Goal: Task Accomplishment & Management: Manage account settings

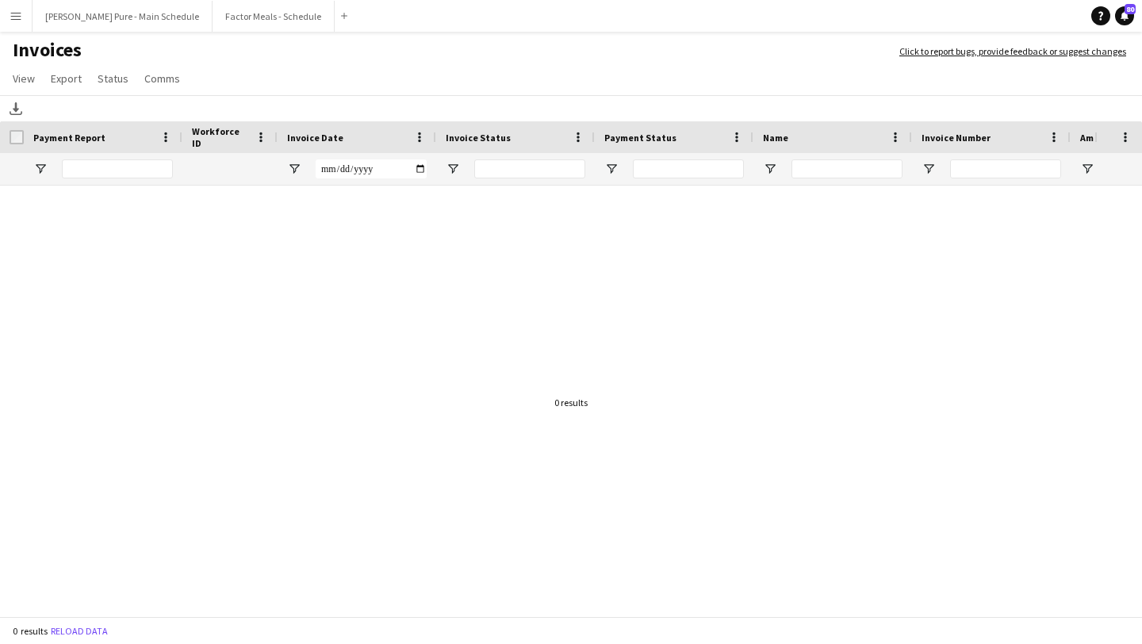
click at [17, 15] on app-icon "Menu" at bounding box center [16, 16] width 13 height 13
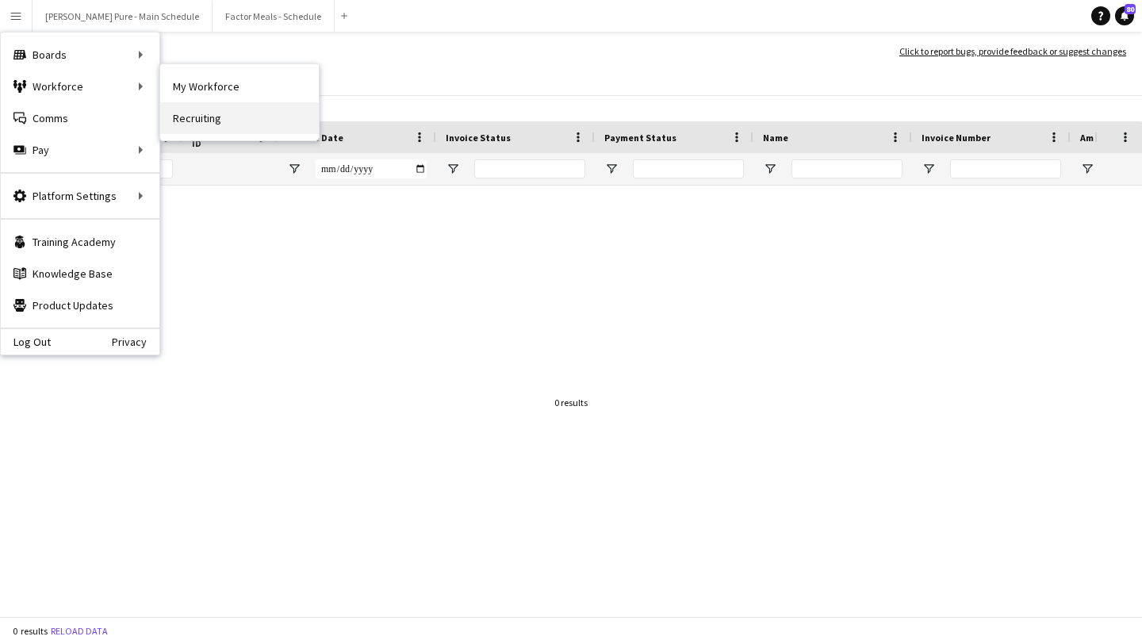
click at [266, 125] on link "Recruiting" at bounding box center [239, 118] width 159 height 32
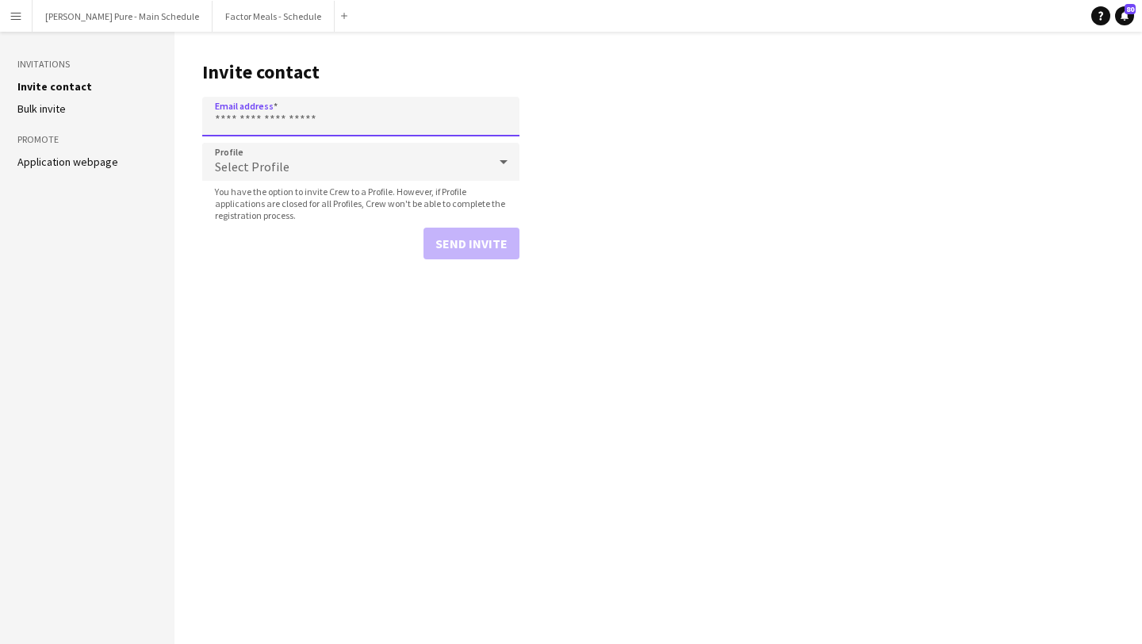
click at [266, 125] on input "Email address" at bounding box center [360, 117] width 317 height 40
paste input "**********"
type input "**********"
click at [483, 240] on button "Send invite" at bounding box center [472, 244] width 96 height 32
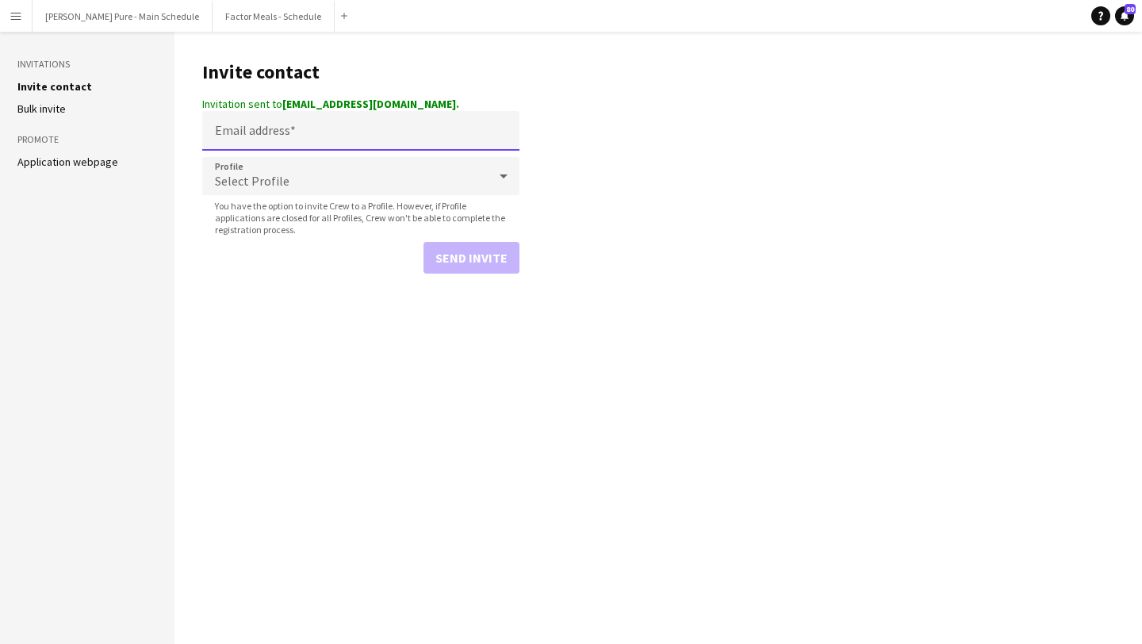
click at [385, 125] on input "Email address" at bounding box center [360, 131] width 317 height 40
paste input "**********"
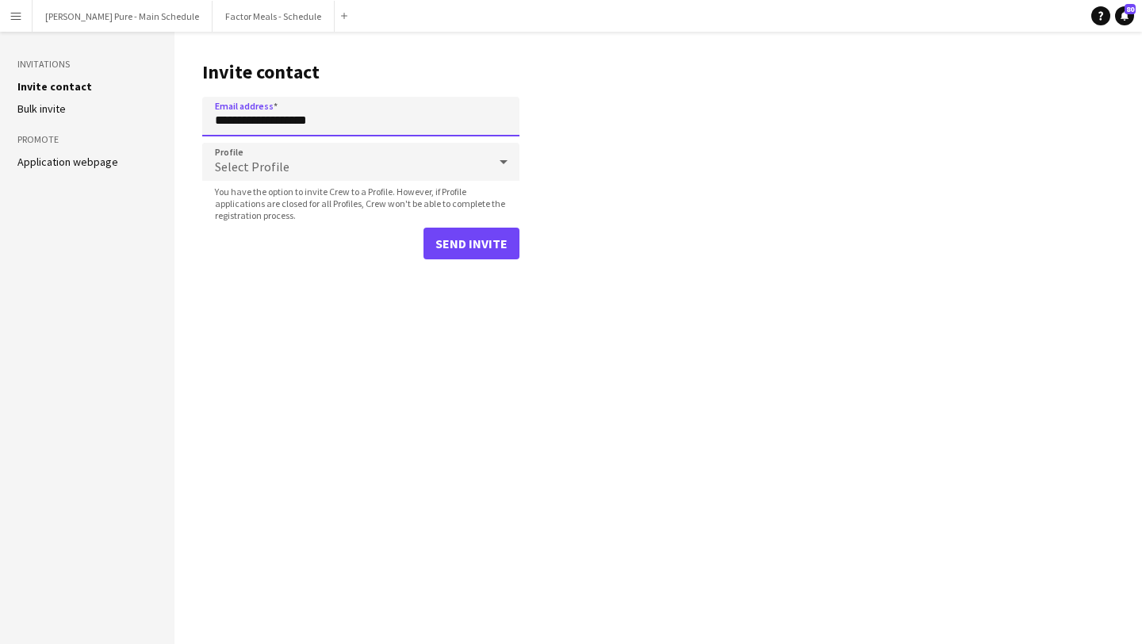
type input "**********"
click at [480, 243] on button "Send invite" at bounding box center [472, 244] width 96 height 32
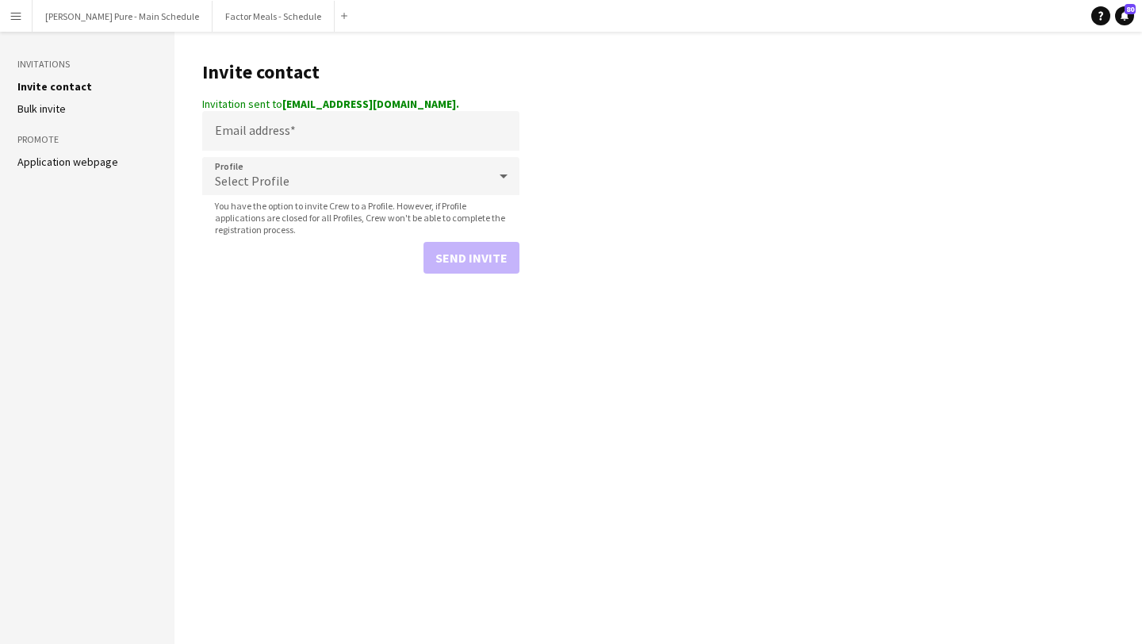
click at [24, 13] on button "Menu" at bounding box center [16, 16] width 32 height 32
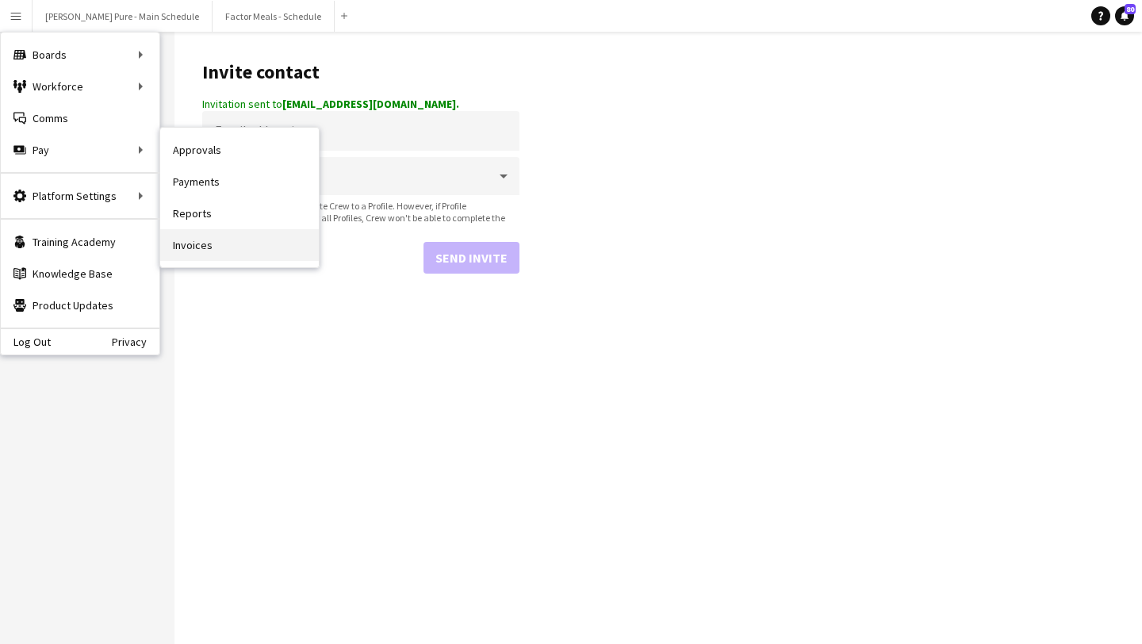
click at [231, 241] on link "Invoices" at bounding box center [239, 245] width 159 height 32
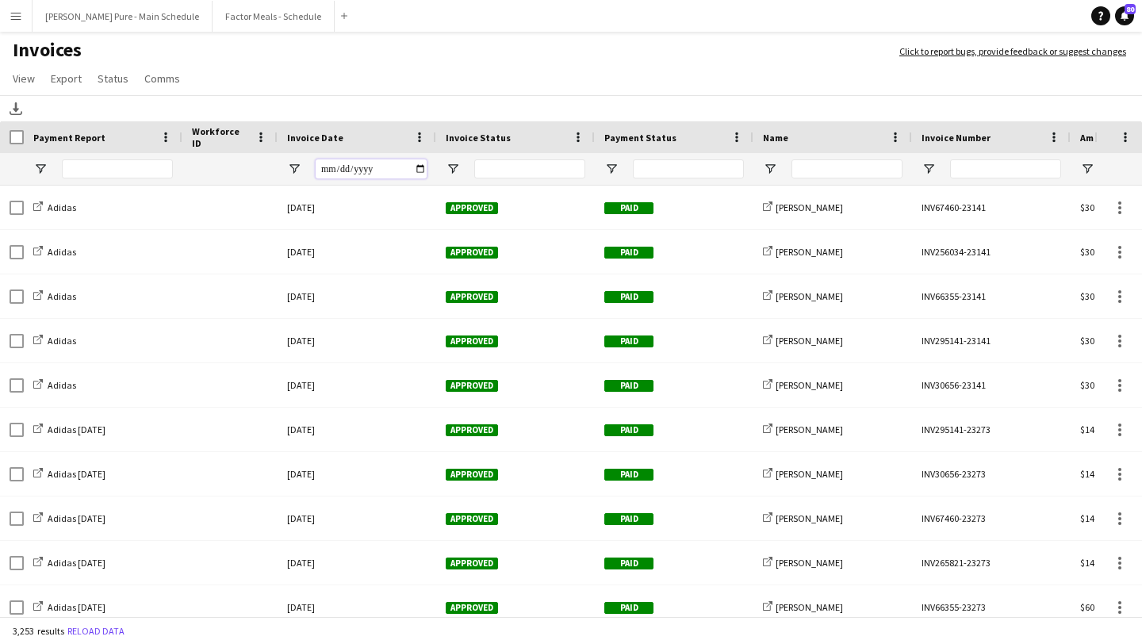
click at [422, 166] on input "Invoice Date Filter Input" at bounding box center [371, 168] width 111 height 19
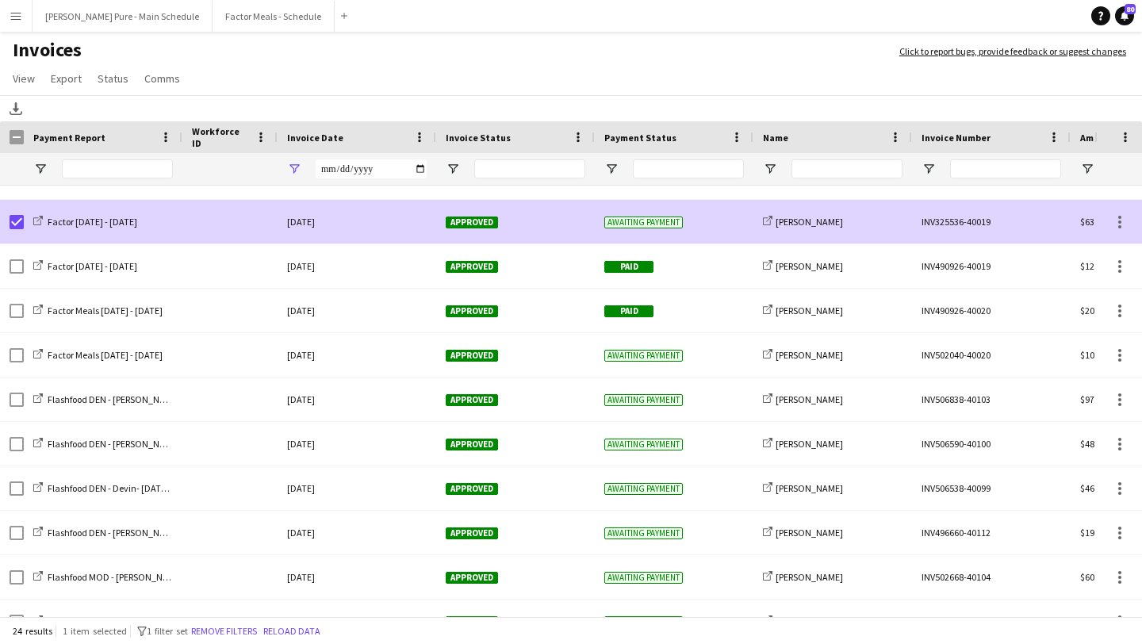
click at [477, 217] on span "Approved" at bounding box center [472, 223] width 52 height 12
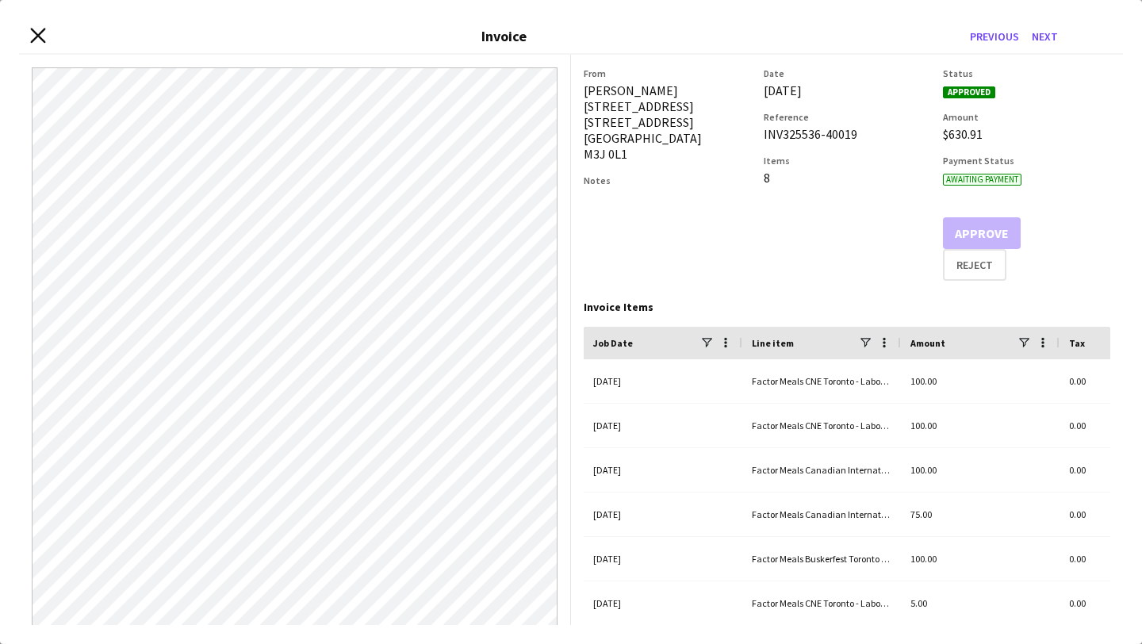
click at [32, 35] on icon "Close invoice dialog" at bounding box center [37, 35] width 15 height 15
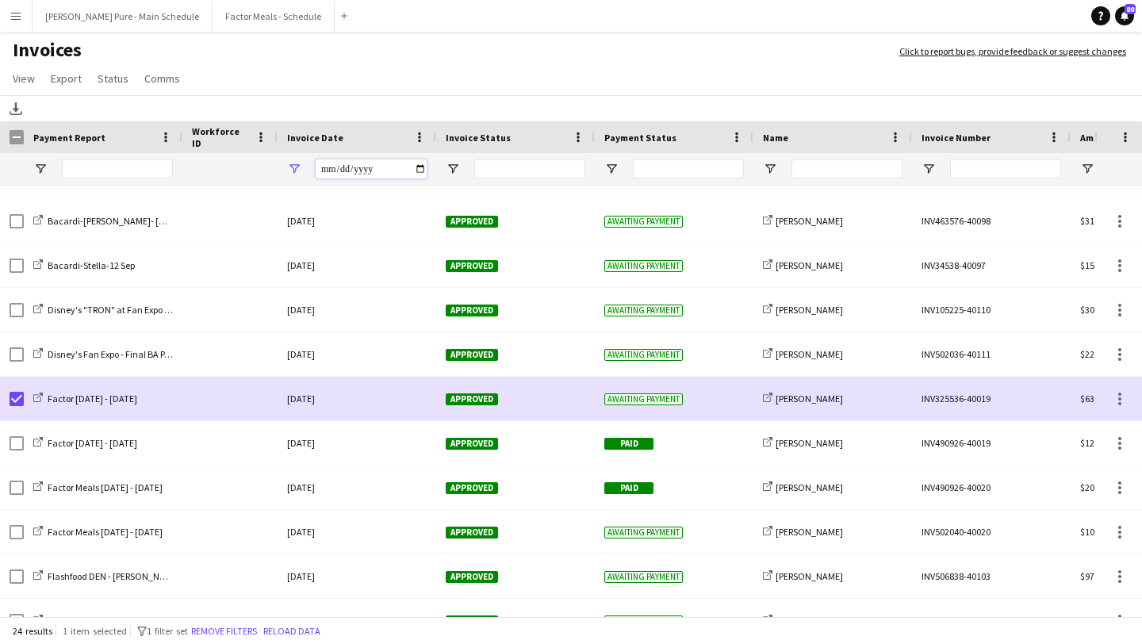
click at [416, 167] on input "**********" at bounding box center [371, 168] width 111 height 19
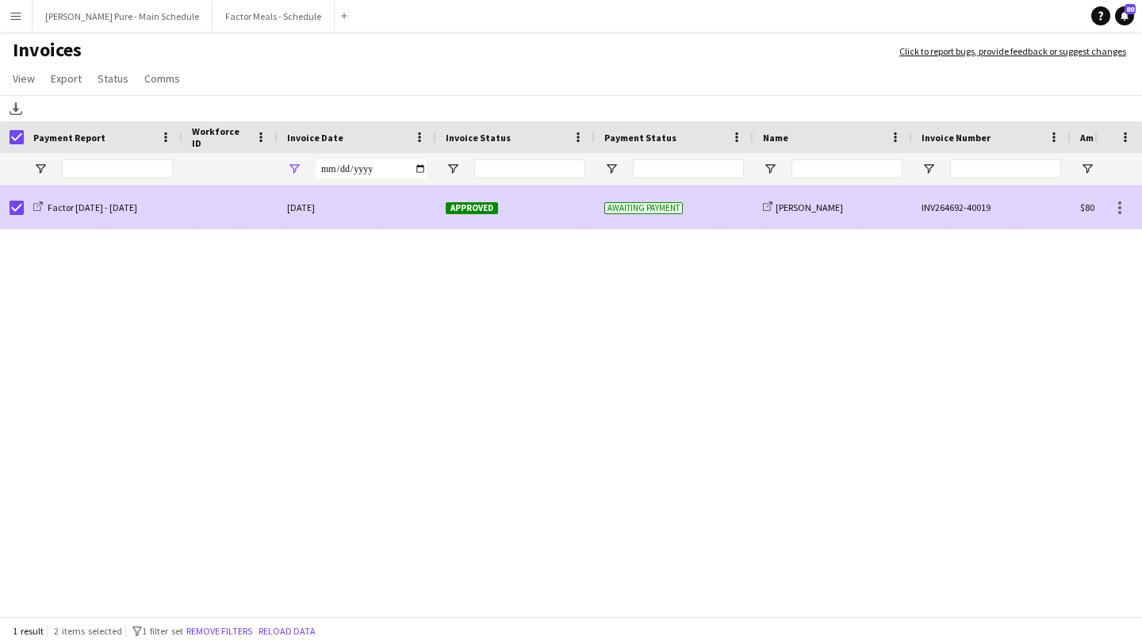
click at [462, 203] on span "Approved" at bounding box center [472, 208] width 52 height 12
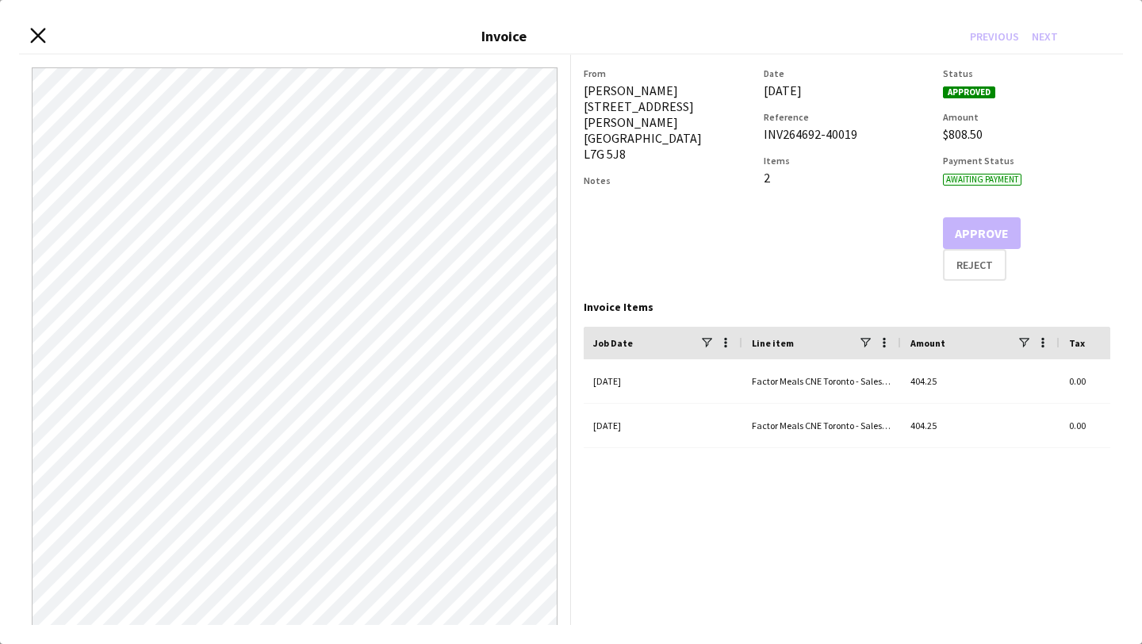
click at [36, 30] on icon "Close invoice dialog" at bounding box center [37, 35] width 15 height 15
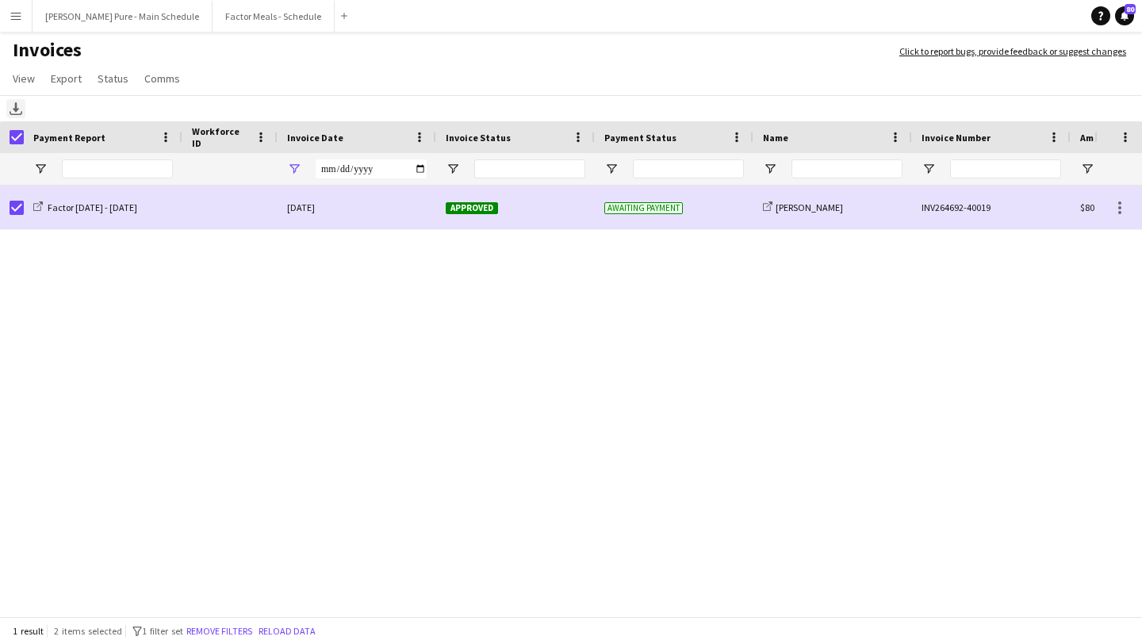
click at [20, 111] on icon "Download" at bounding box center [16, 108] width 13 height 13
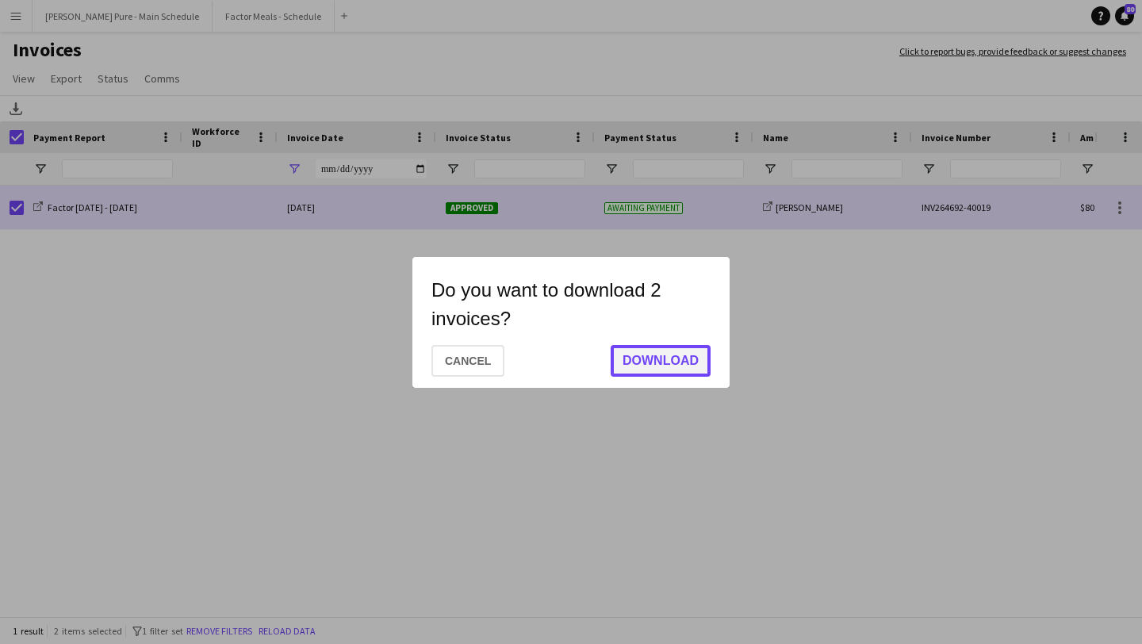
click at [643, 360] on button "Download" at bounding box center [661, 361] width 100 height 32
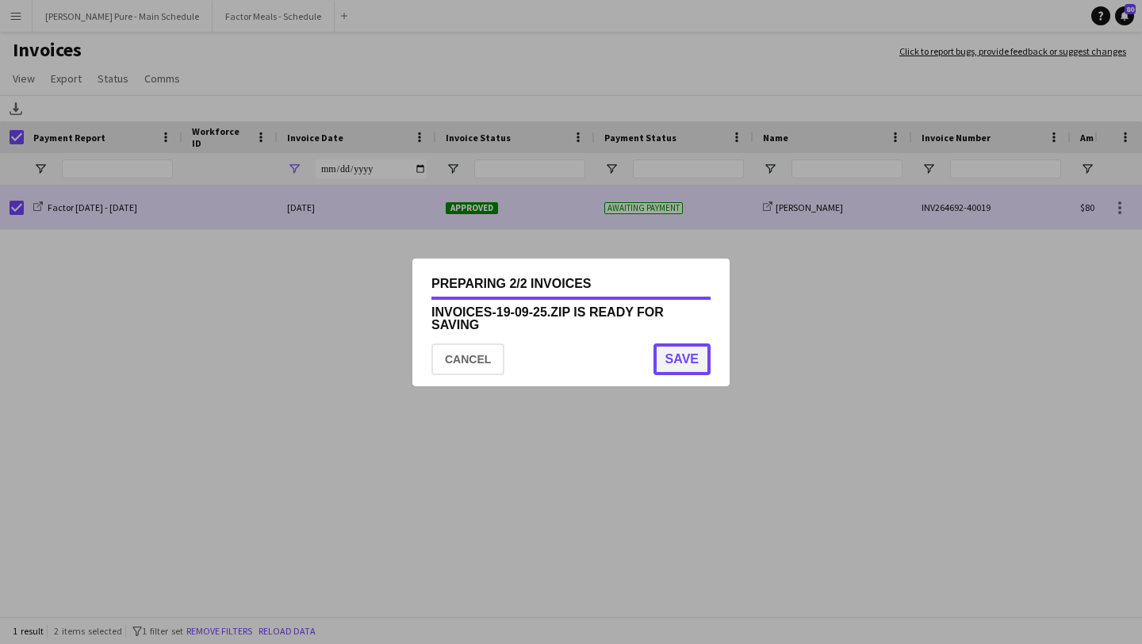
click at [677, 358] on button "Save" at bounding box center [682, 359] width 57 height 32
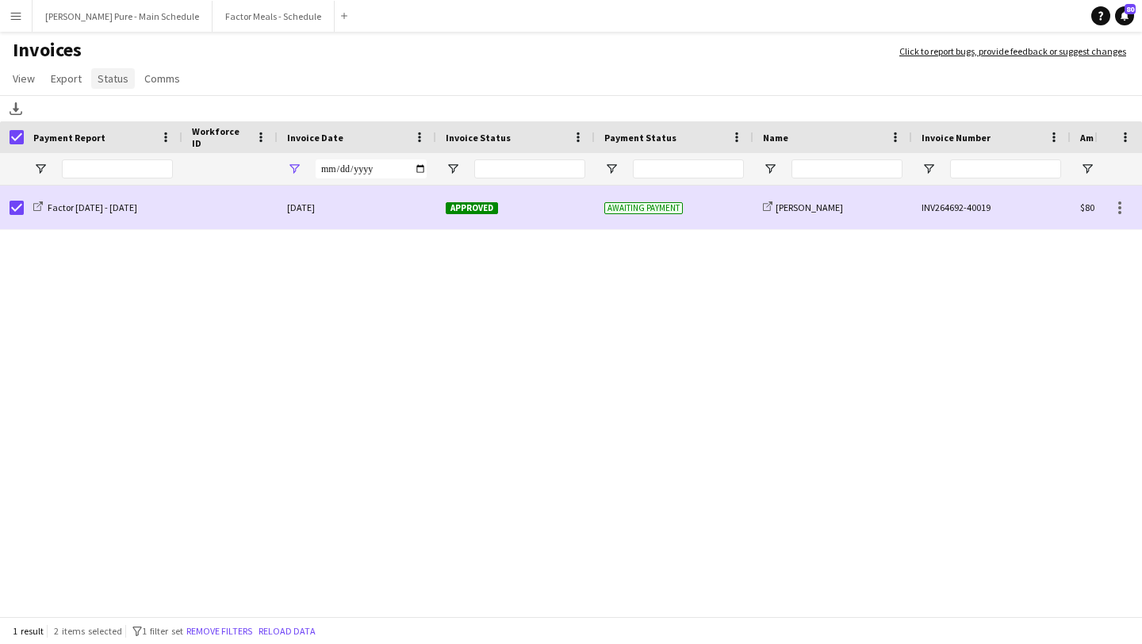
click at [102, 83] on span "Status" at bounding box center [113, 78] width 31 height 14
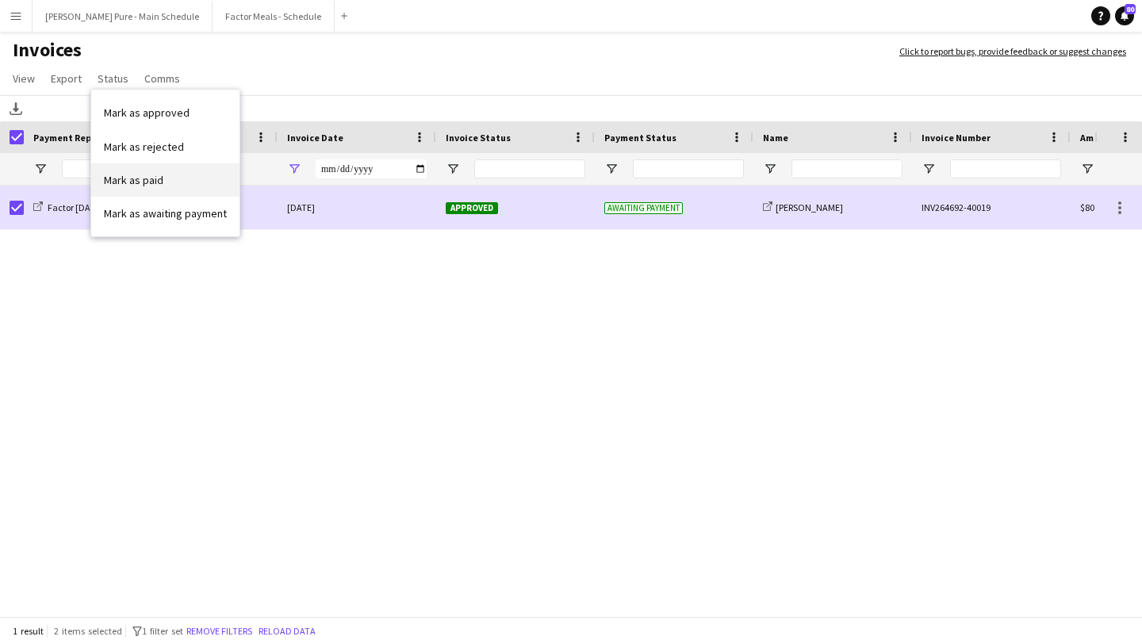
click at [151, 182] on span "Mark as paid" at bounding box center [133, 180] width 59 height 14
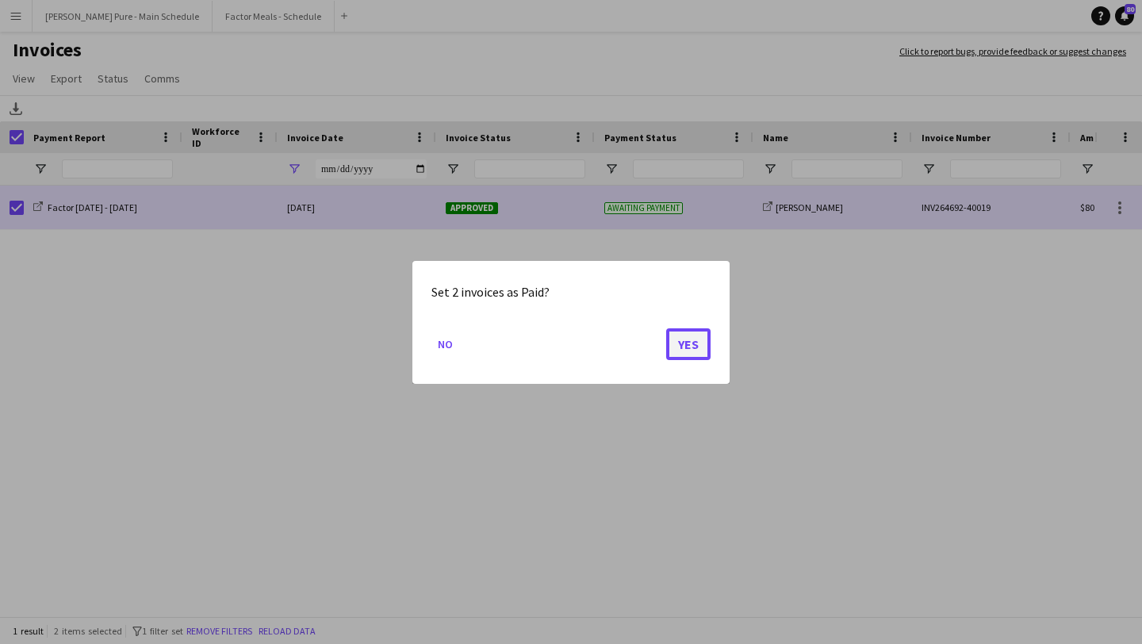
click at [689, 348] on button "Yes" at bounding box center [688, 344] width 44 height 32
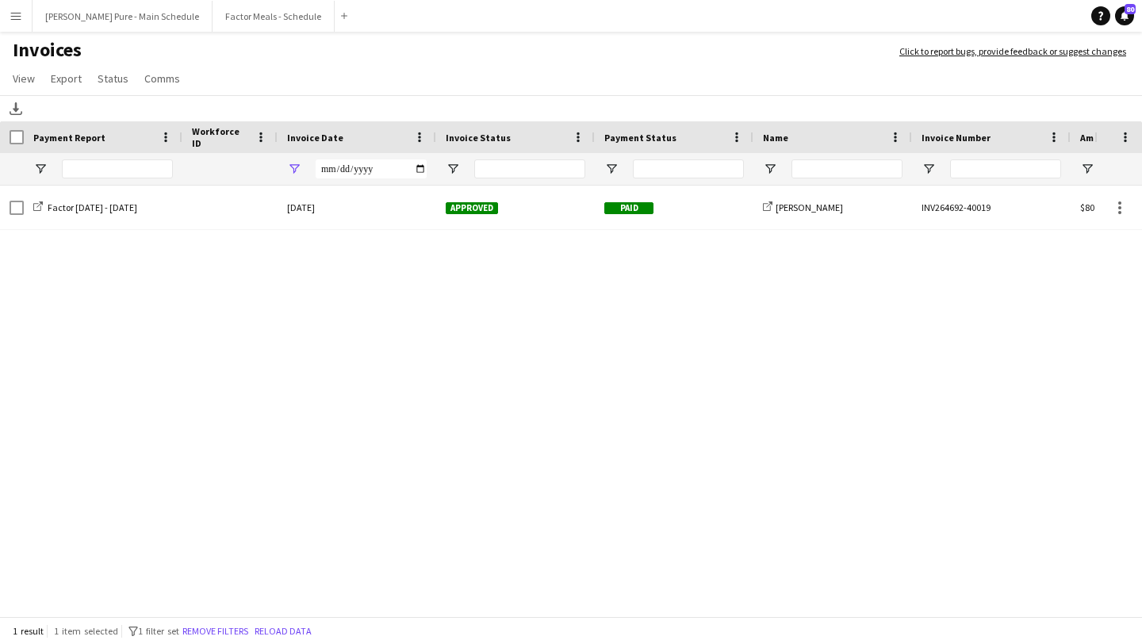
click at [427, 170] on div "**********" at bounding box center [357, 169] width 159 height 32
click at [418, 167] on input "**********" at bounding box center [371, 168] width 111 height 19
type input "**********"
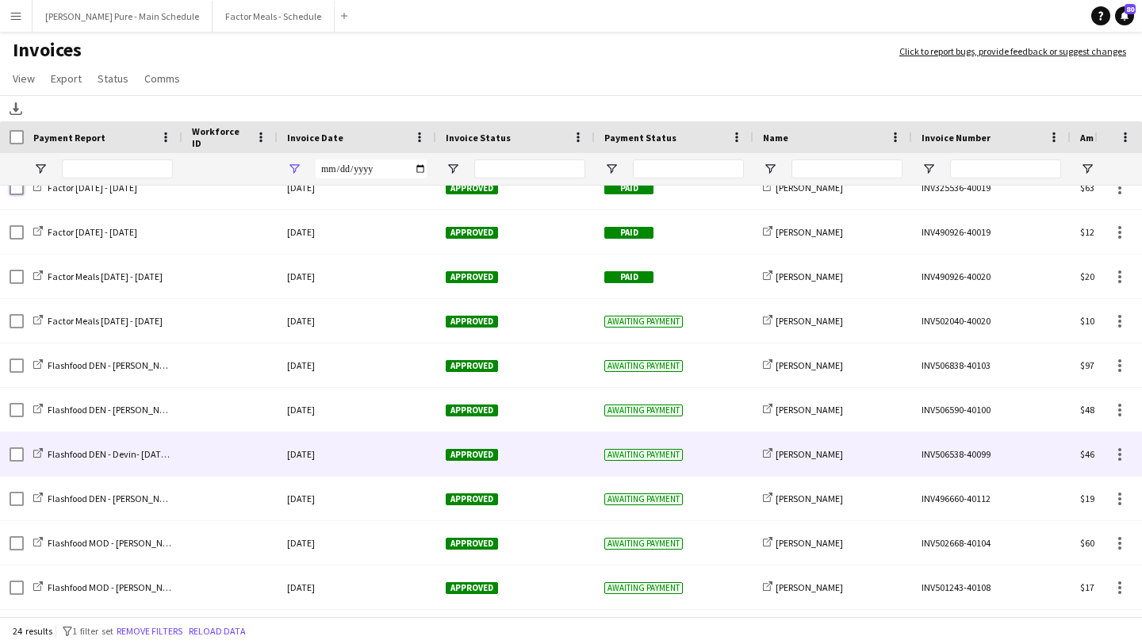
scroll to position [240, 0]
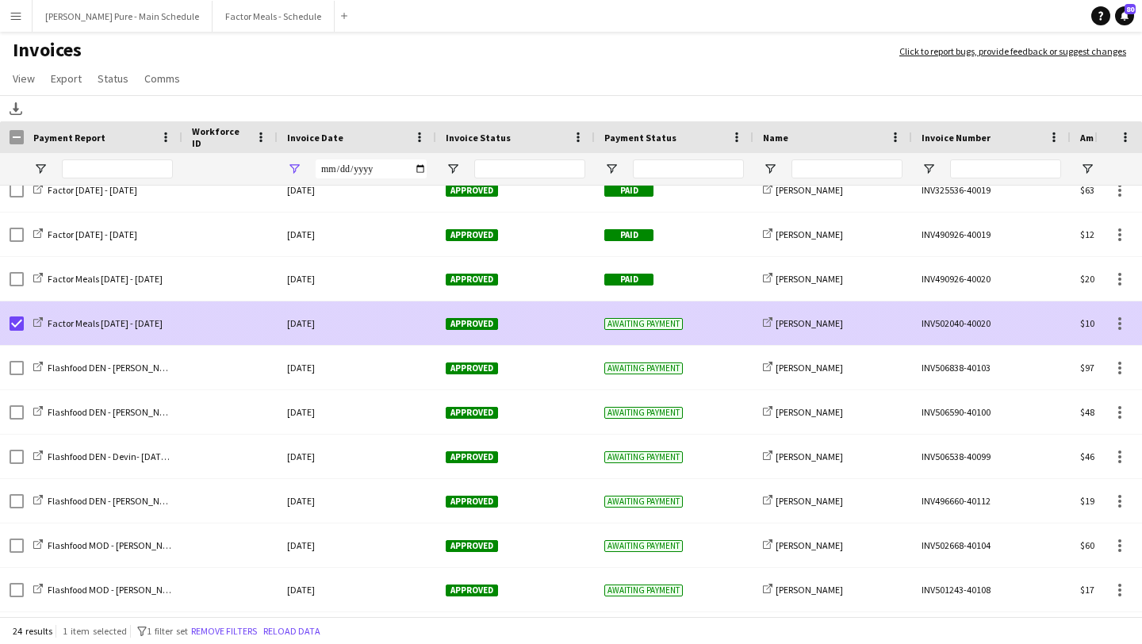
click at [452, 323] on span "Approved" at bounding box center [472, 324] width 52 height 12
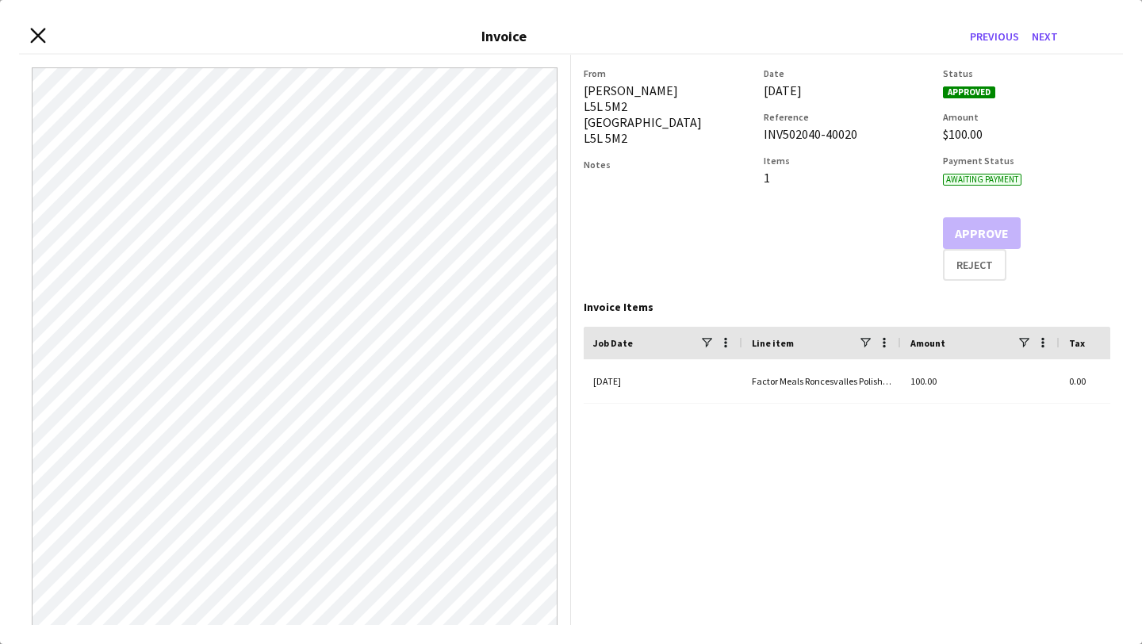
click at [39, 35] on icon at bounding box center [37, 35] width 15 height 15
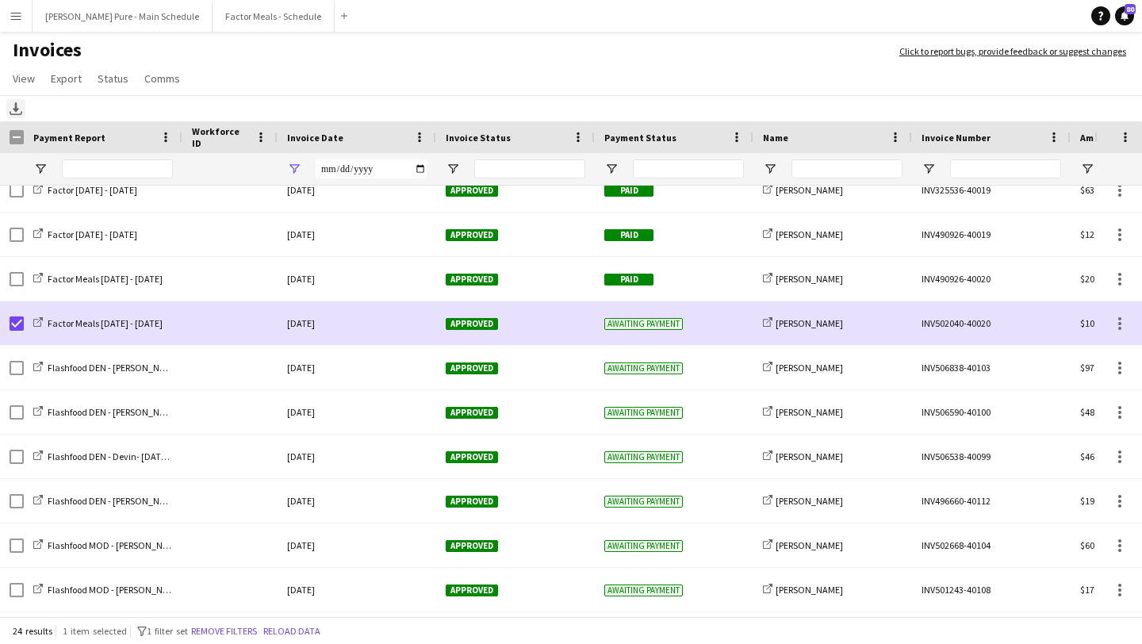
click at [16, 106] on icon at bounding box center [16, 107] width 6 height 10
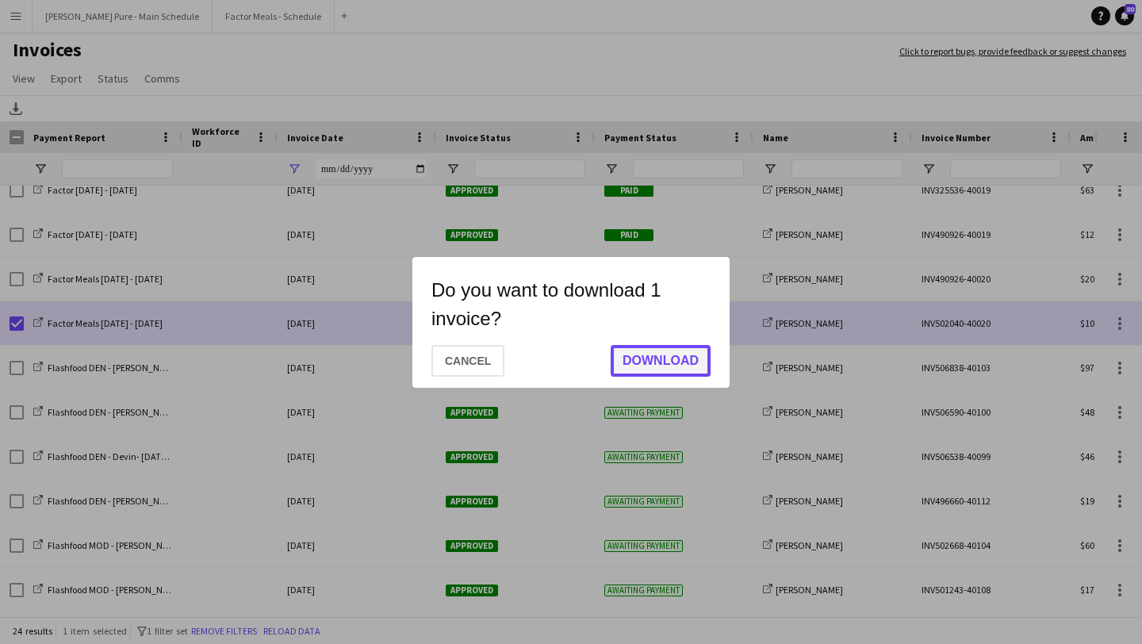
click at [683, 363] on button "Download" at bounding box center [661, 361] width 100 height 32
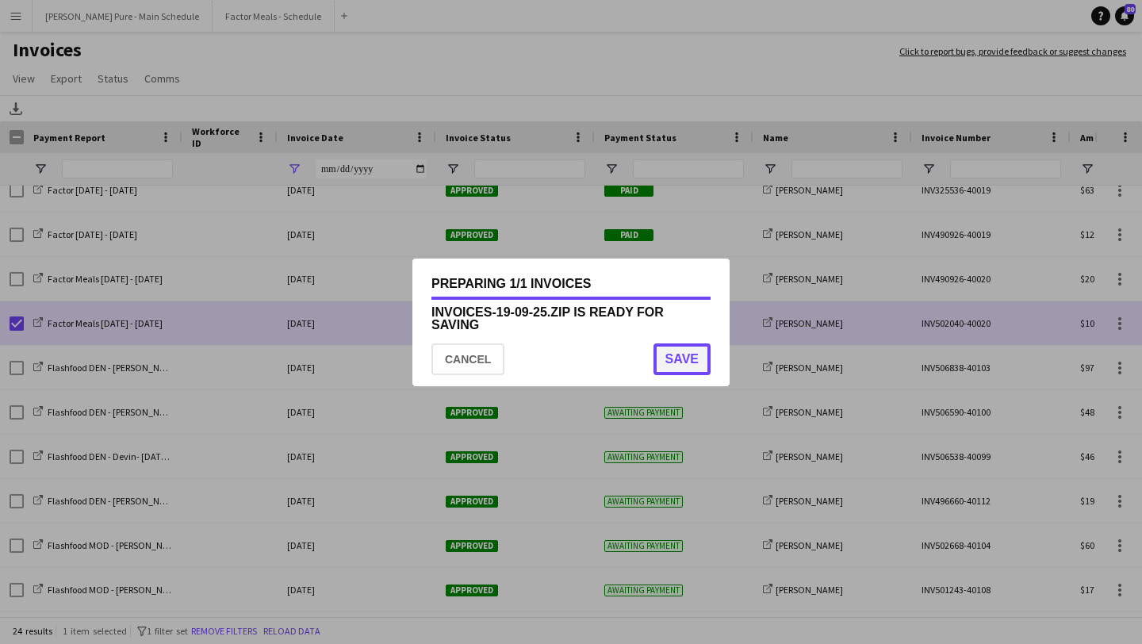
click at [693, 359] on button "Save" at bounding box center [682, 359] width 57 height 32
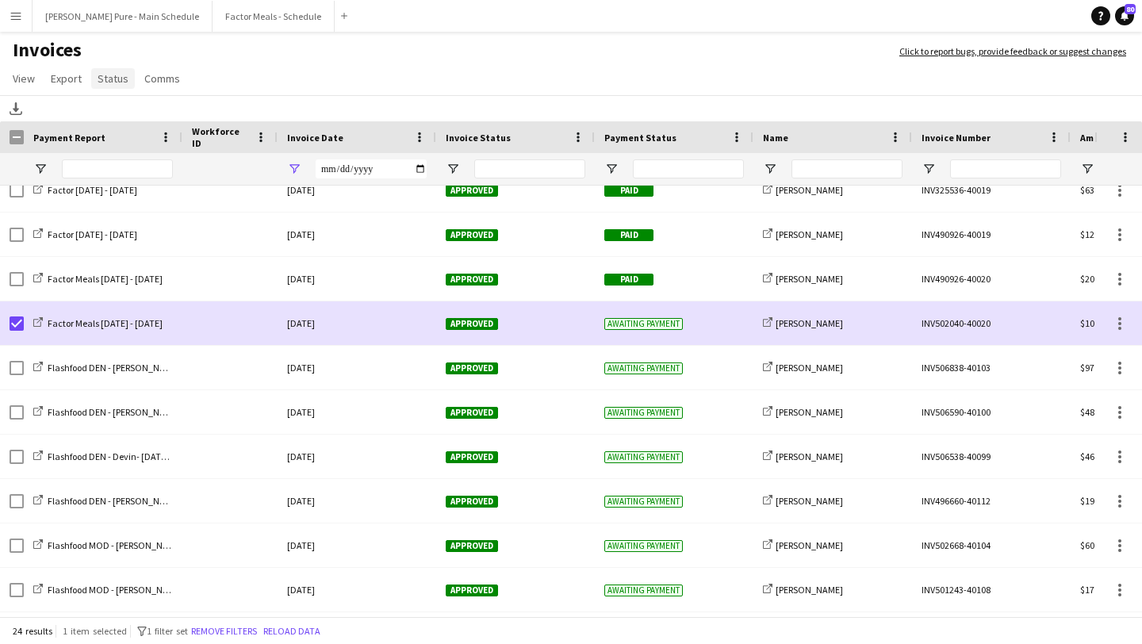
click at [112, 71] on span "Status" at bounding box center [113, 78] width 31 height 14
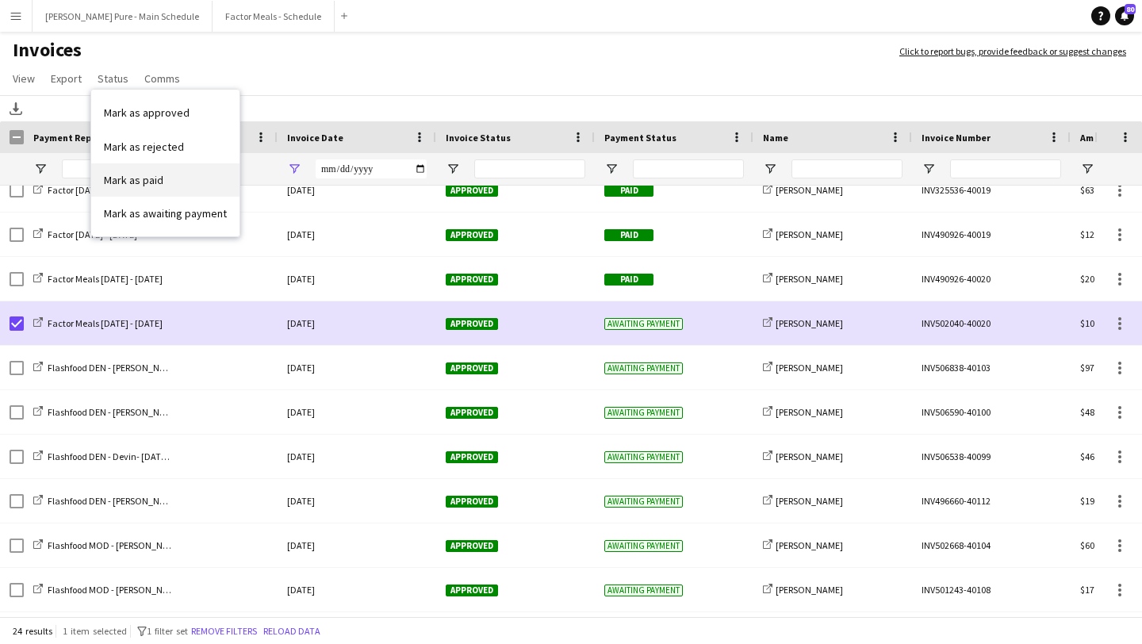
click at [159, 176] on span "Mark as paid" at bounding box center [133, 180] width 59 height 14
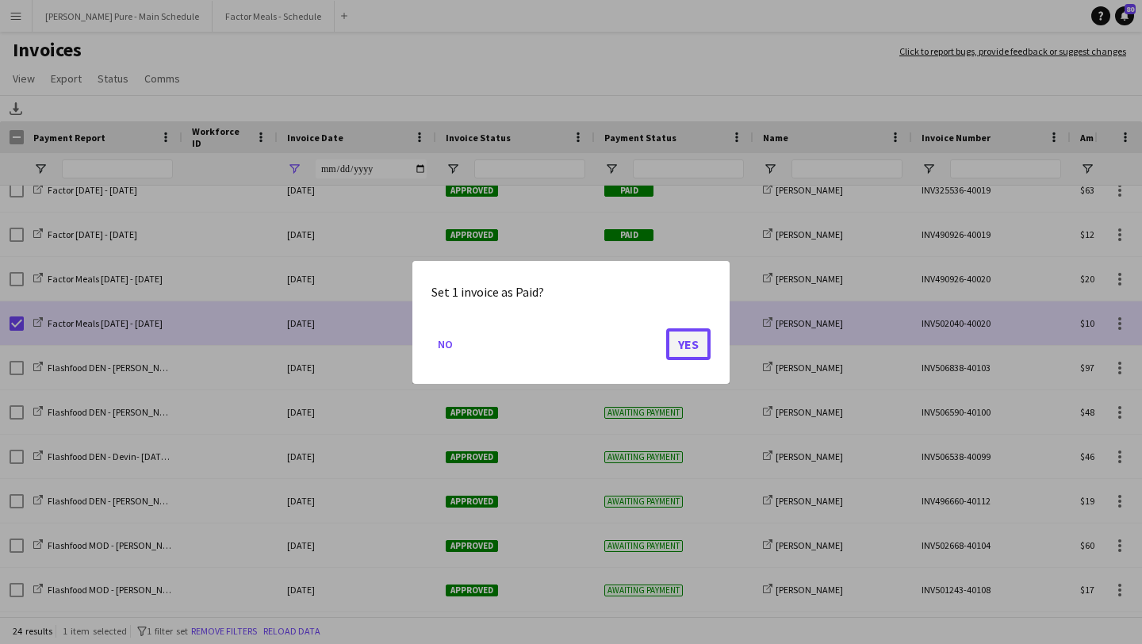
click at [687, 350] on button "Yes" at bounding box center [688, 344] width 44 height 32
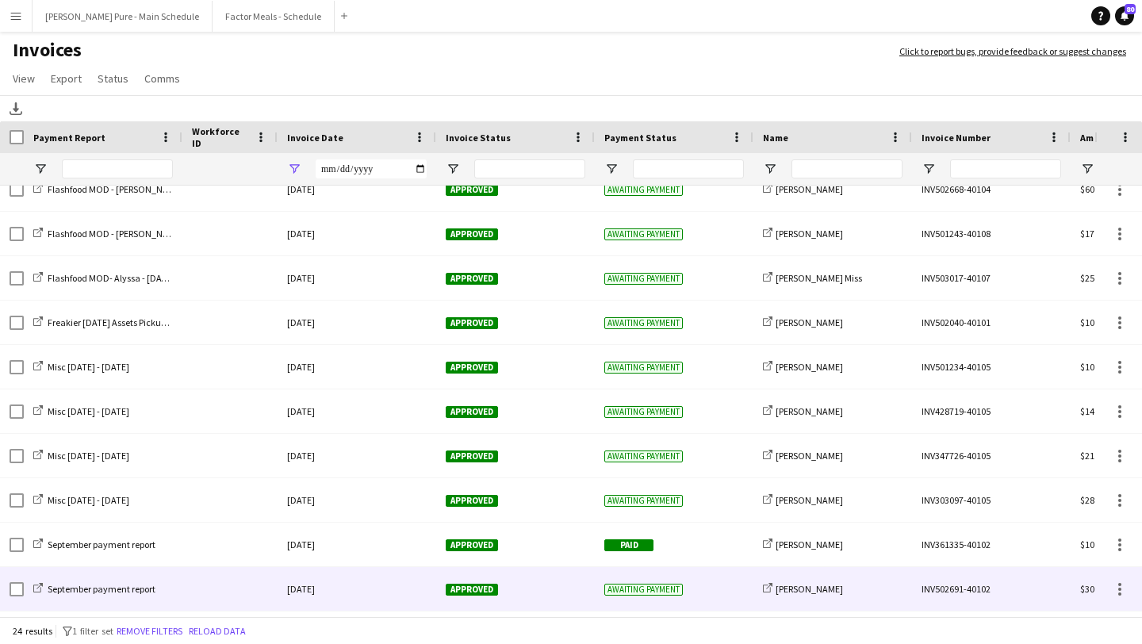
scroll to position [632, 0]
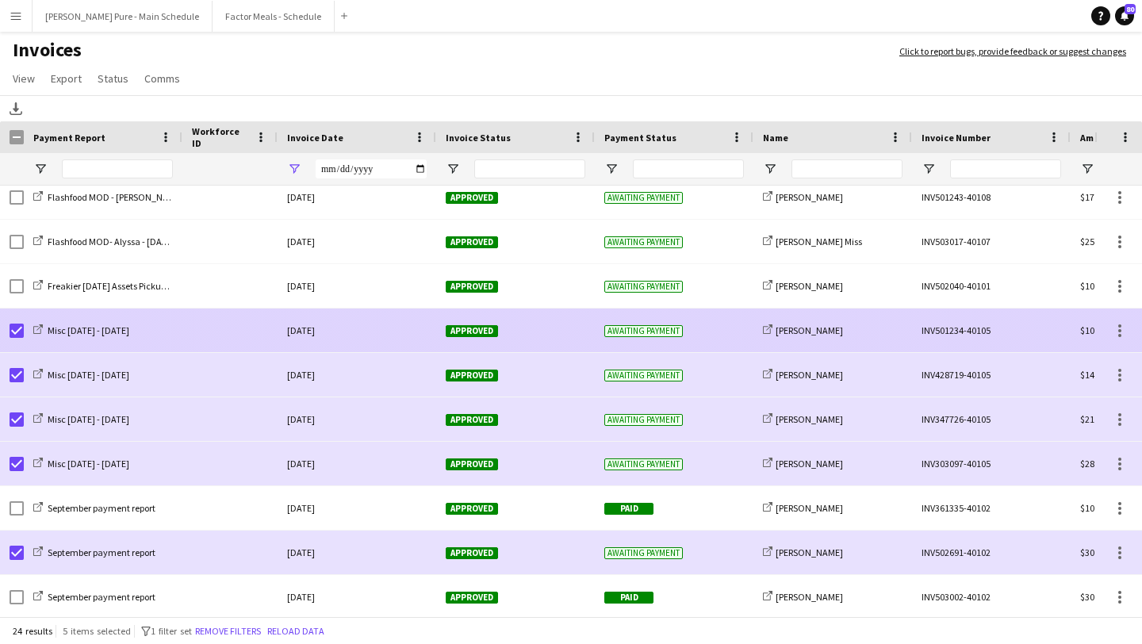
click at [478, 333] on span "Approved" at bounding box center [472, 331] width 52 height 12
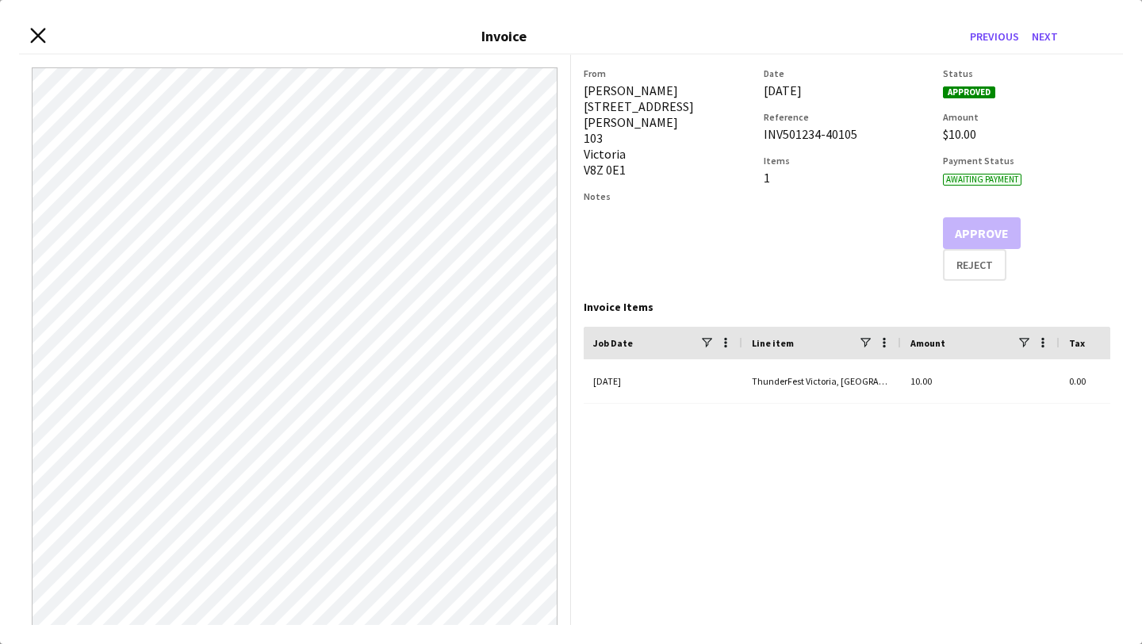
click at [36, 35] on icon at bounding box center [37, 35] width 15 height 15
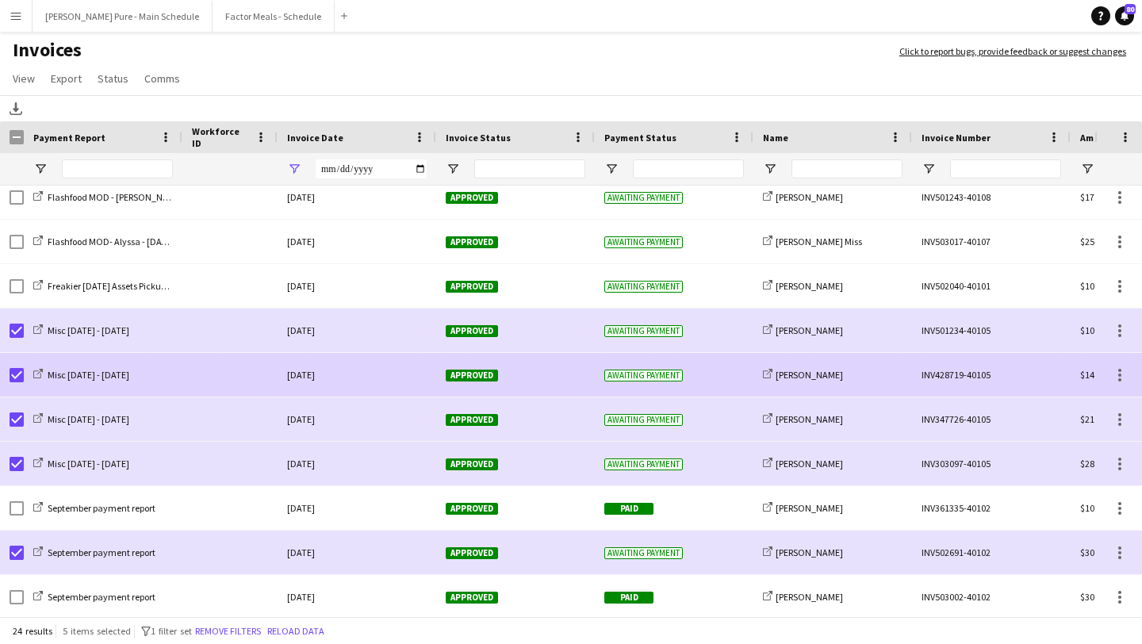
click at [471, 374] on span "Approved" at bounding box center [472, 376] width 52 height 12
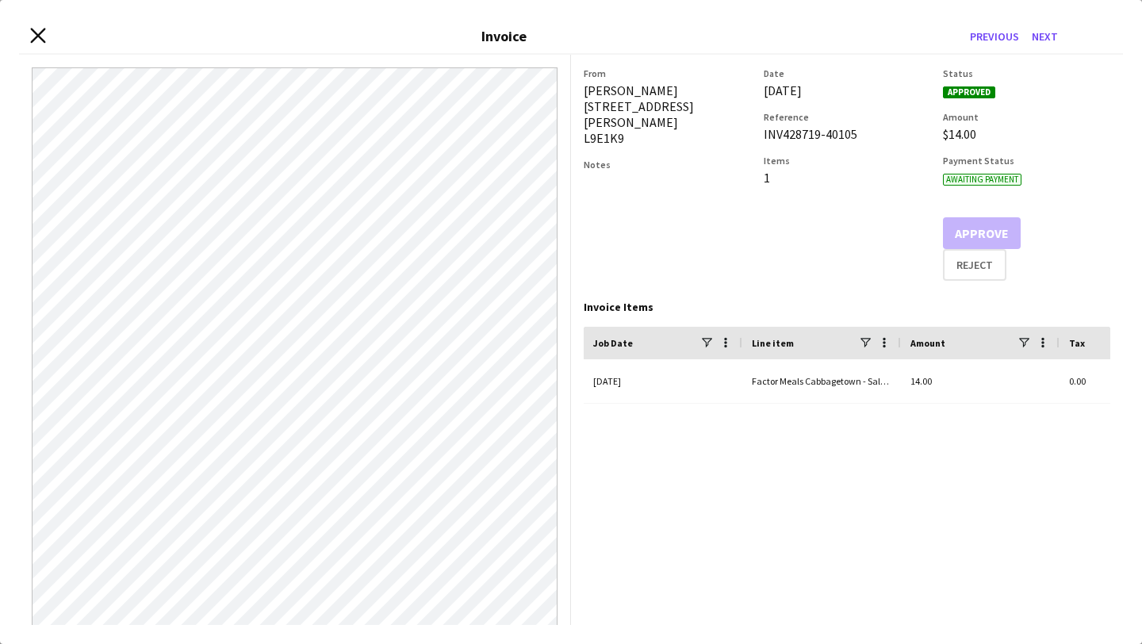
click at [42, 36] on icon "Close invoice dialog" at bounding box center [37, 35] width 15 height 15
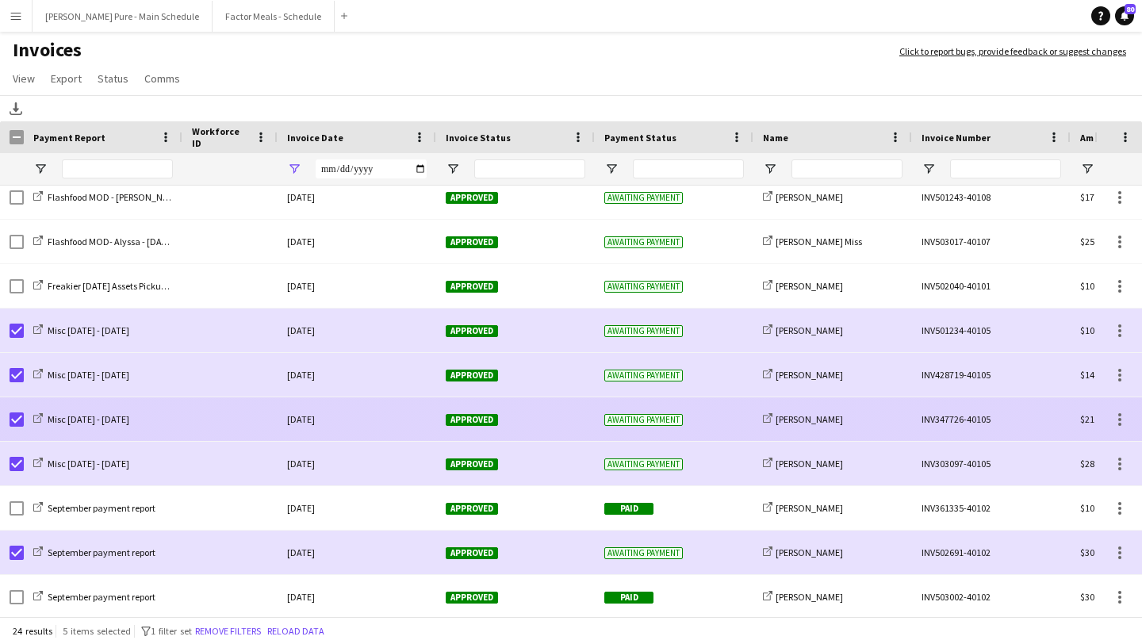
click at [476, 420] on span "Approved" at bounding box center [472, 420] width 52 height 12
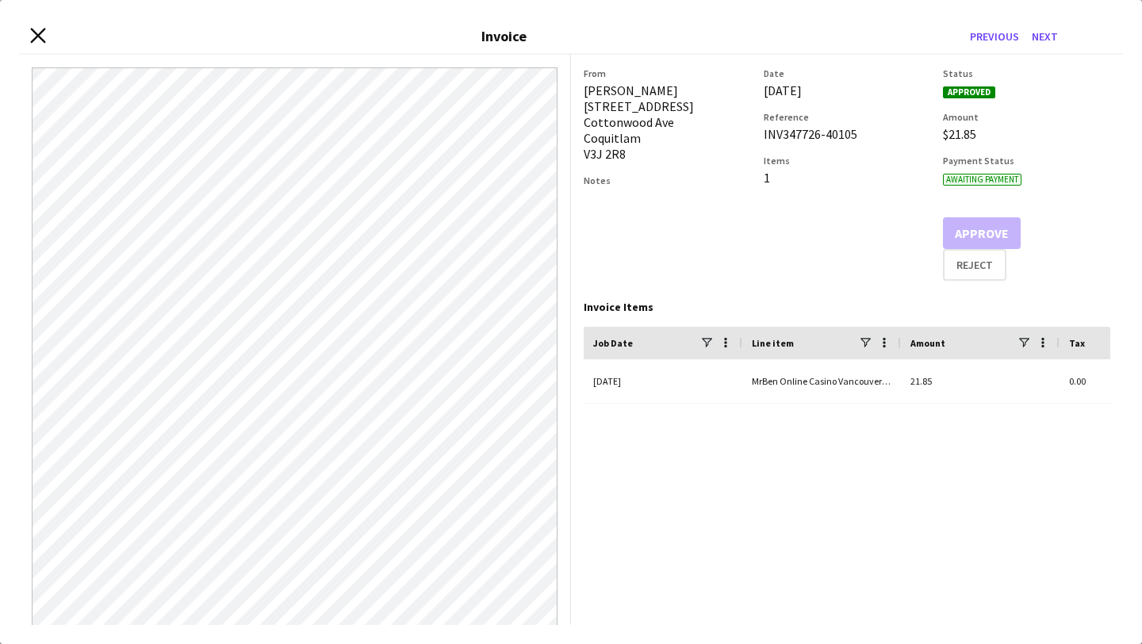
click at [36, 36] on icon at bounding box center [37, 35] width 15 height 15
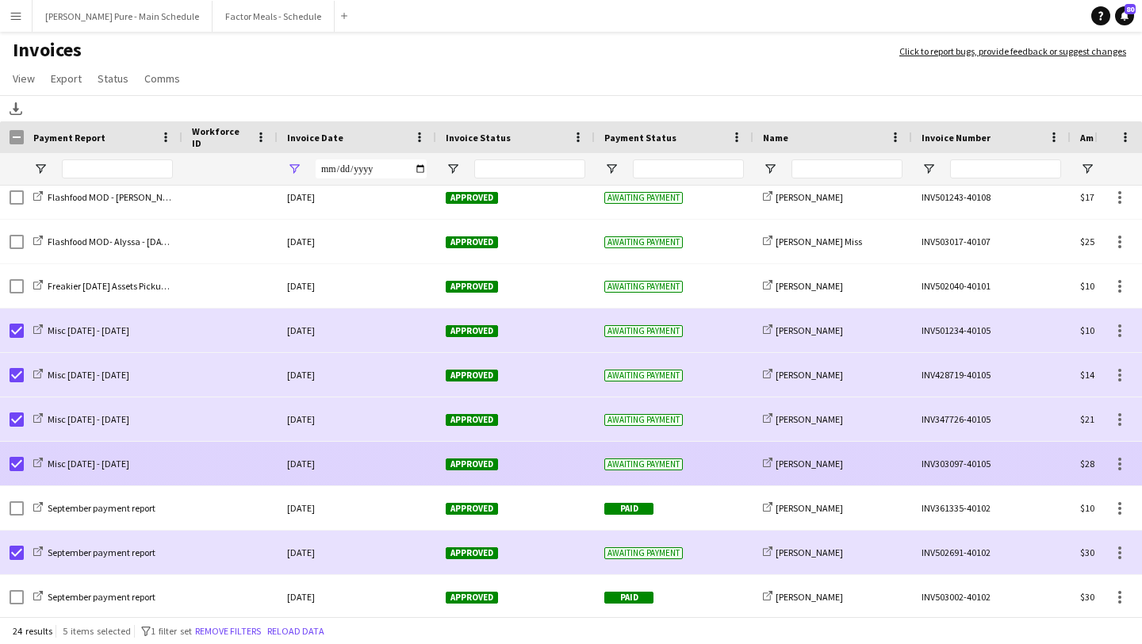
click at [482, 461] on span "Approved" at bounding box center [472, 464] width 52 height 12
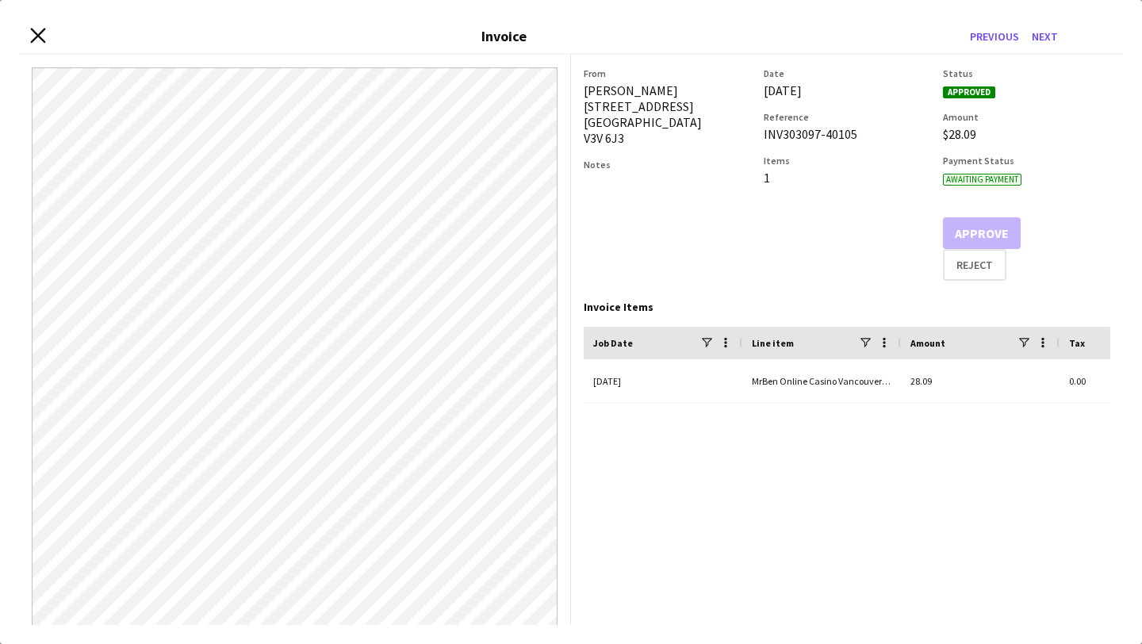
click at [42, 29] on icon "Close invoice dialog" at bounding box center [37, 35] width 15 height 15
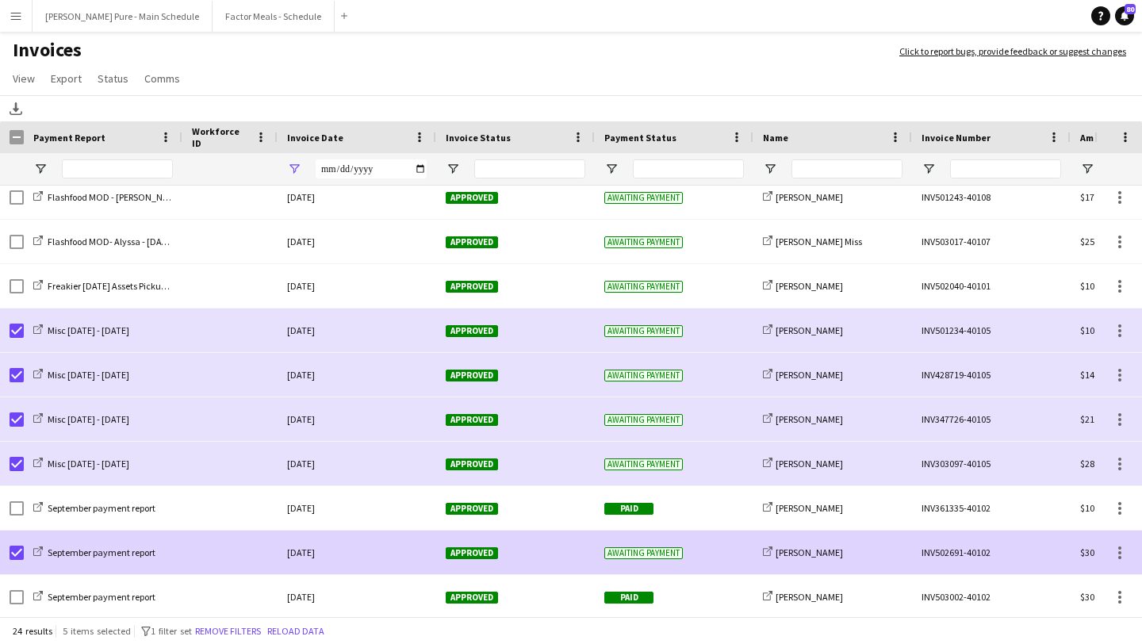
click at [477, 547] on span "Approved" at bounding box center [472, 553] width 52 height 12
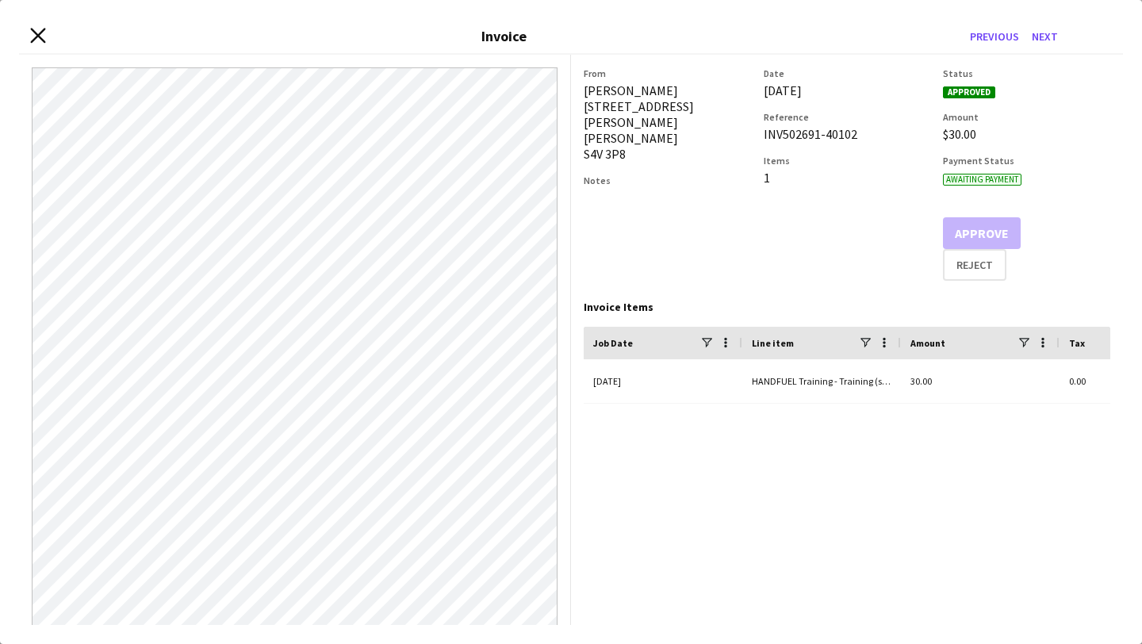
click at [39, 36] on icon at bounding box center [37, 35] width 15 height 15
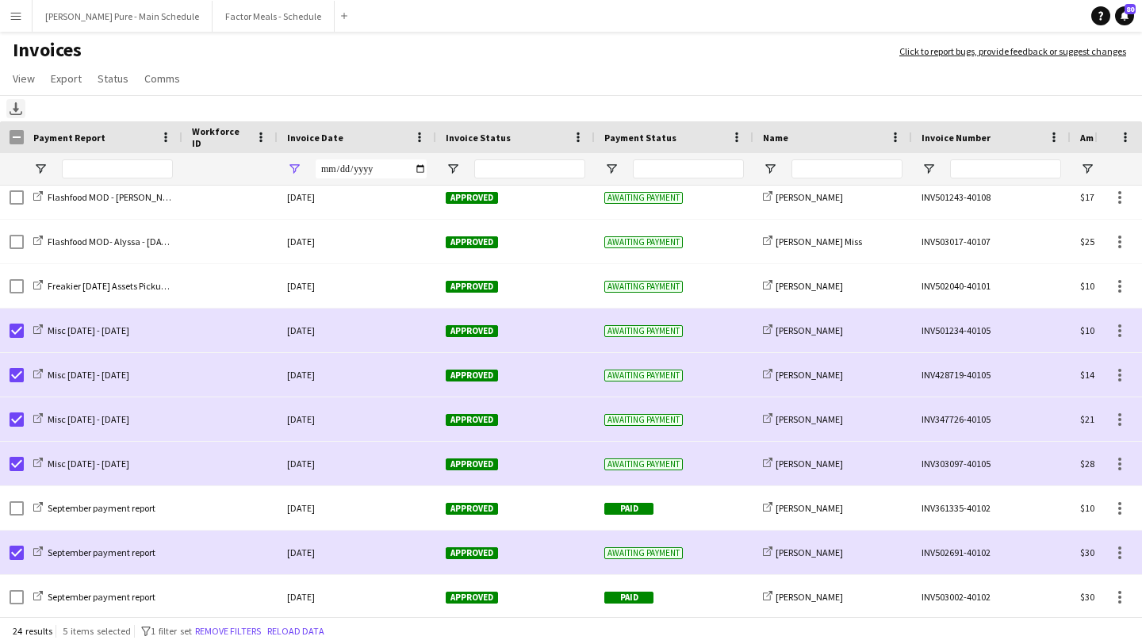
click at [17, 109] on icon at bounding box center [16, 107] width 6 height 10
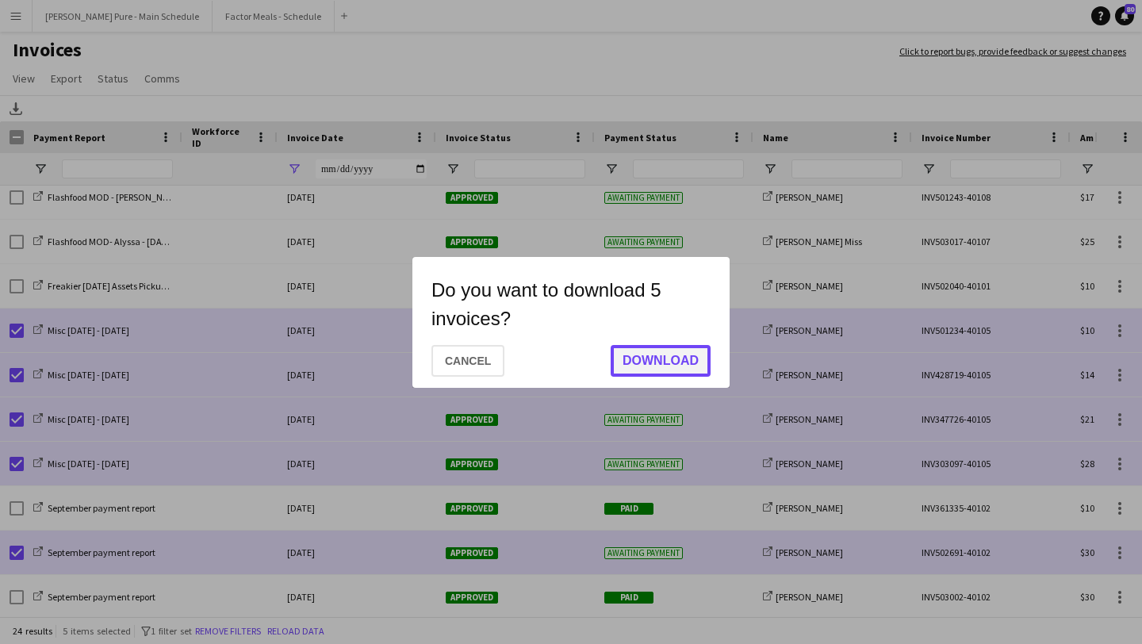
click at [662, 358] on button "Download" at bounding box center [661, 361] width 100 height 32
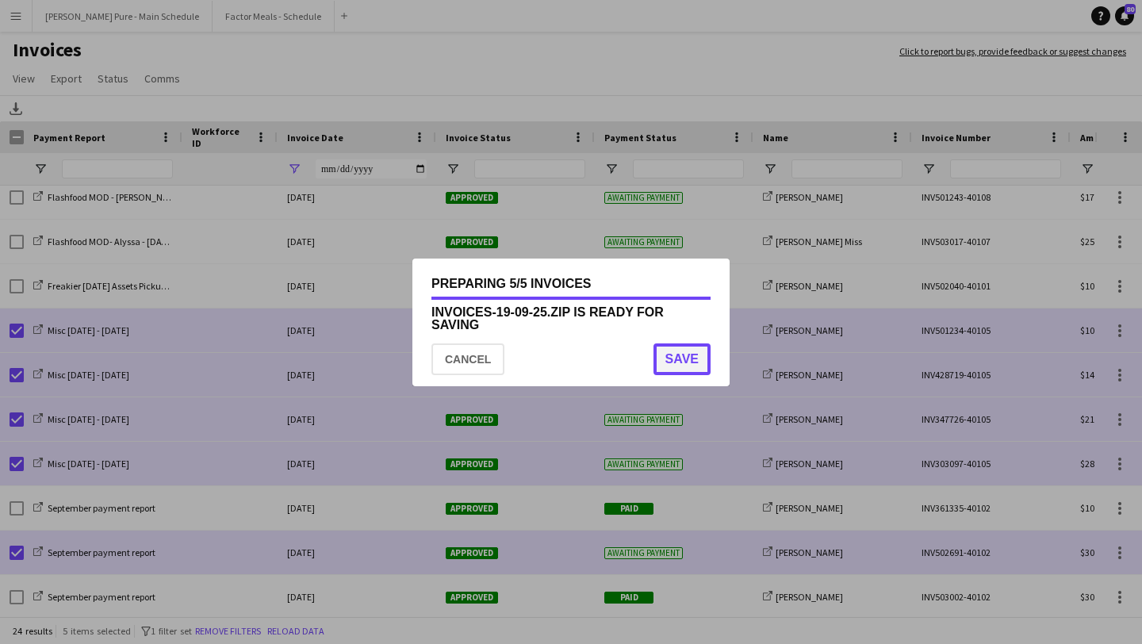
click at [674, 358] on button "Save" at bounding box center [682, 359] width 57 height 32
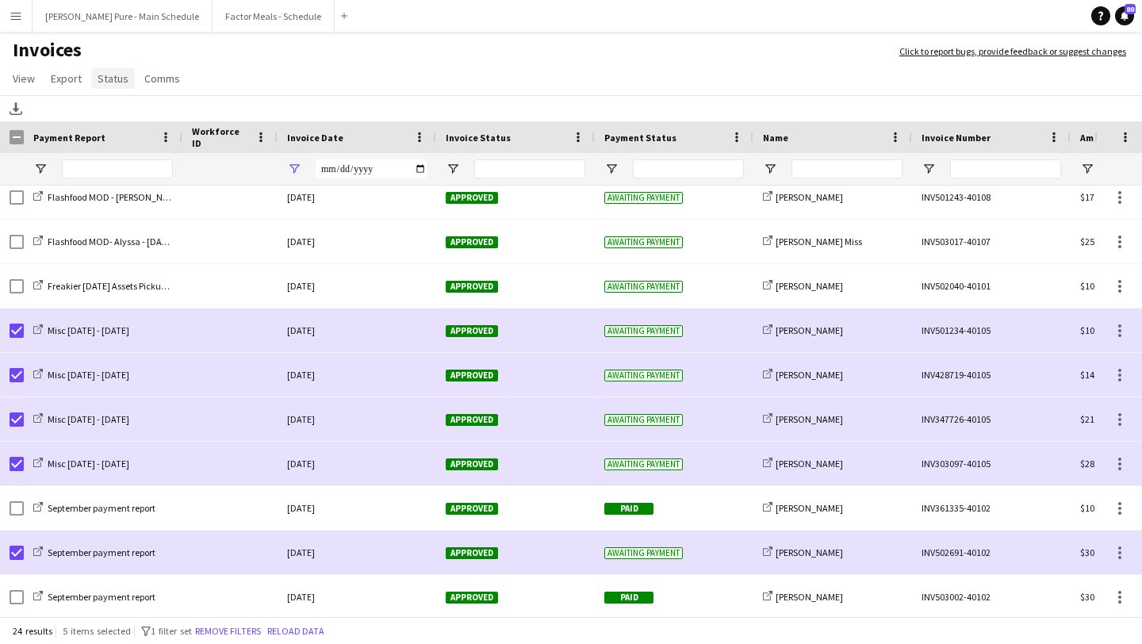
click at [113, 77] on span "Status" at bounding box center [113, 78] width 31 height 14
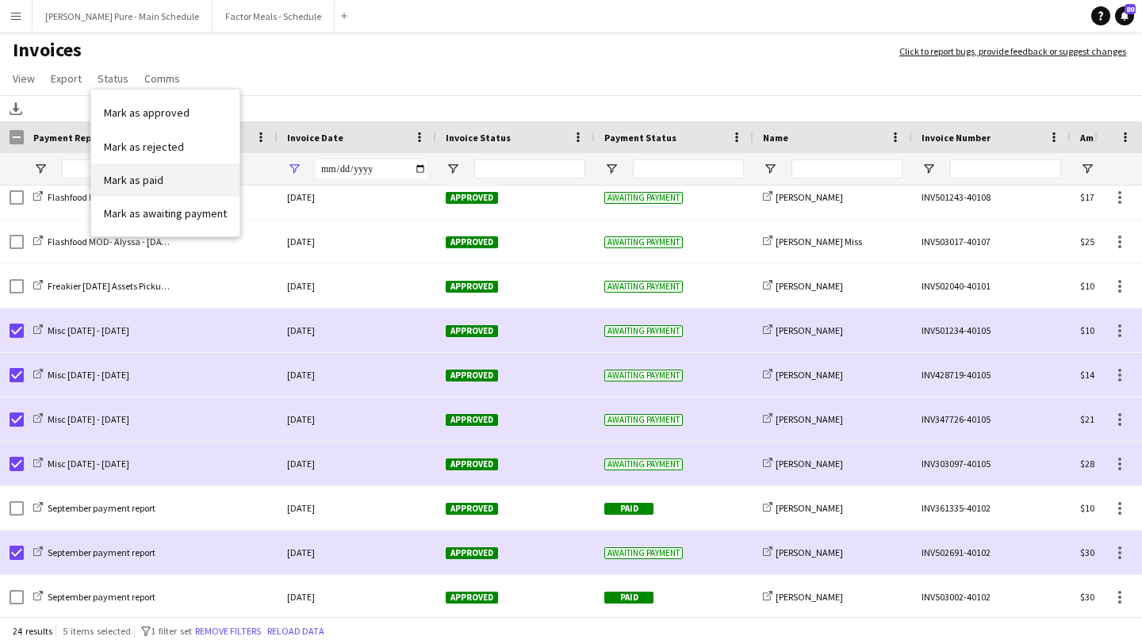
click at [173, 179] on link "Mark as paid" at bounding box center [165, 179] width 148 height 33
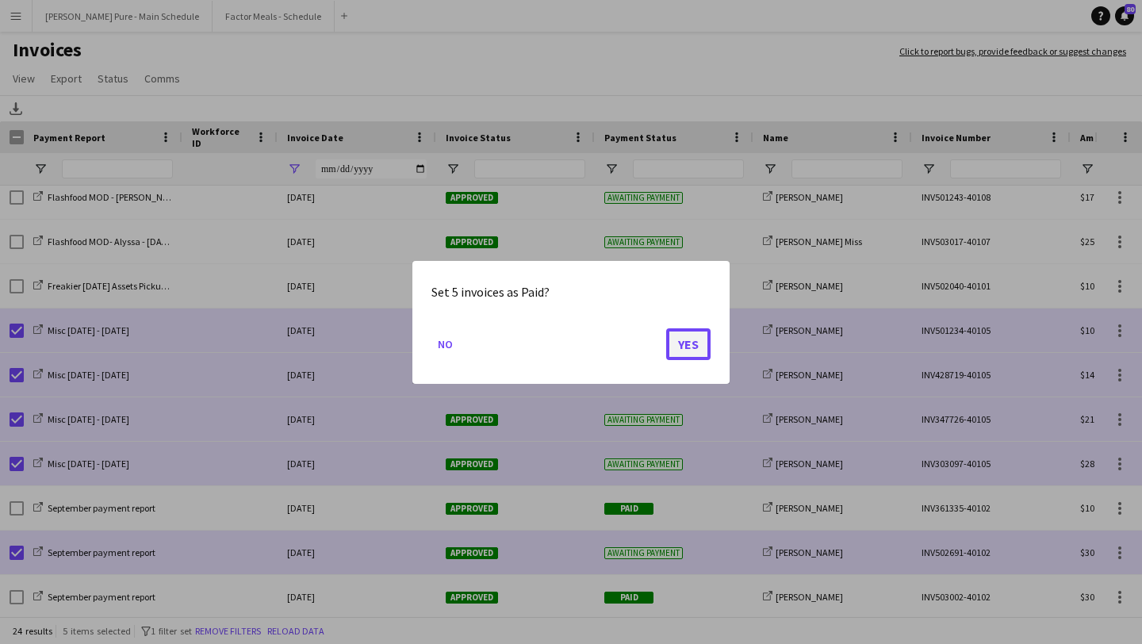
click at [697, 352] on button "Yes" at bounding box center [688, 344] width 44 height 32
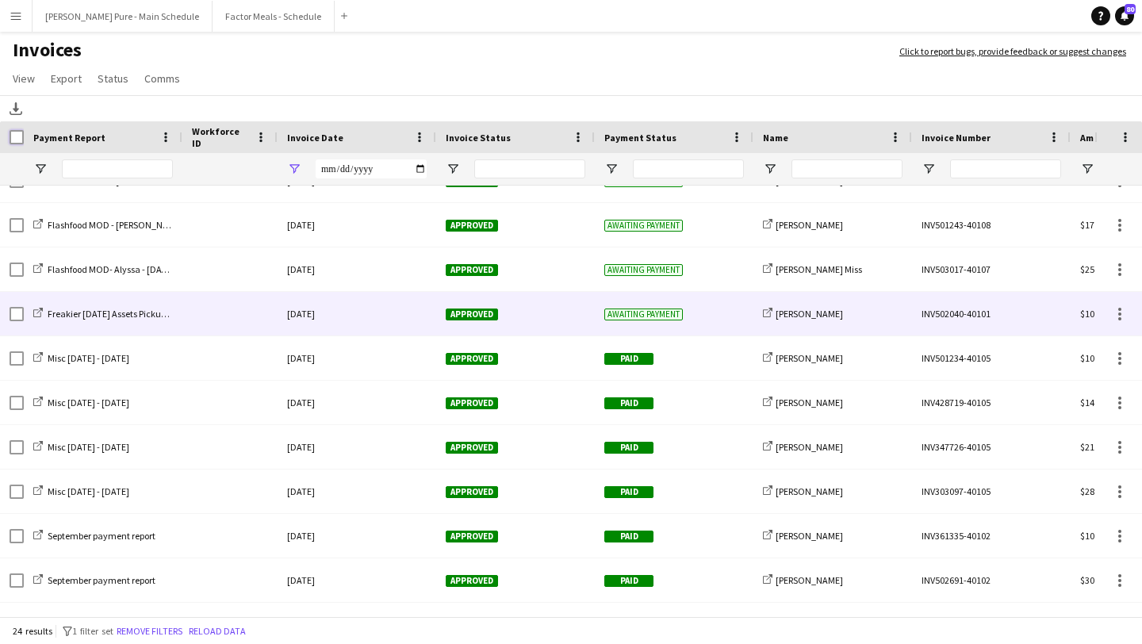
scroll to position [599, 0]
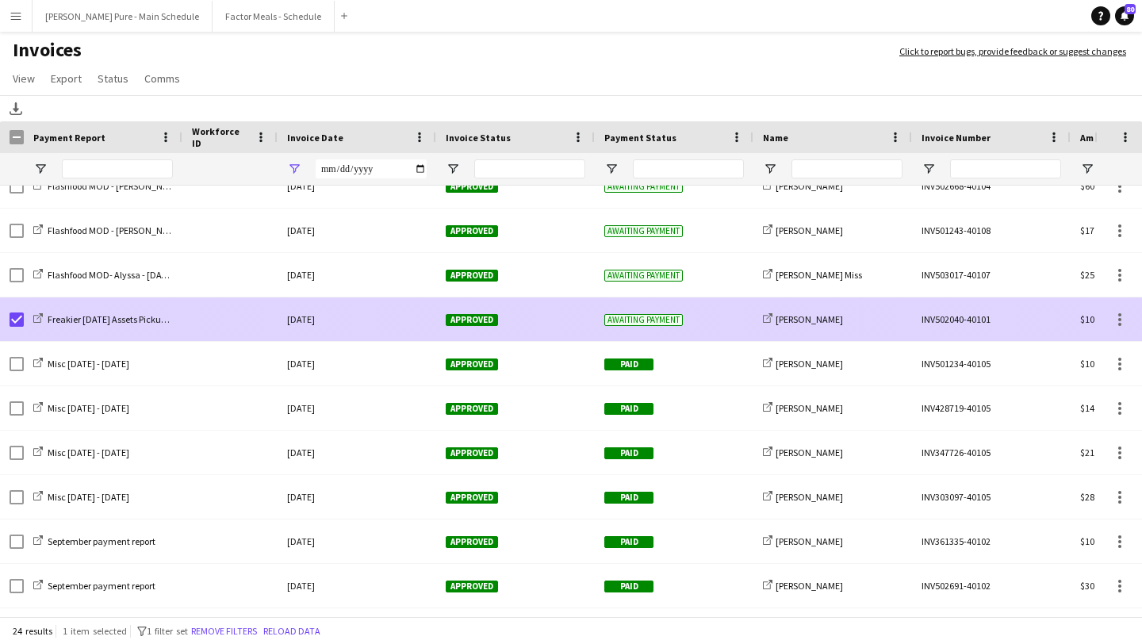
click at [458, 316] on span "Approved" at bounding box center [472, 320] width 52 height 12
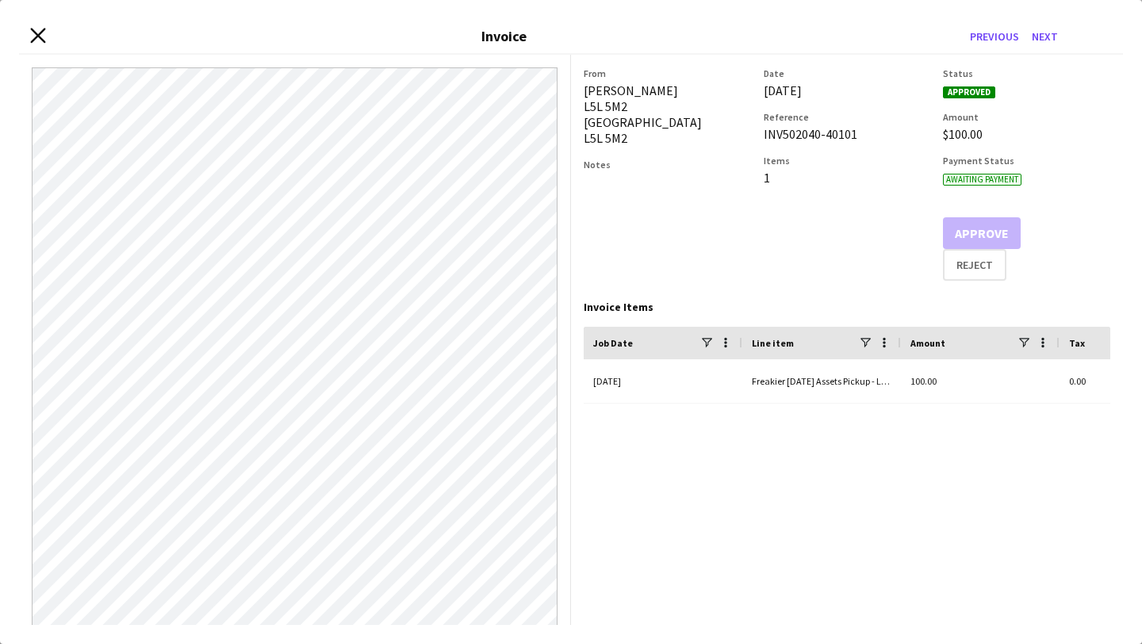
click at [39, 35] on icon "Close invoice dialog" at bounding box center [37, 35] width 15 height 15
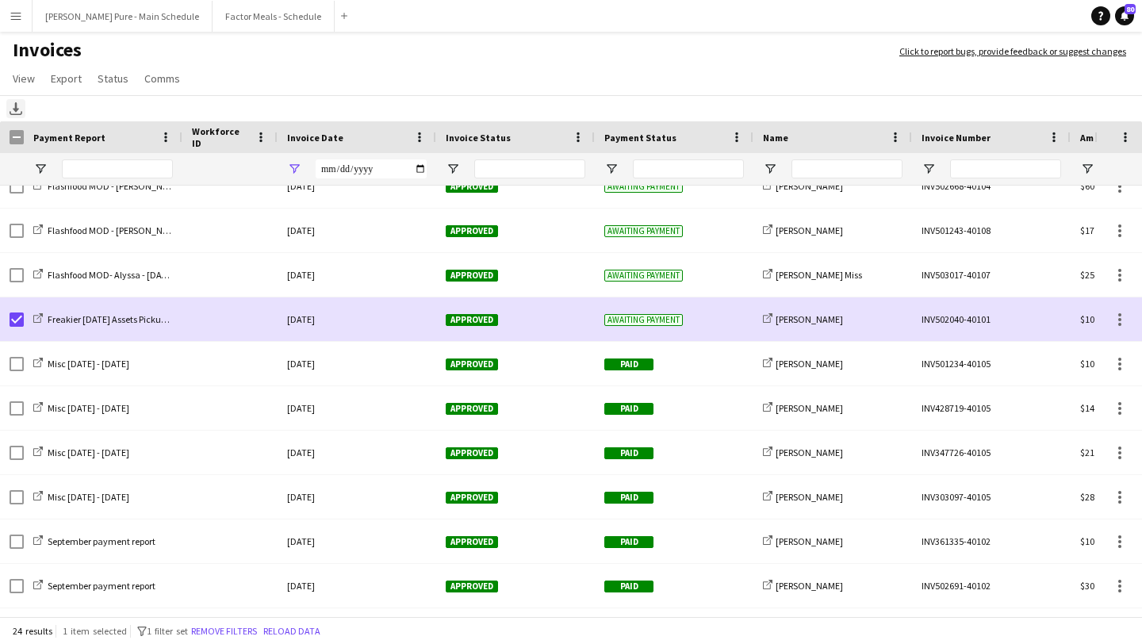
click at [13, 109] on icon at bounding box center [16, 107] width 6 height 10
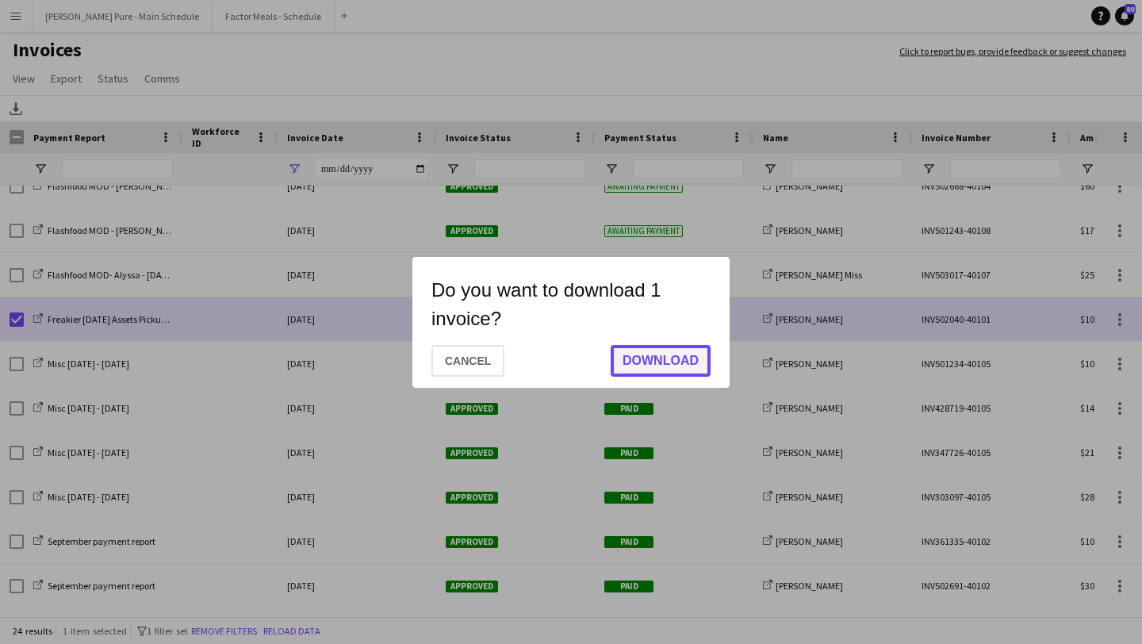
click at [645, 373] on button "Download" at bounding box center [661, 361] width 100 height 32
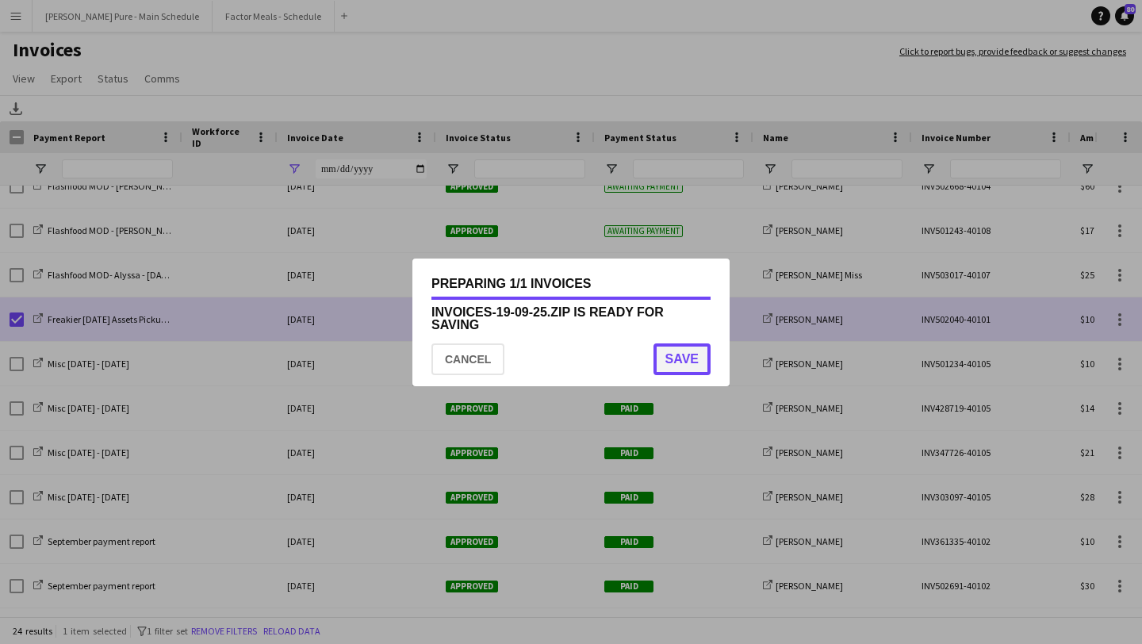
click at [687, 354] on button "Save" at bounding box center [682, 359] width 57 height 32
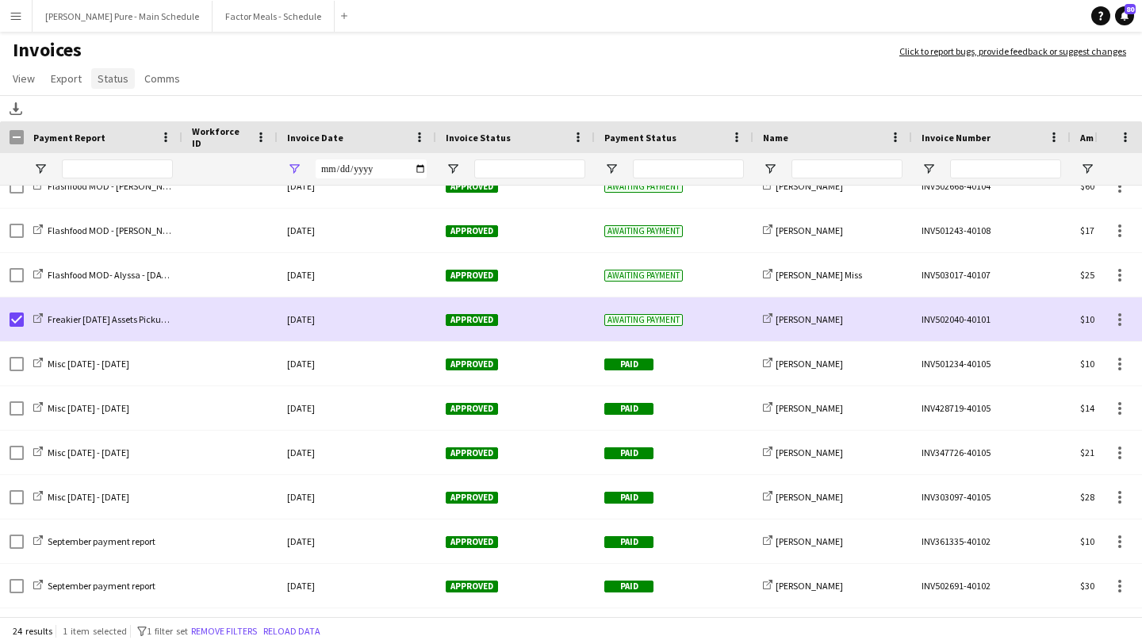
click at [113, 81] on span "Status" at bounding box center [113, 78] width 31 height 14
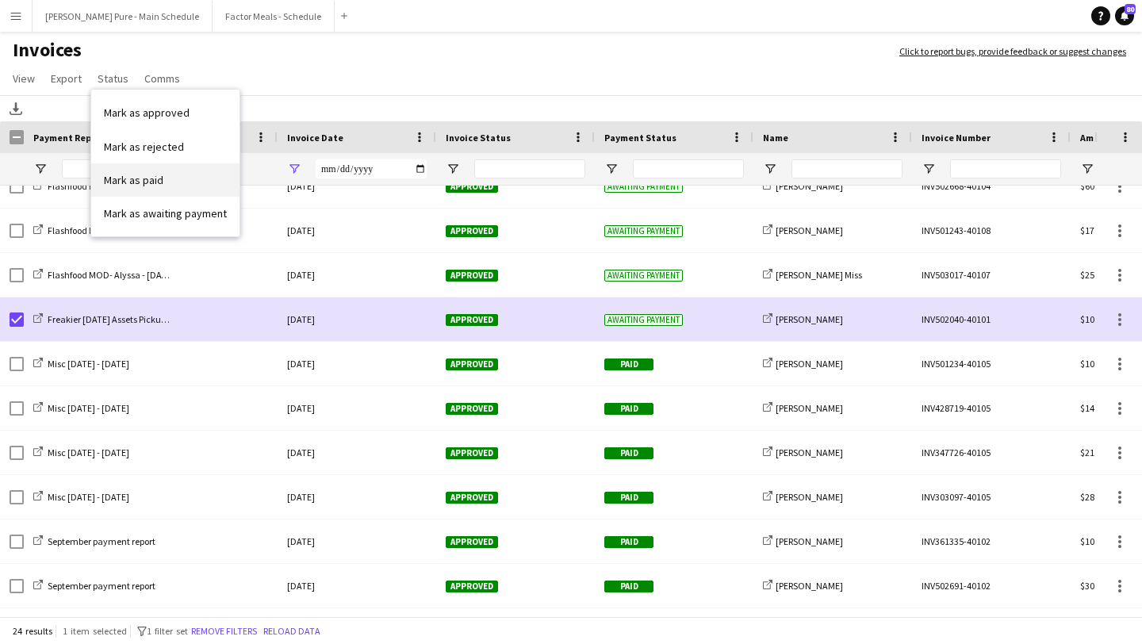
click at [170, 196] on link "Mark as paid" at bounding box center [165, 179] width 148 height 33
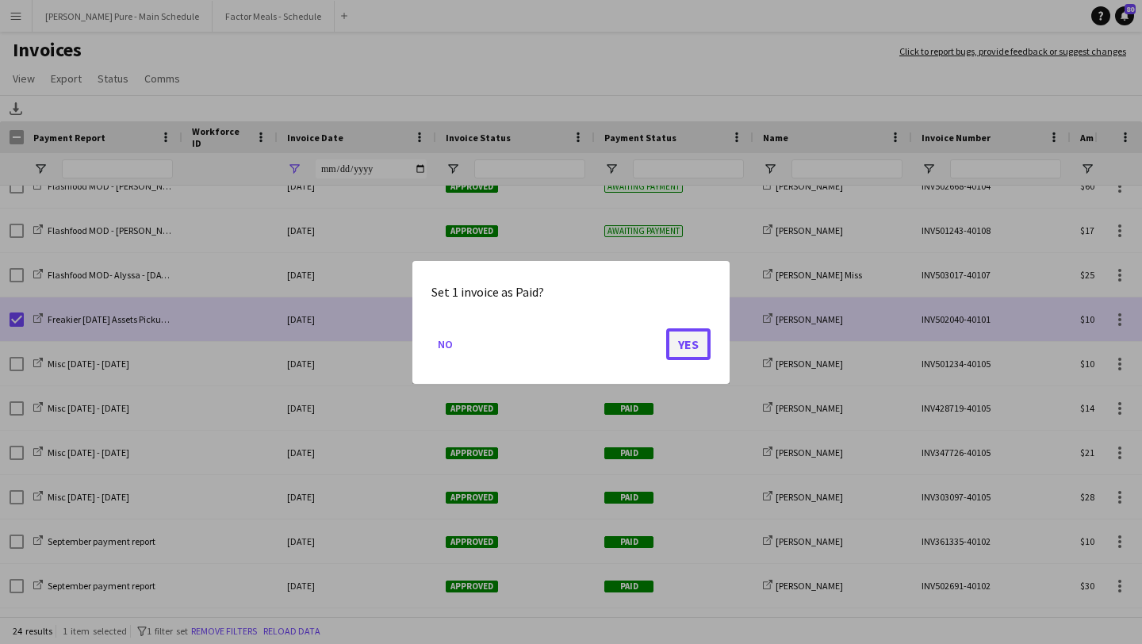
click at [684, 340] on button "Yes" at bounding box center [688, 344] width 44 height 32
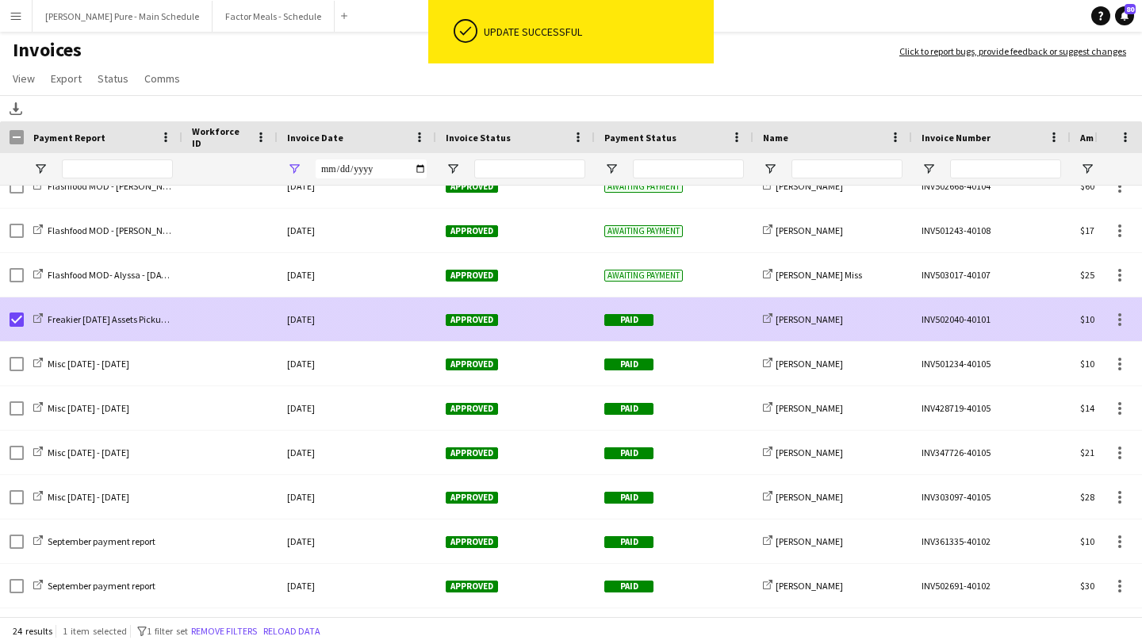
click at [8, 323] on div at bounding box center [12, 319] width 24 height 44
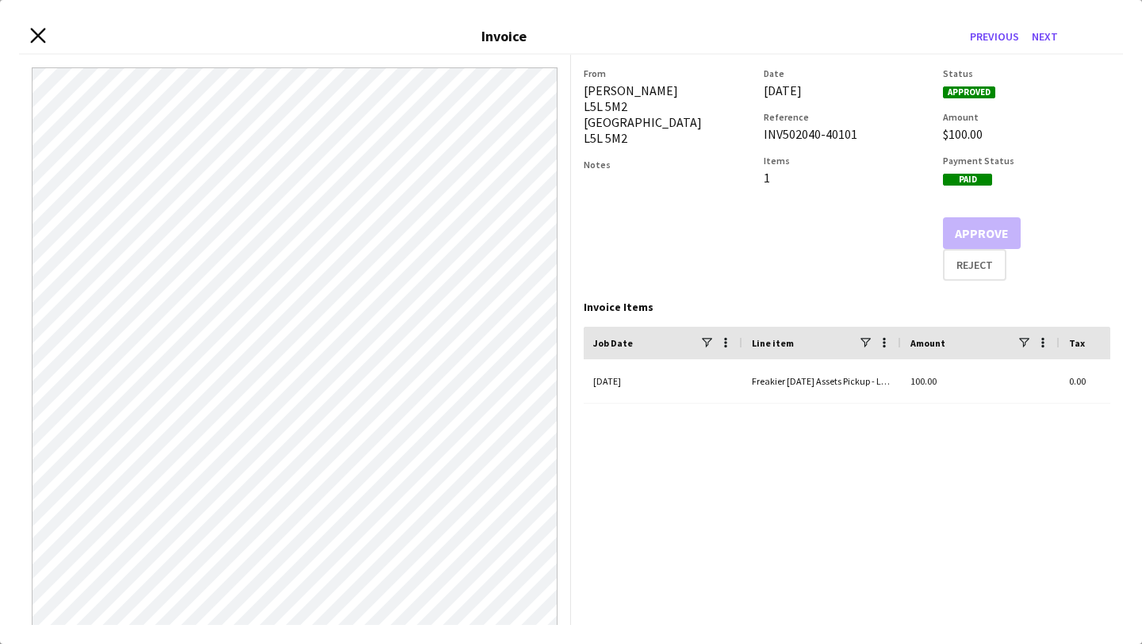
click at [37, 36] on icon at bounding box center [37, 35] width 15 height 15
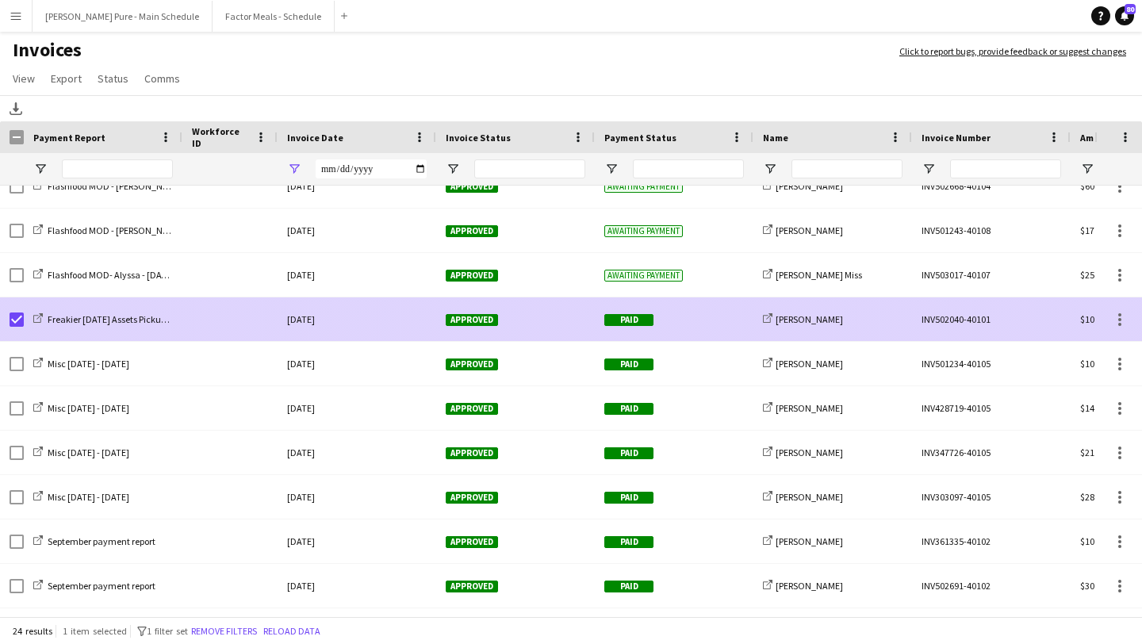
click at [24, 318] on div "Freakier [DATE] Assets Pickup [DATE]" at bounding box center [103, 319] width 159 height 44
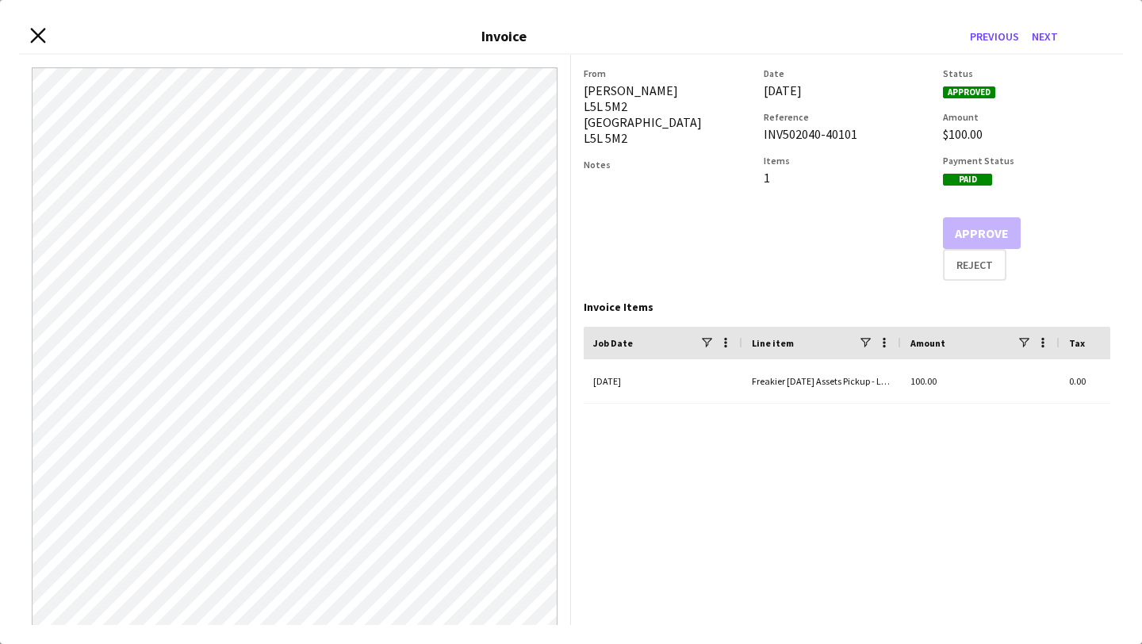
click at [38, 35] on icon at bounding box center [37, 35] width 15 height 15
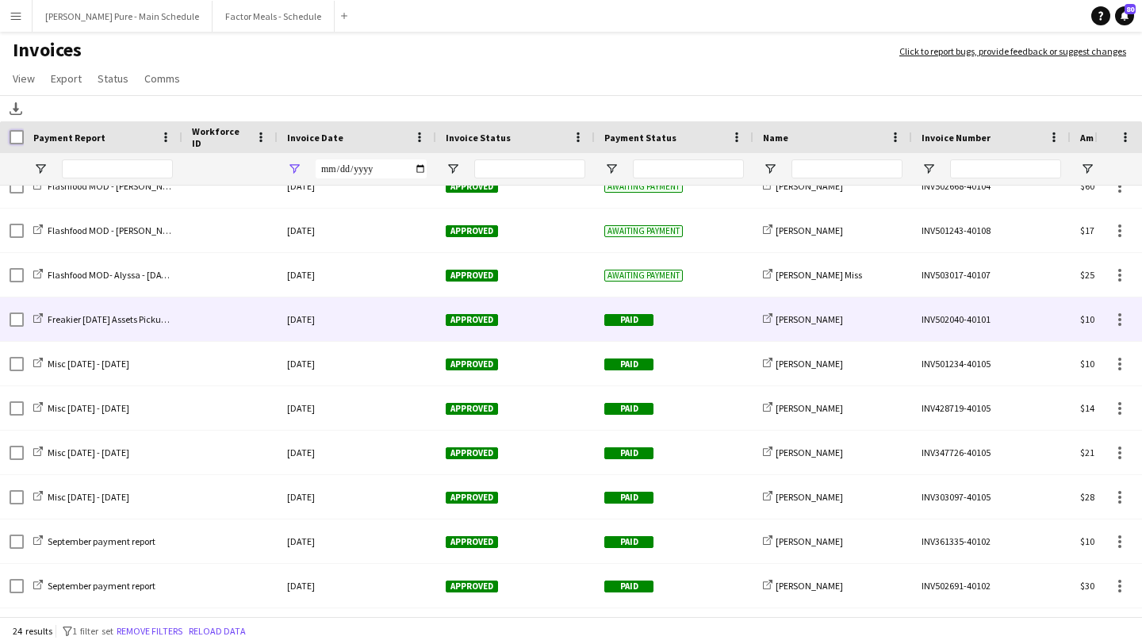
scroll to position [0, 0]
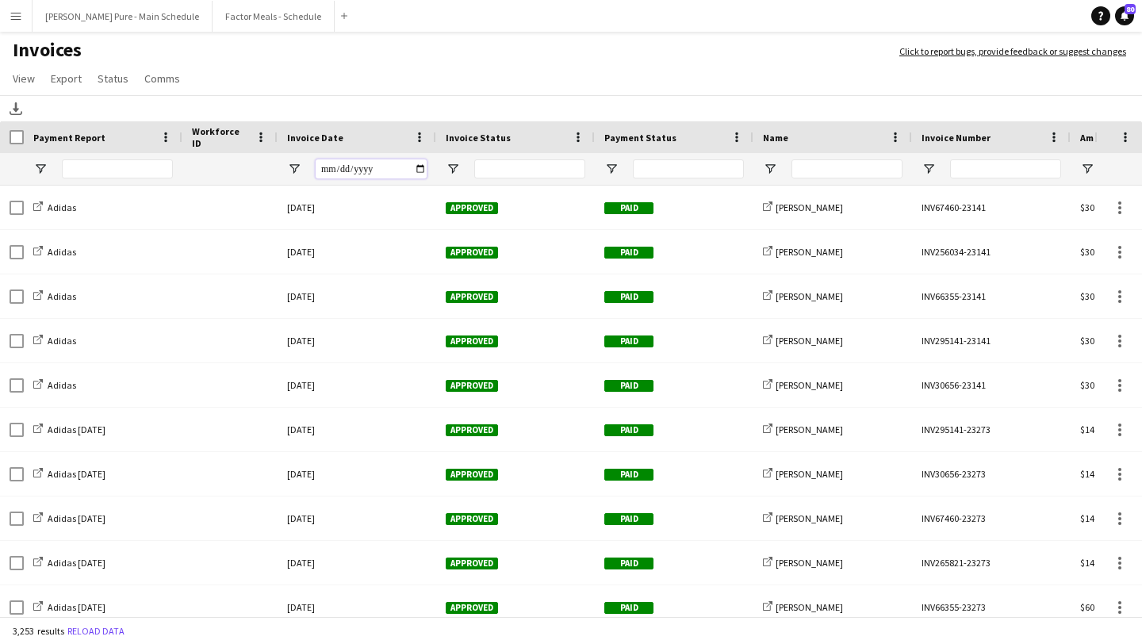
click at [424, 170] on input "Invoice Date Filter Input" at bounding box center [371, 168] width 111 height 19
click at [672, 78] on app-page-menu "View Customise view Customise filters Reset Filters Reset View Reset All Export…" at bounding box center [571, 80] width 1142 height 30
click at [833, 172] on input "Name Filter Input" at bounding box center [847, 168] width 111 height 19
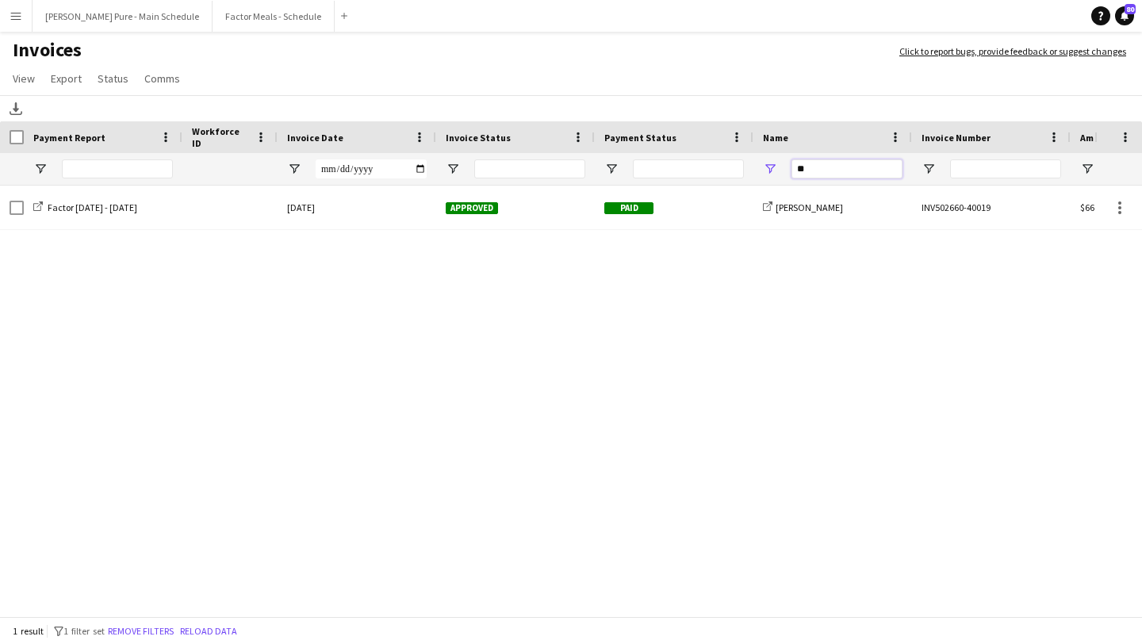
type input "*"
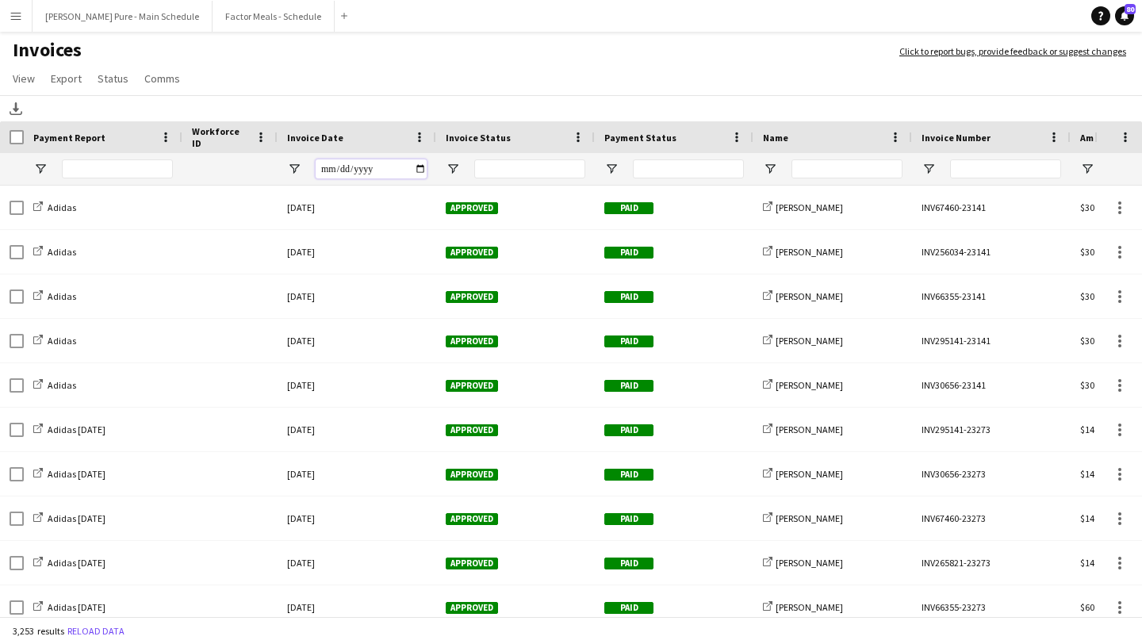
click at [418, 167] on input "Invoice Date Filter Input" at bounding box center [371, 168] width 111 height 19
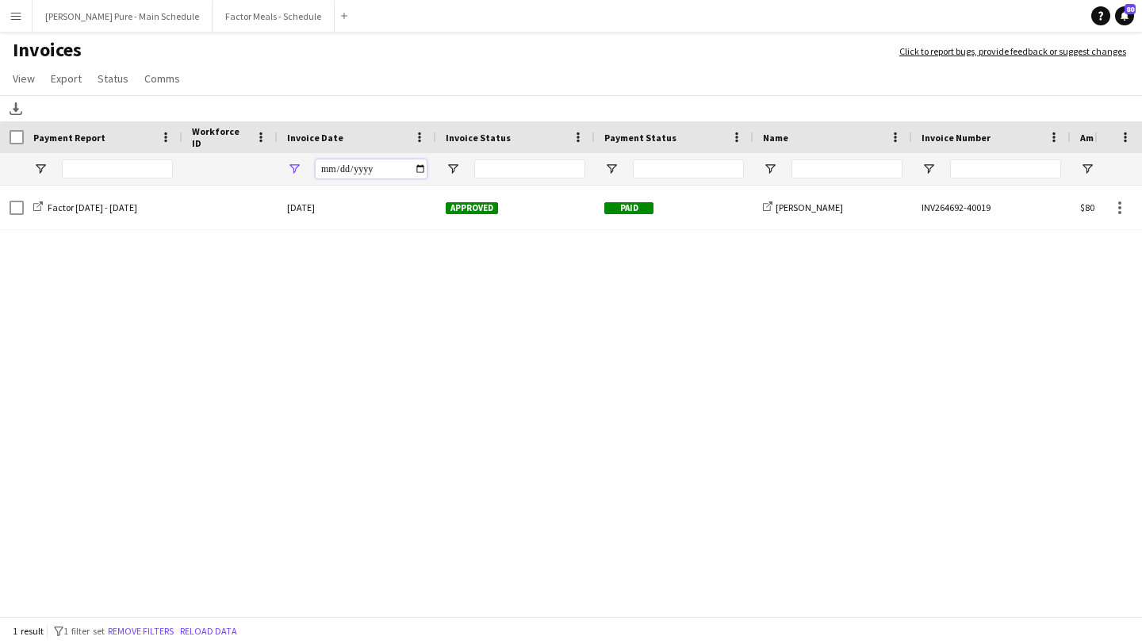
click at [424, 169] on input "**********" at bounding box center [371, 168] width 111 height 19
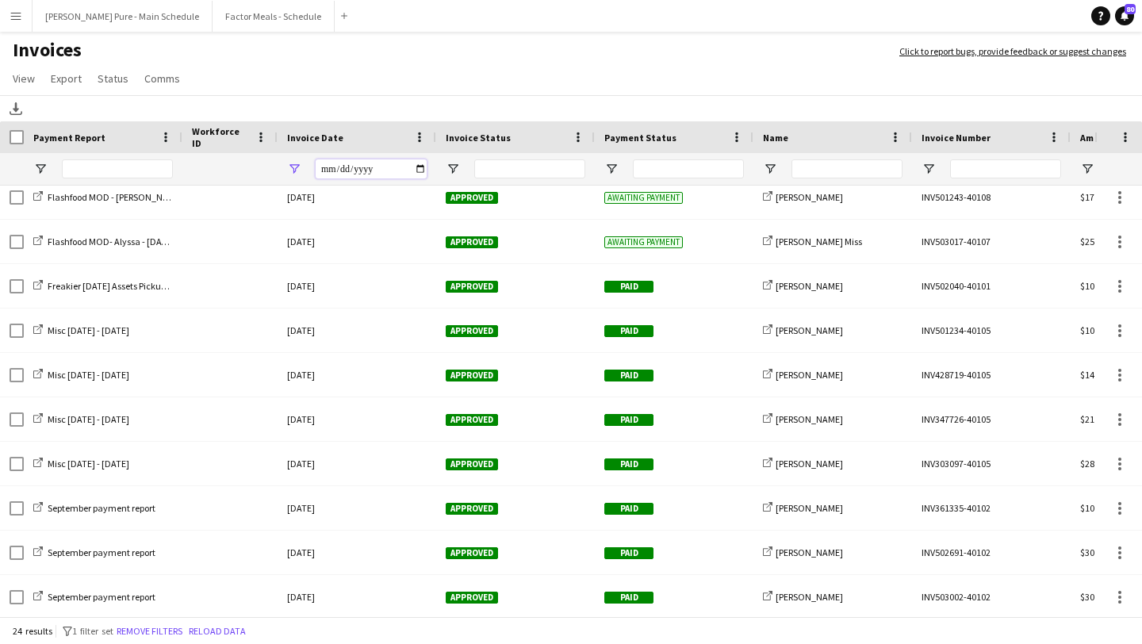
click at [420, 166] on input "**********" at bounding box center [371, 168] width 111 height 19
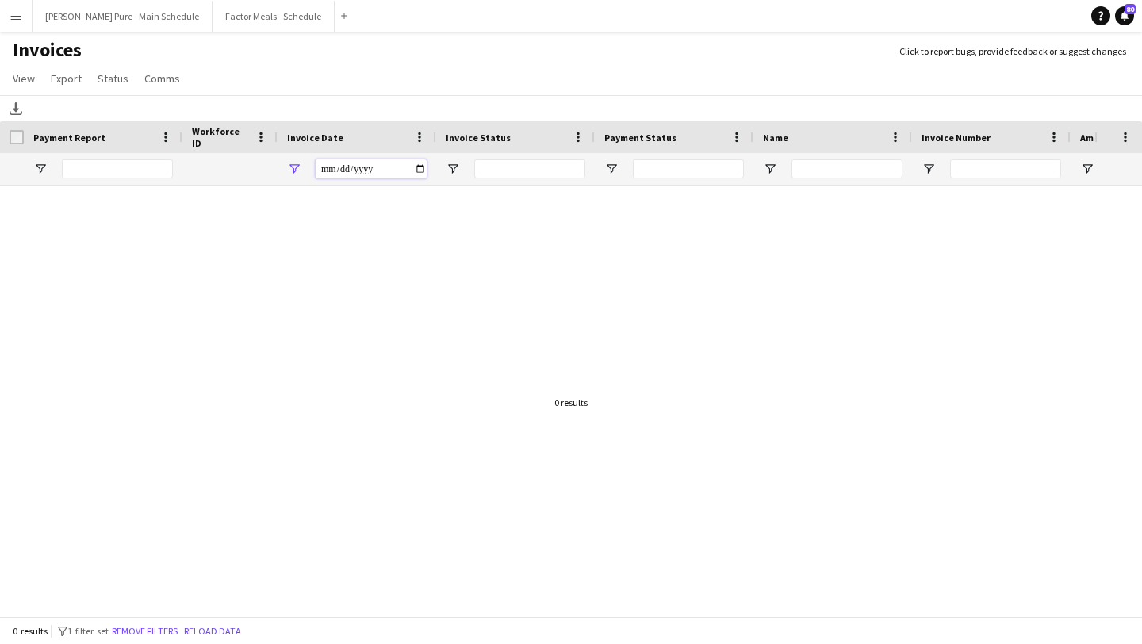
click at [415, 171] on input "**********" at bounding box center [371, 168] width 111 height 19
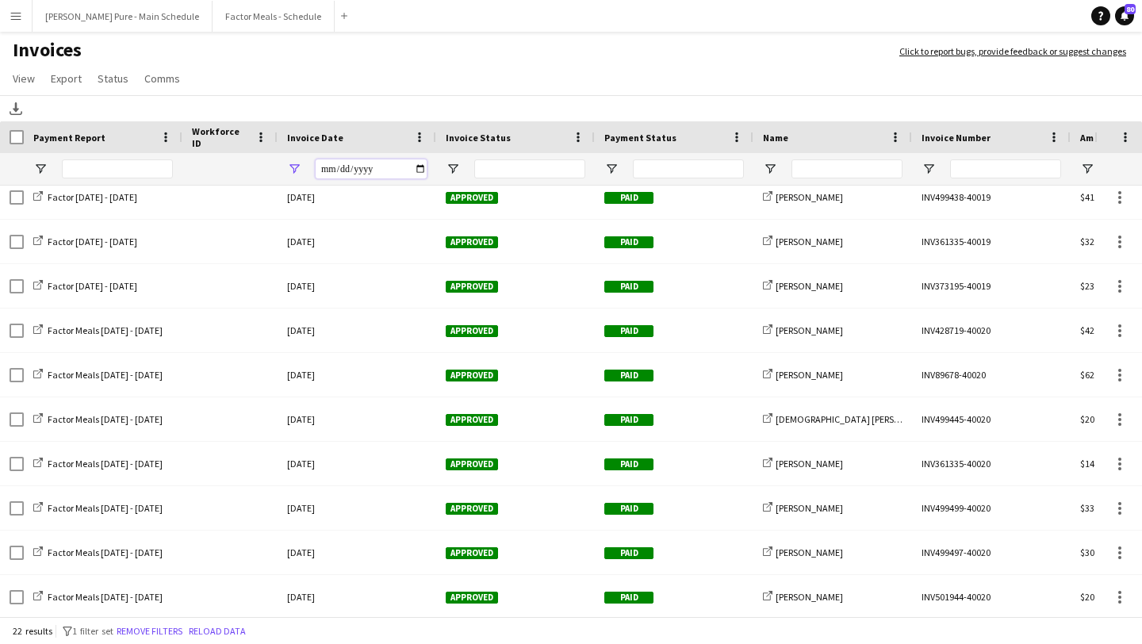
click at [413, 161] on input "**********" at bounding box center [371, 168] width 111 height 19
click at [419, 167] on input "**********" at bounding box center [371, 168] width 111 height 19
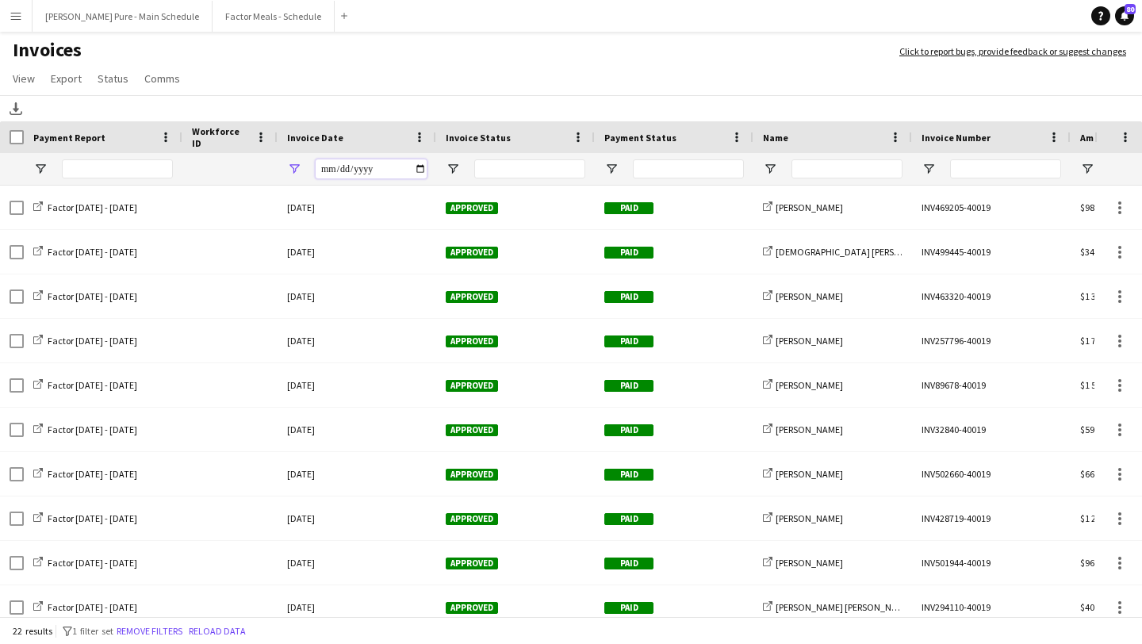
click at [419, 169] on input "**********" at bounding box center [371, 168] width 111 height 19
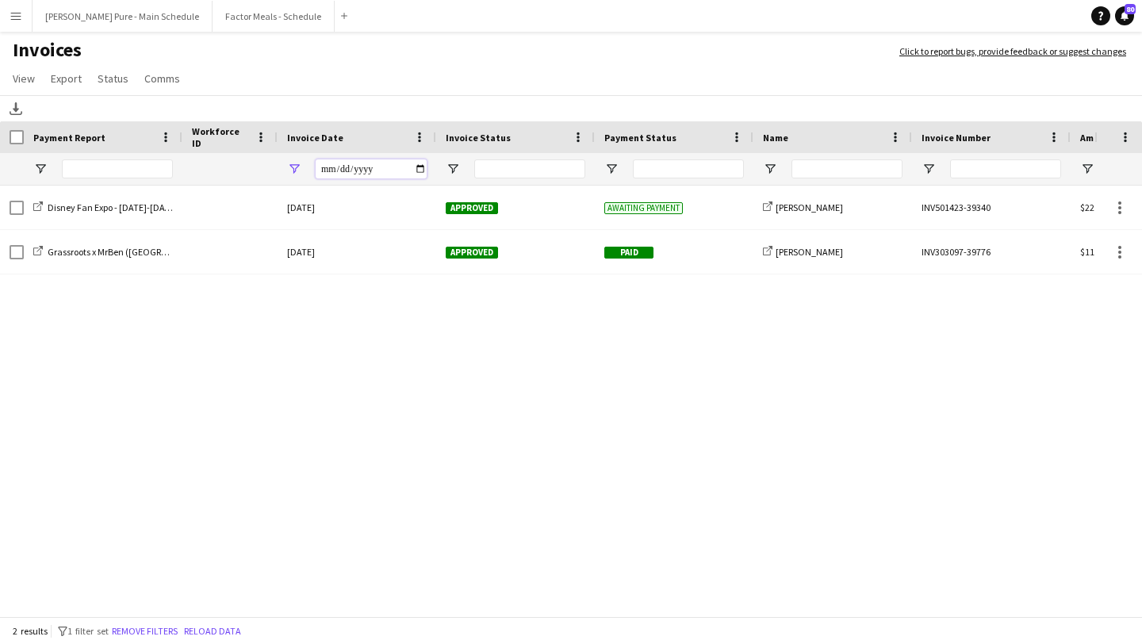
click at [422, 168] on input "**********" at bounding box center [371, 168] width 111 height 19
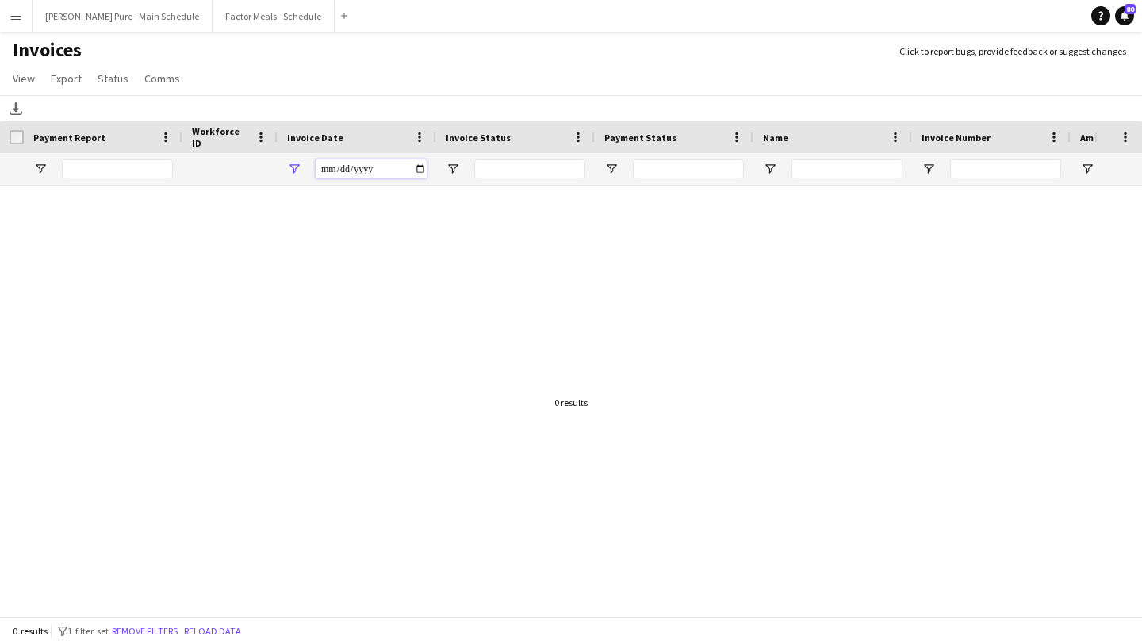
click at [424, 171] on input "**********" at bounding box center [371, 168] width 111 height 19
type input "**********"
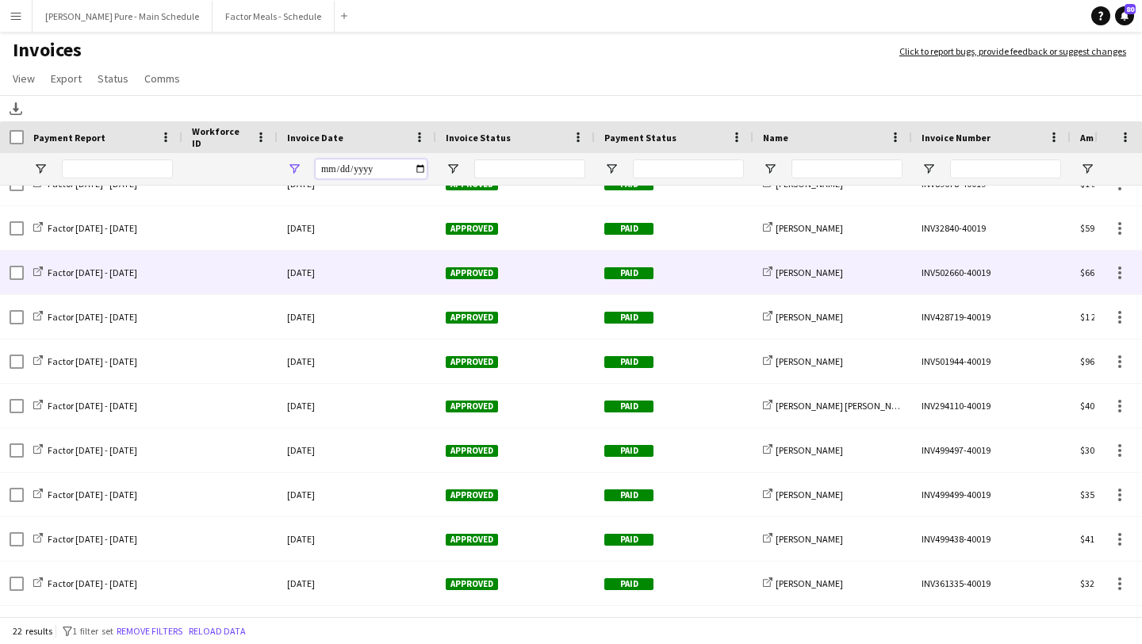
scroll to position [237, 0]
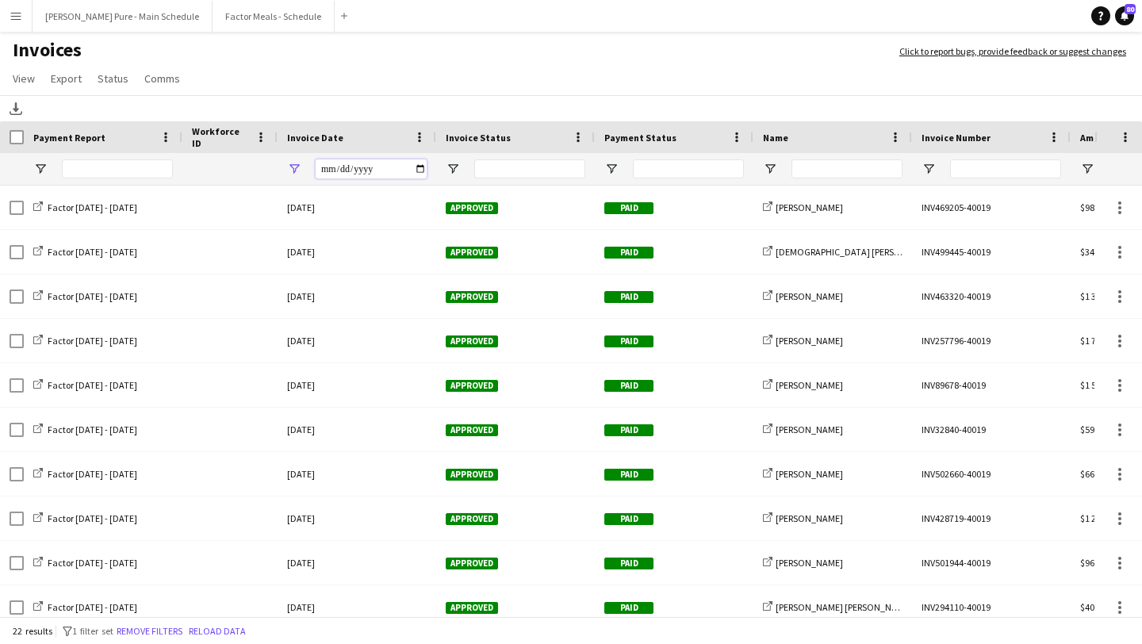
click at [419, 164] on input "**********" at bounding box center [371, 168] width 111 height 19
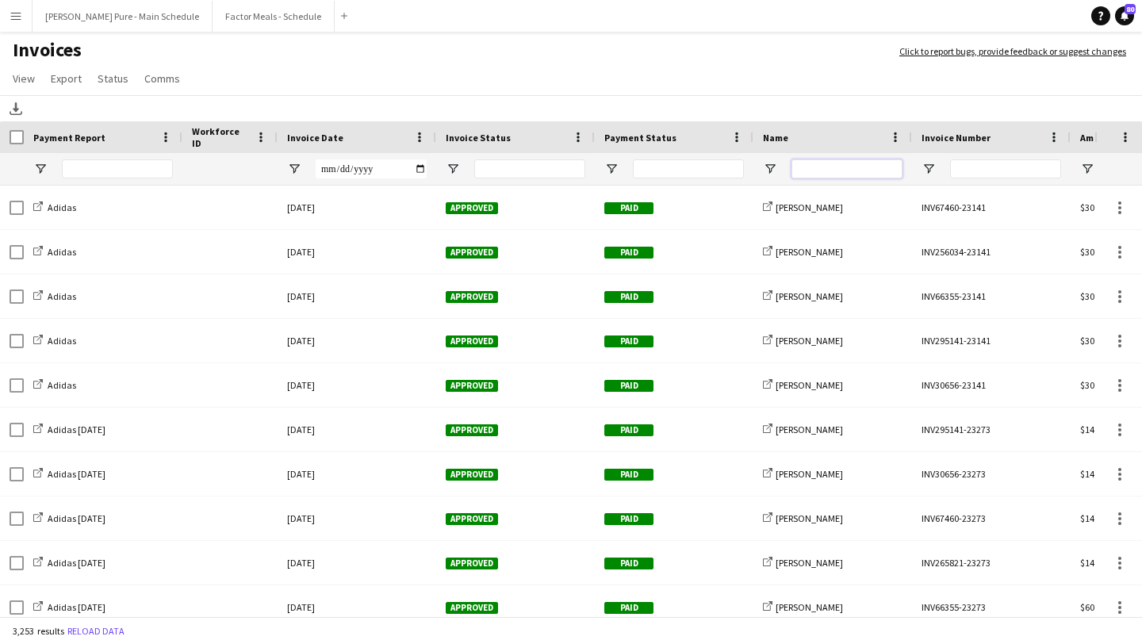
click at [826, 171] on input "Name Filter Input" at bounding box center [847, 168] width 111 height 19
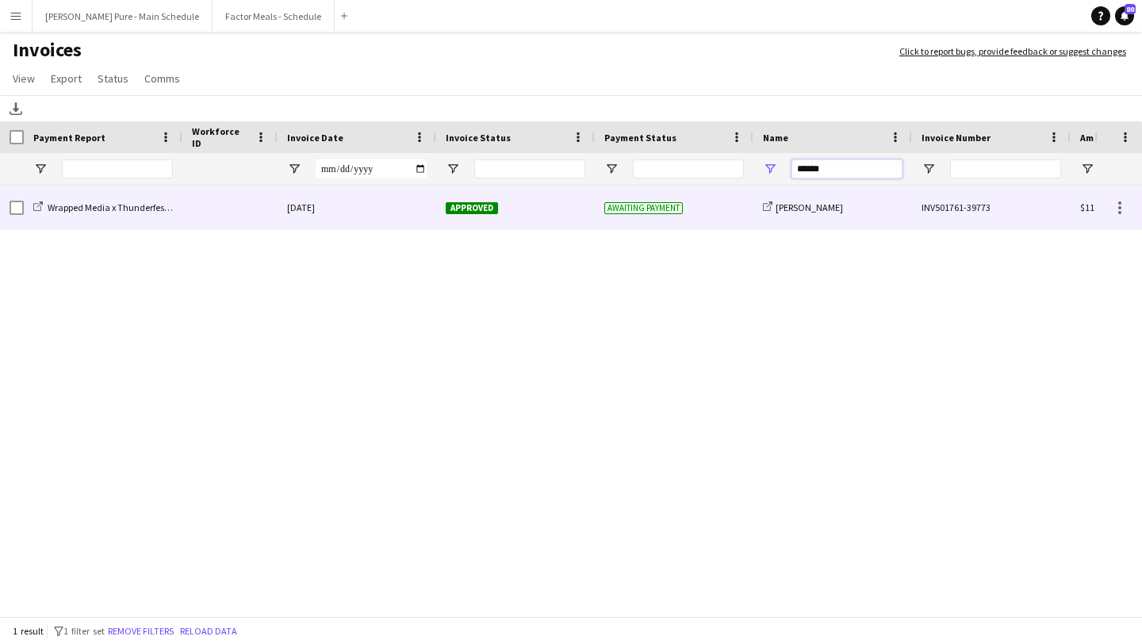
type input "******"
click at [463, 205] on span "Approved" at bounding box center [472, 208] width 52 height 12
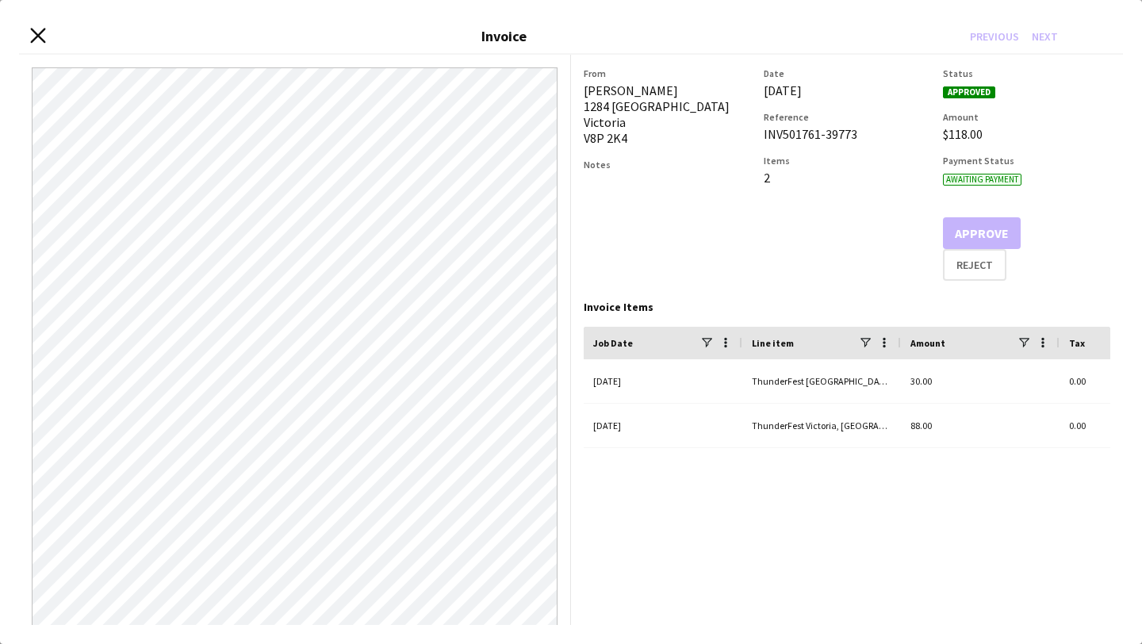
click at [33, 37] on icon "Close invoice dialog" at bounding box center [37, 35] width 15 height 15
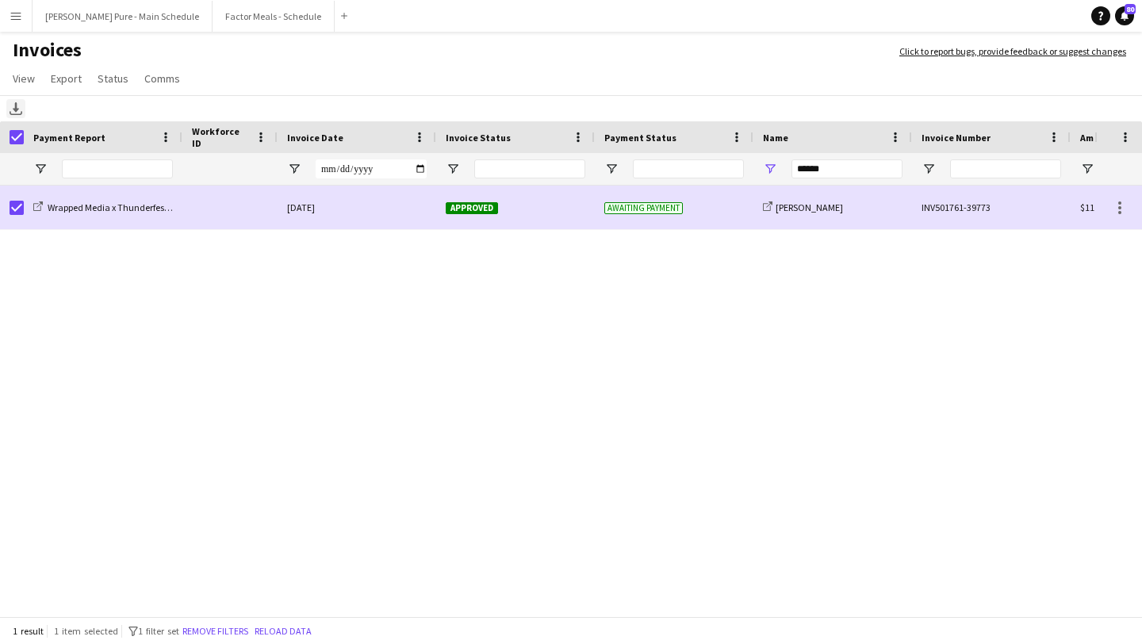
click at [17, 111] on icon at bounding box center [16, 107] width 6 height 10
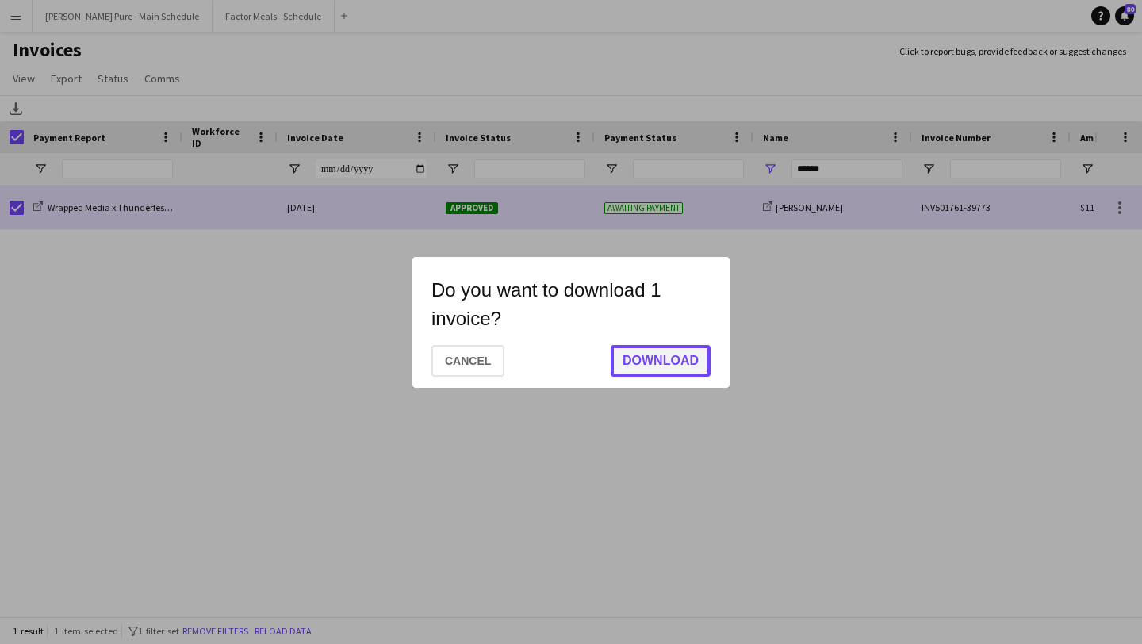
click at [677, 358] on button "Download" at bounding box center [661, 361] width 100 height 32
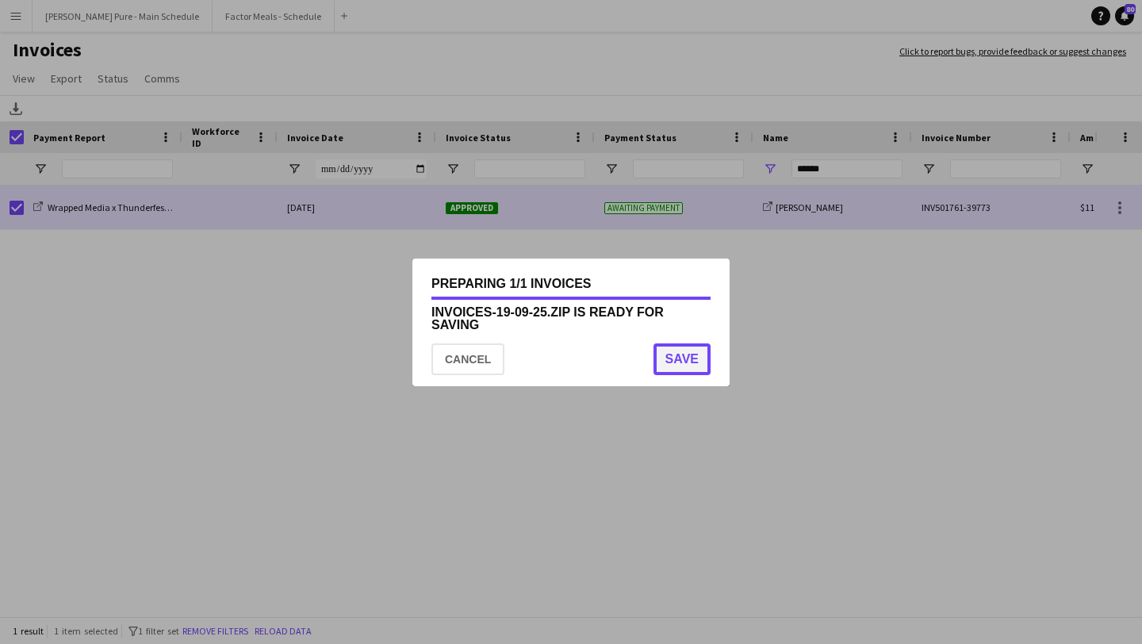
click at [700, 363] on button "Save" at bounding box center [682, 359] width 57 height 32
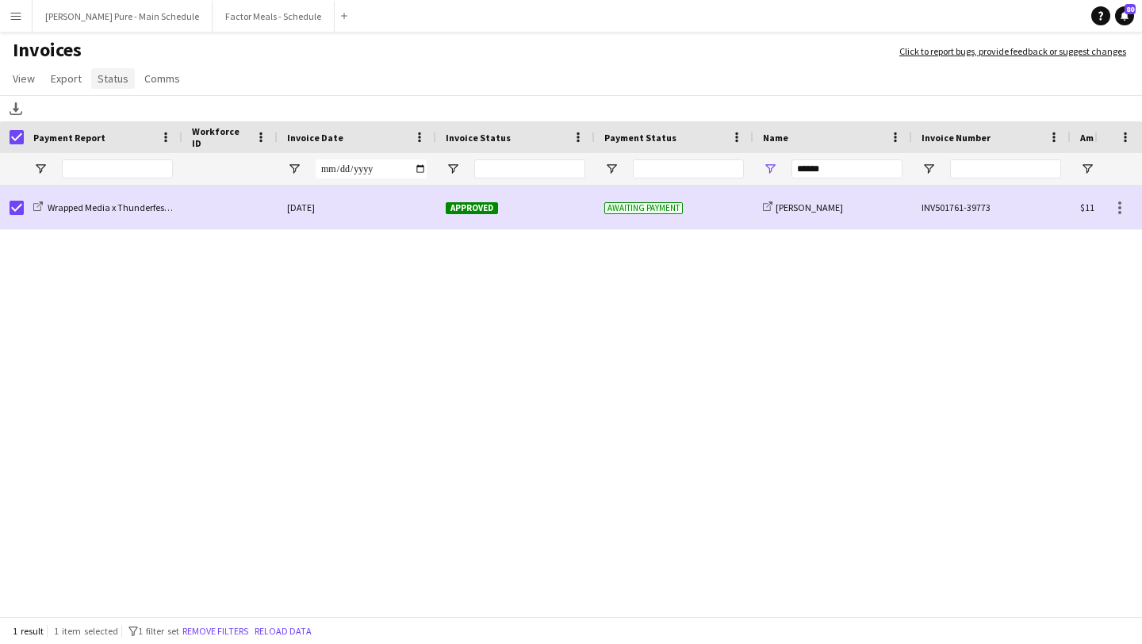
click at [110, 87] on link "Status" at bounding box center [113, 78] width 44 height 21
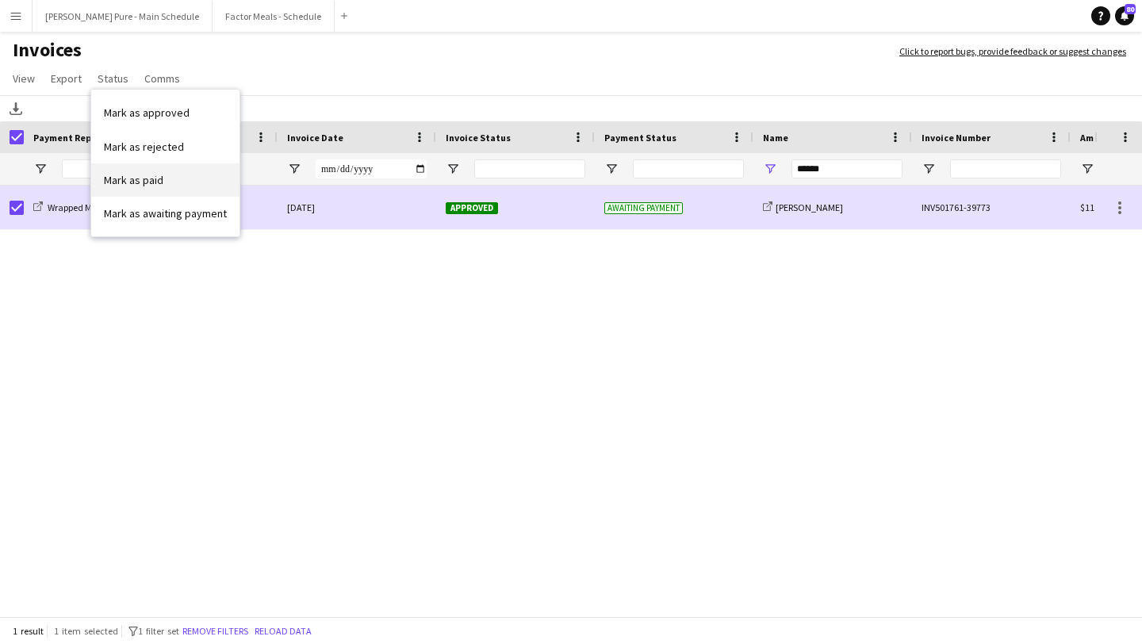
click at [177, 186] on link "Mark as paid" at bounding box center [165, 179] width 148 height 33
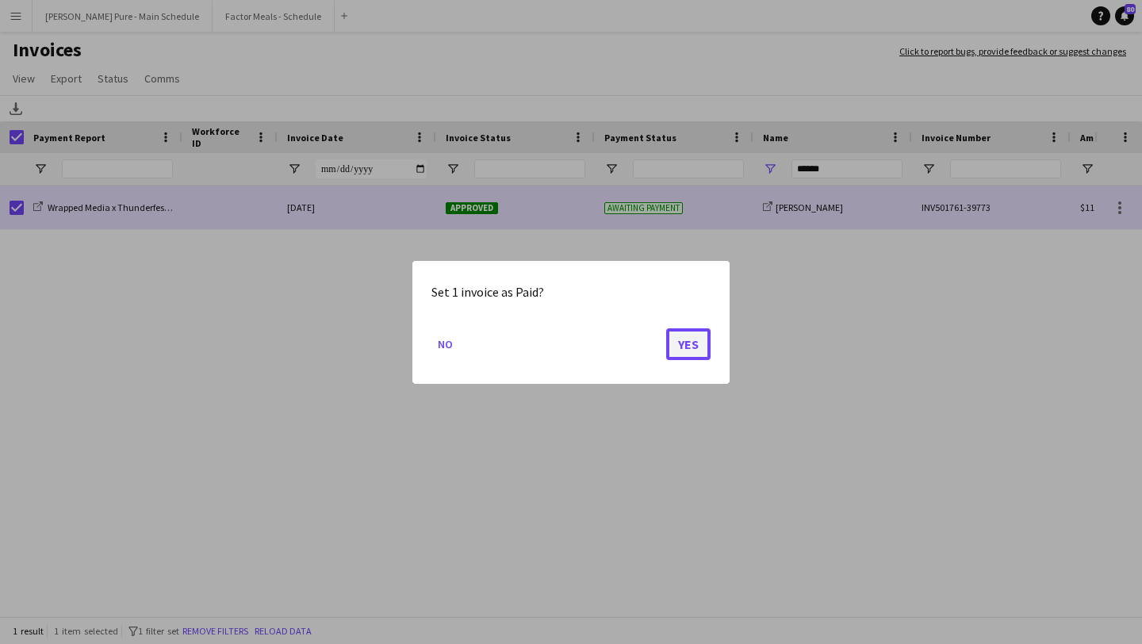
click at [692, 343] on button "Yes" at bounding box center [688, 344] width 44 height 32
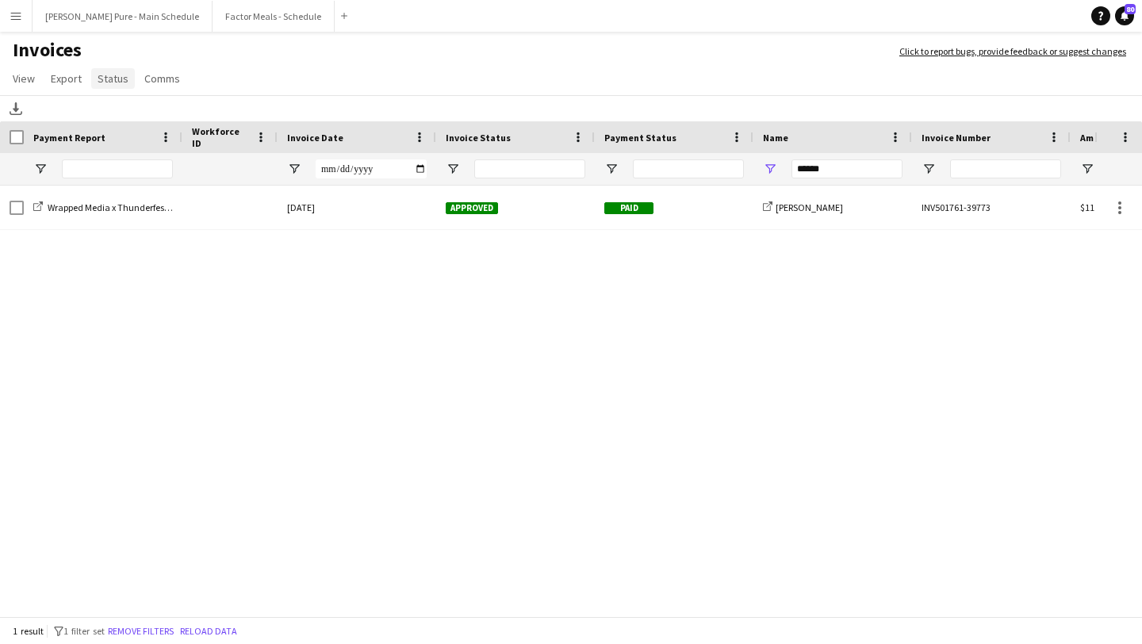
click at [118, 82] on span "Status" at bounding box center [113, 78] width 31 height 14
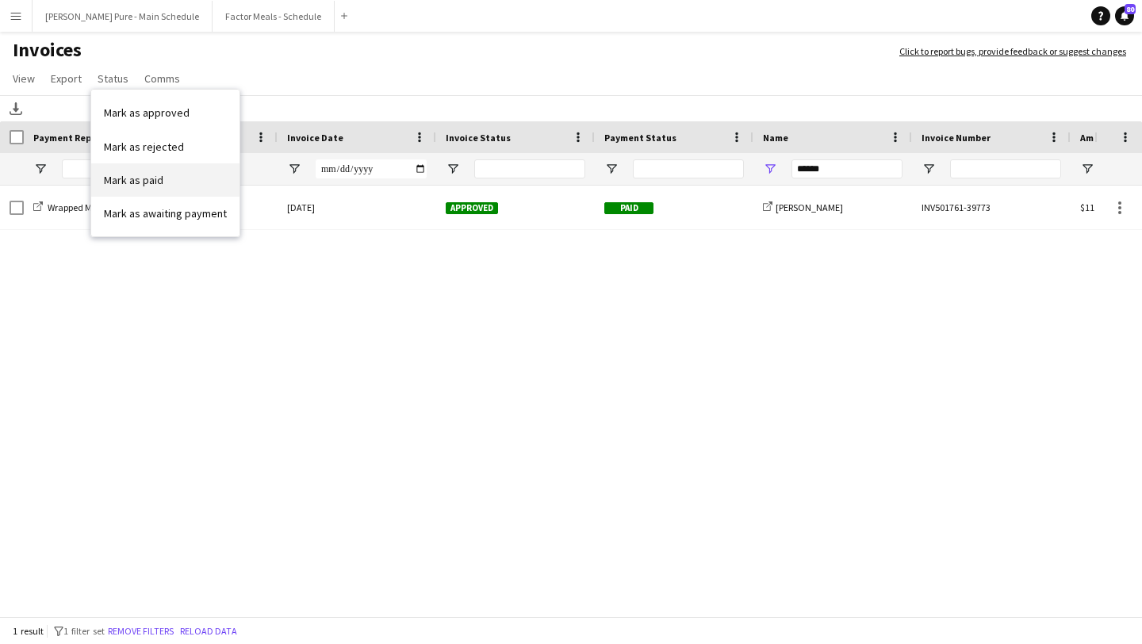
click at [189, 183] on link "Mark as paid" at bounding box center [165, 179] width 148 height 33
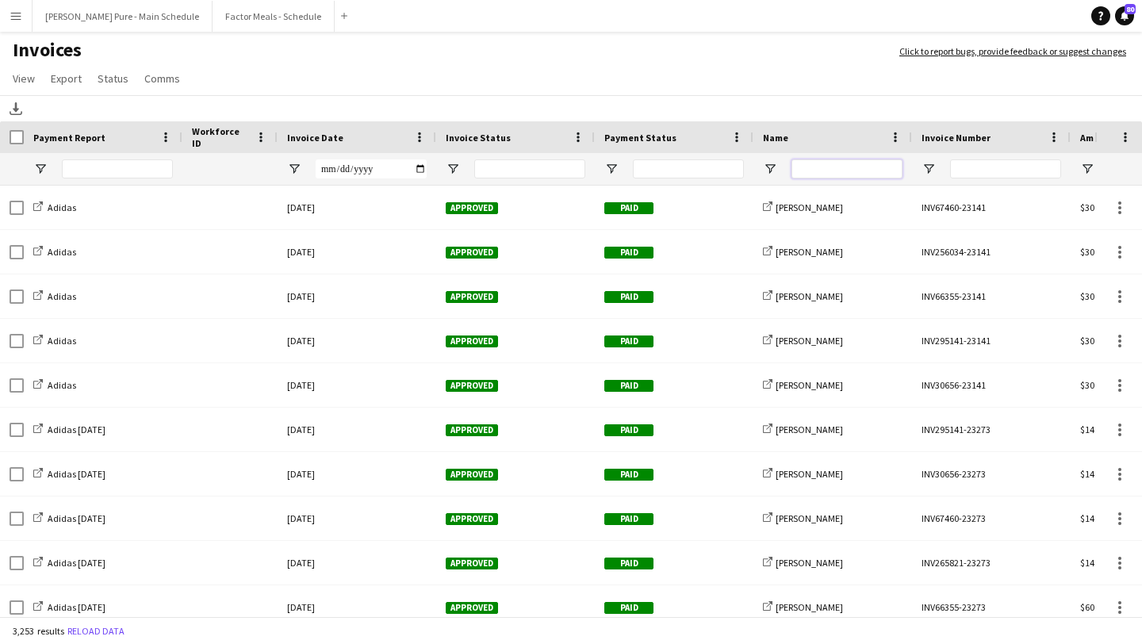
click at [849, 163] on input "Name Filter Input" at bounding box center [847, 168] width 111 height 19
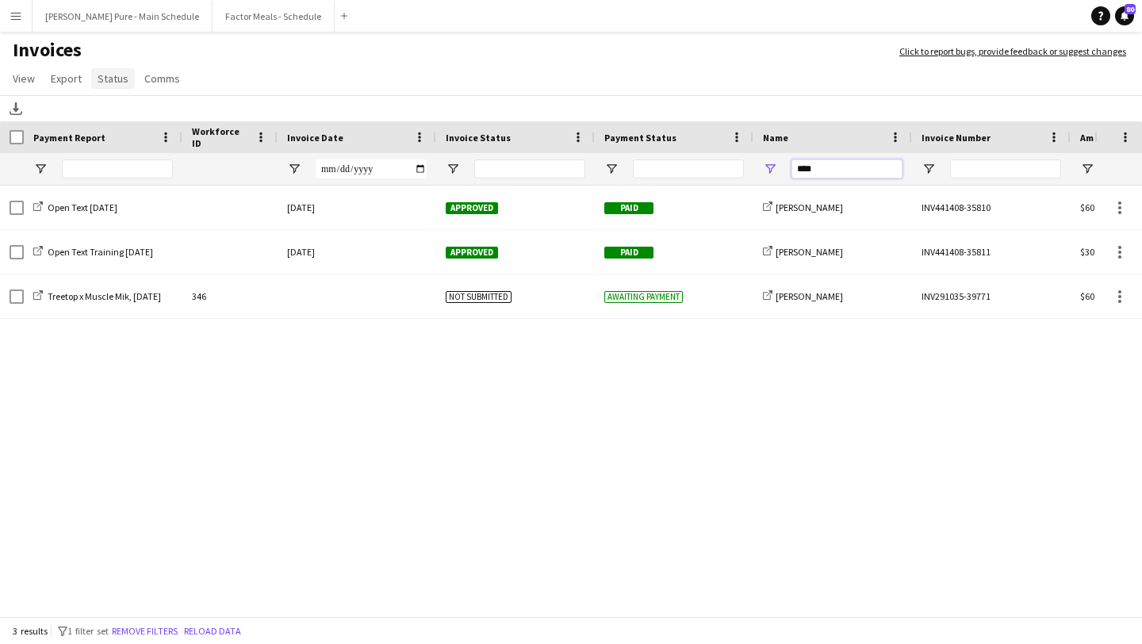
type input "****"
drag, startPoint x: 850, startPoint y: 168, endPoint x: 704, endPoint y: 161, distance: 146.1
click at [704, 161] on div at bounding box center [773, 169] width 1547 height 32
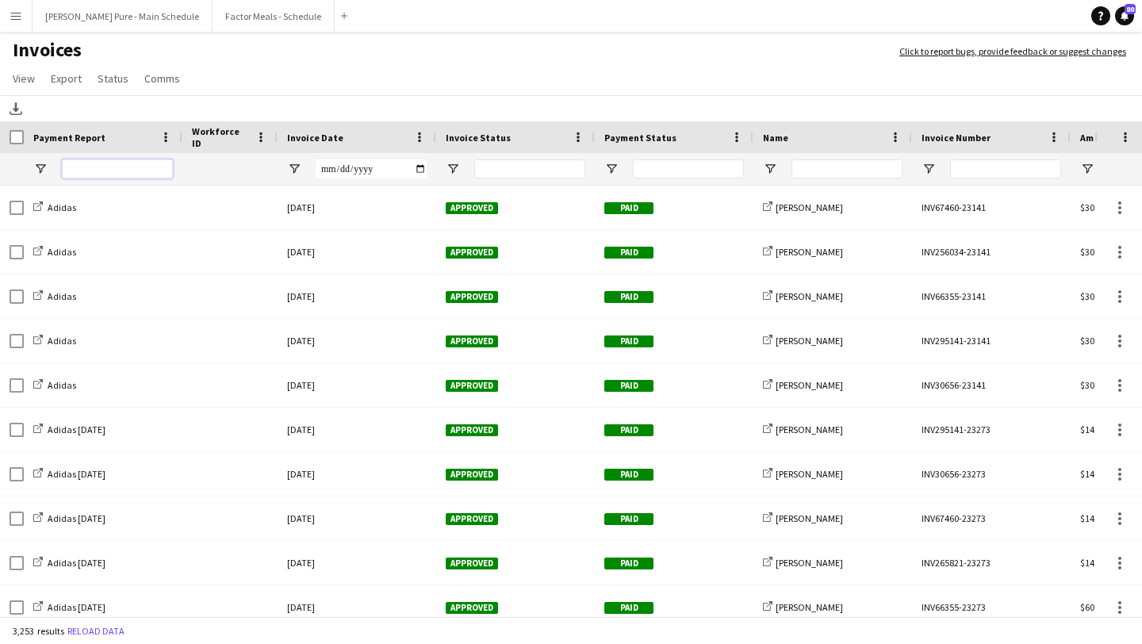
click at [102, 175] on input "Payment Report Filter Input" at bounding box center [117, 168] width 111 height 19
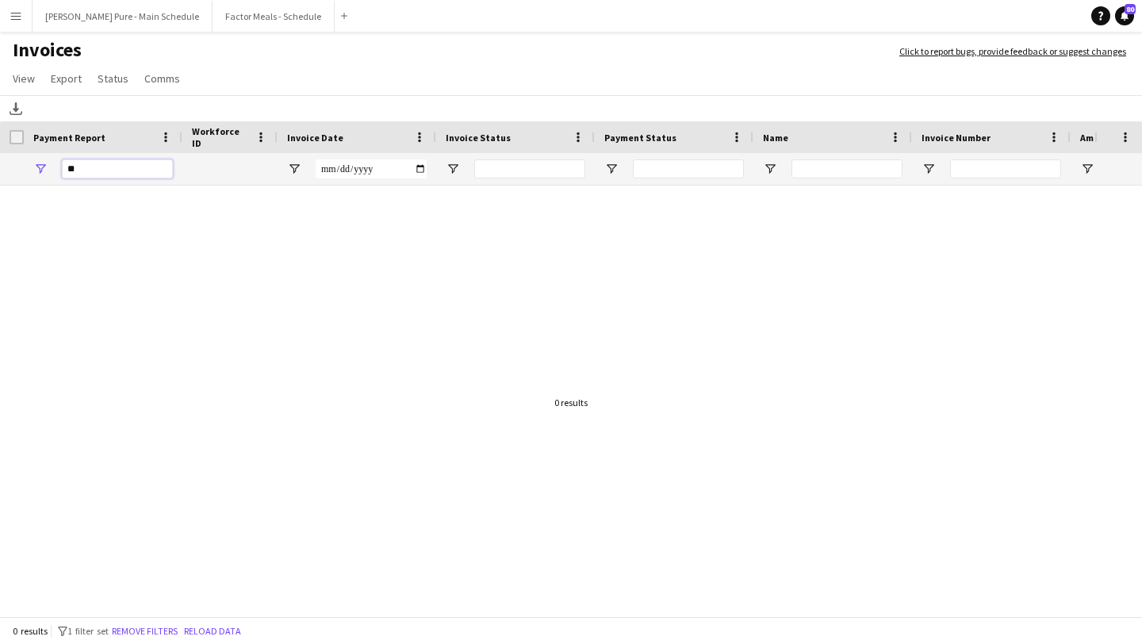
type input "*"
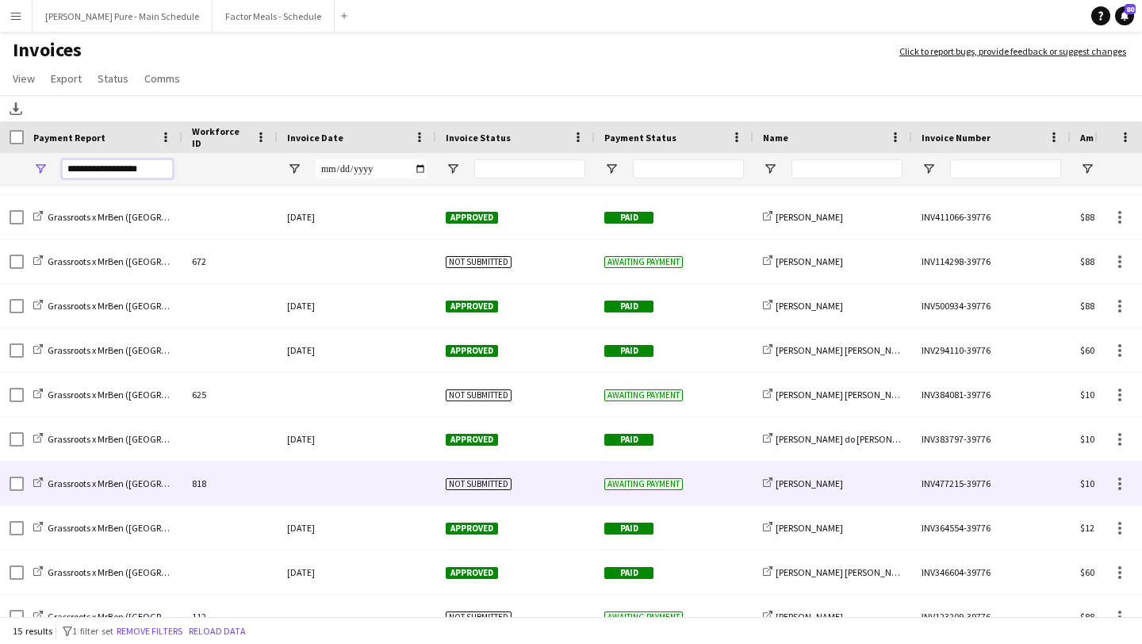
scroll to position [232, 0]
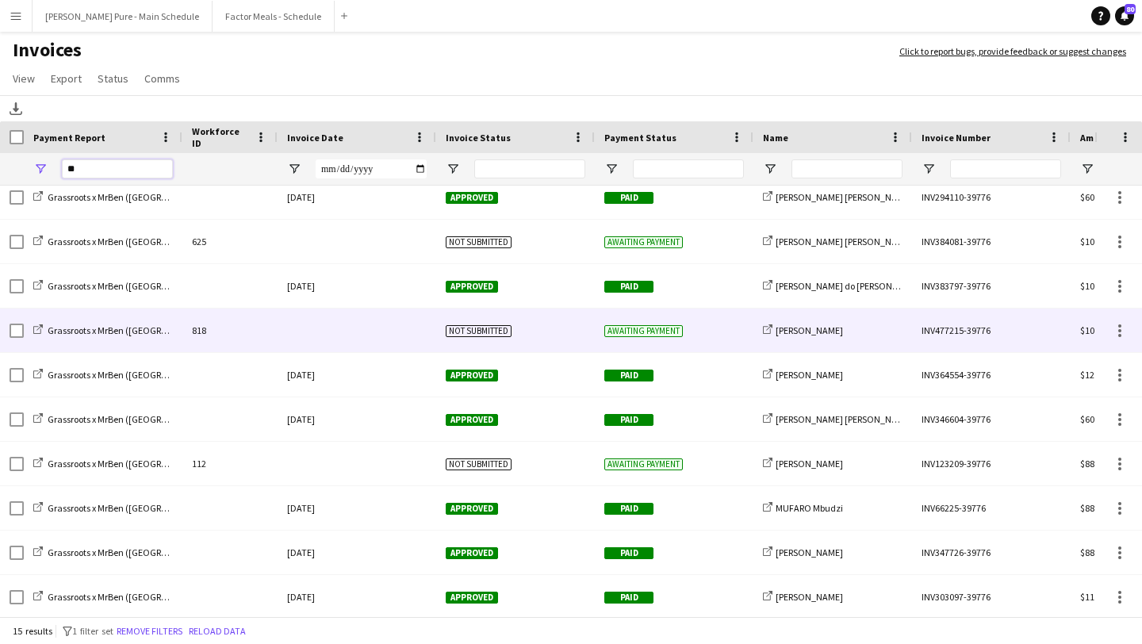
type input "*"
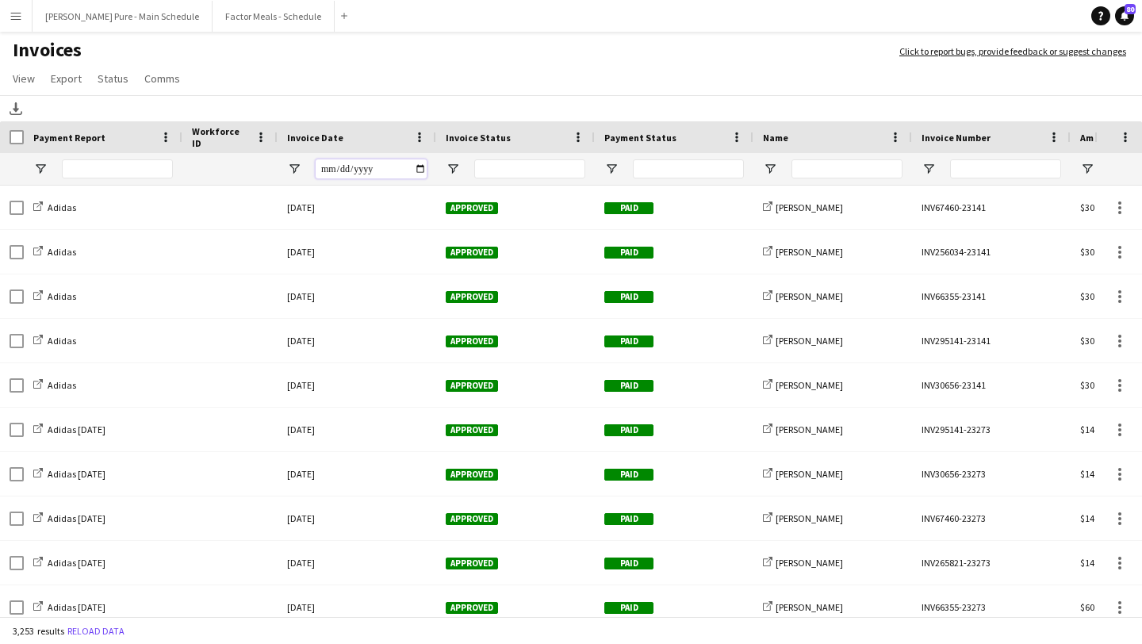
click at [420, 165] on input "Invoice Date Filter Input" at bounding box center [371, 168] width 111 height 19
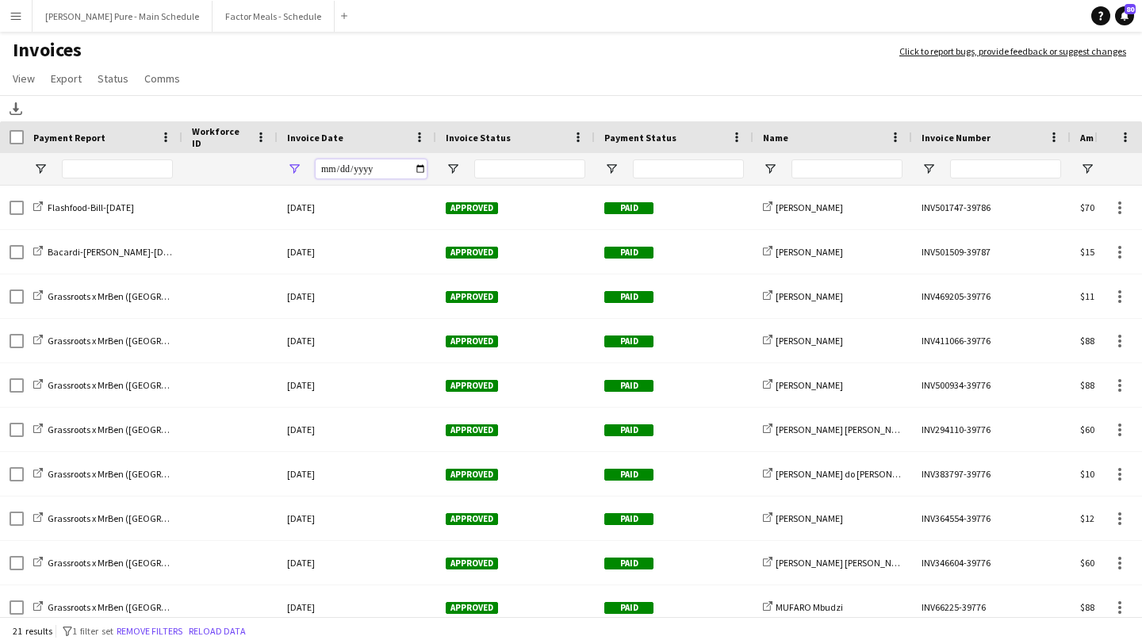
click at [418, 172] on input "**********" at bounding box center [371, 168] width 111 height 19
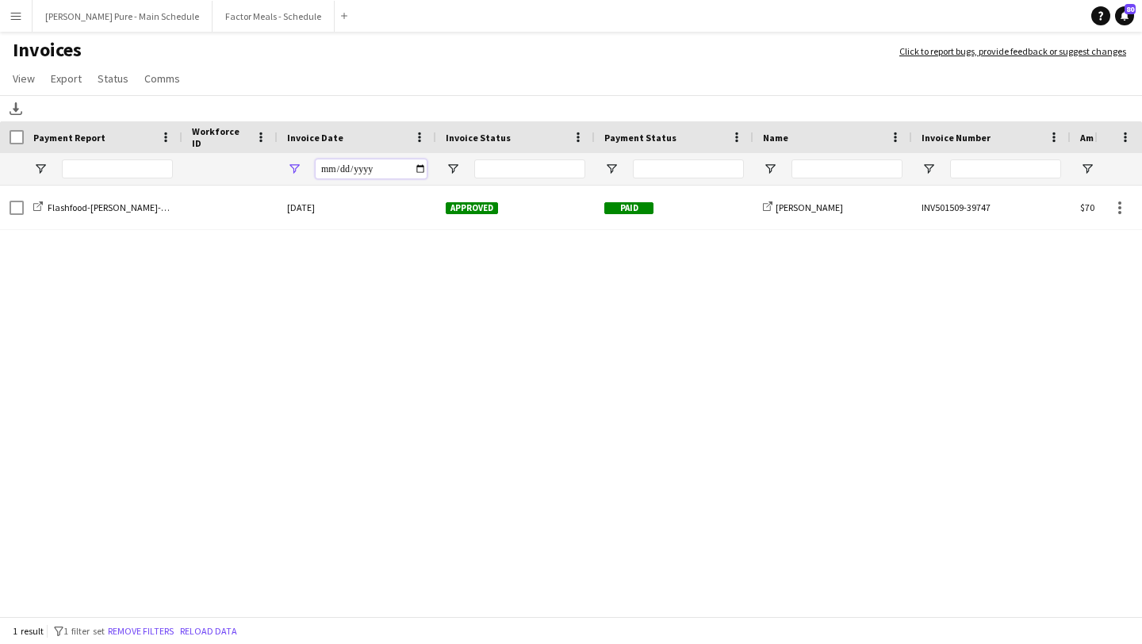
click at [416, 171] on input "**********" at bounding box center [371, 168] width 111 height 19
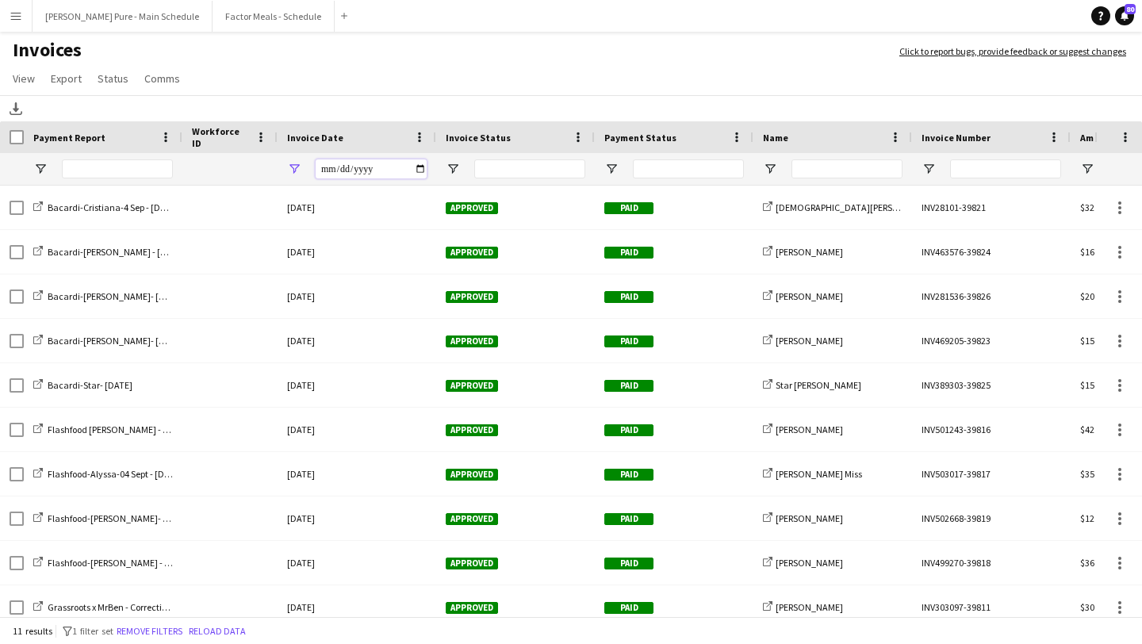
click at [424, 165] on input "**********" at bounding box center [371, 168] width 111 height 19
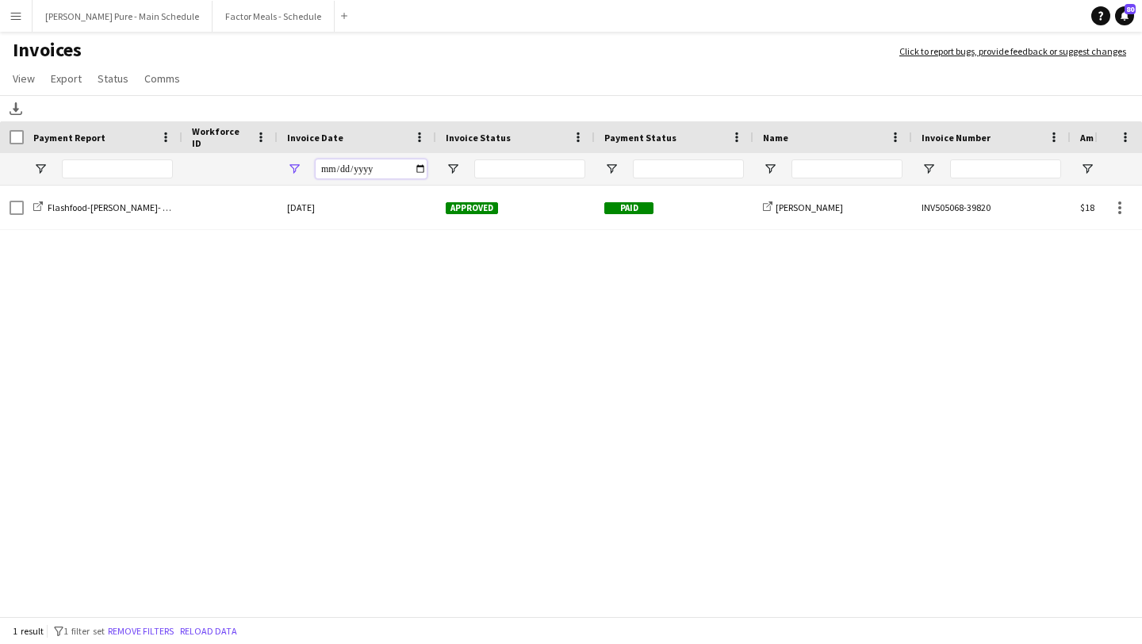
click at [416, 174] on input "**********" at bounding box center [371, 168] width 111 height 19
type input "**********"
click at [421, 167] on input "**********" at bounding box center [371, 168] width 111 height 19
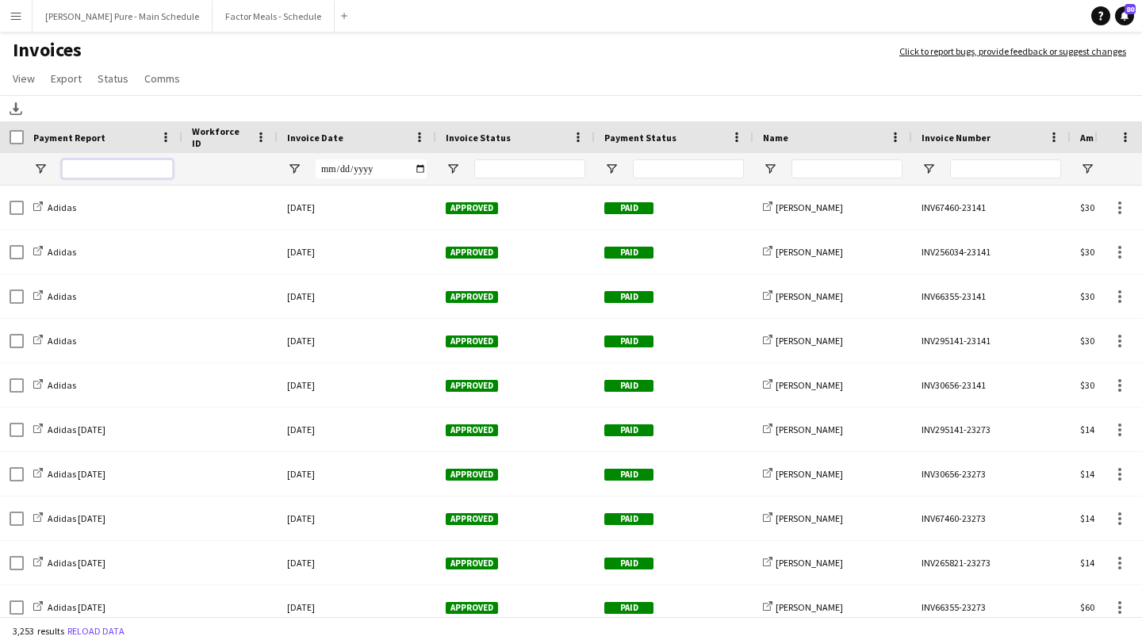
click at [99, 169] on input "Payment Report Filter Input" at bounding box center [117, 168] width 111 height 19
type input "*"
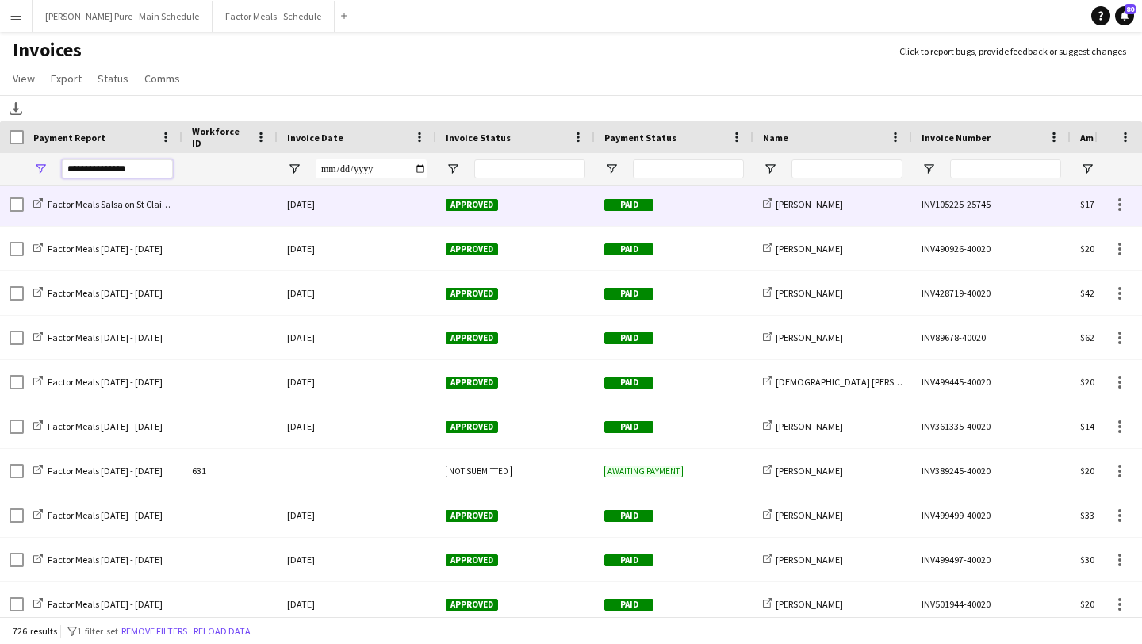
type input "**********"
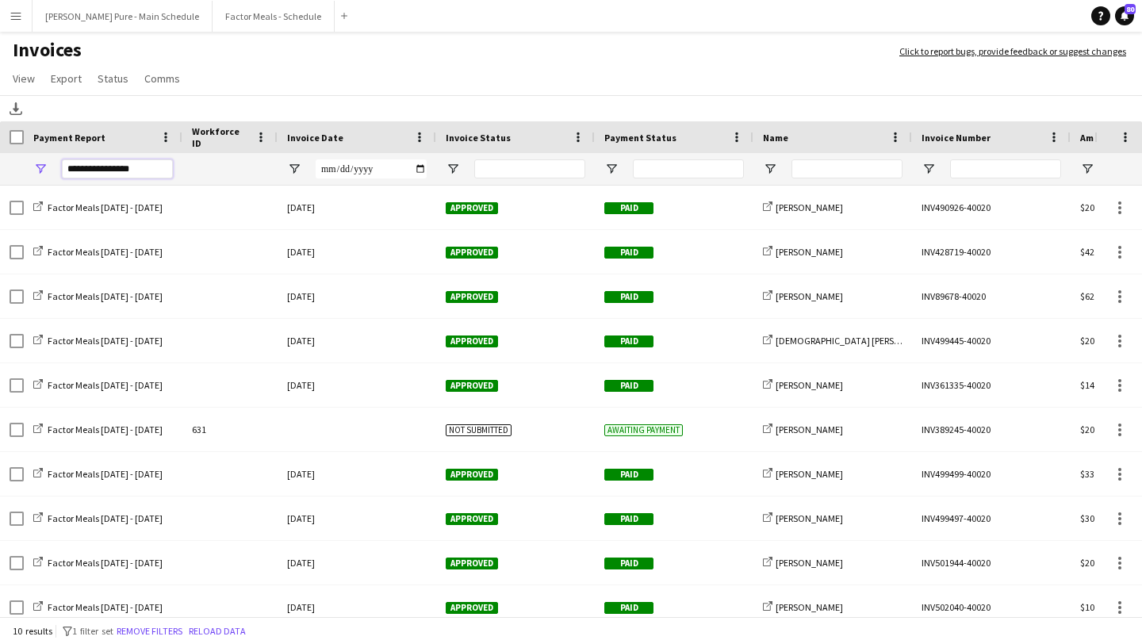
drag, startPoint x: 151, startPoint y: 172, endPoint x: 44, endPoint y: 168, distance: 107.1
click at [44, 171] on div "**********" at bounding box center [103, 169] width 159 height 32
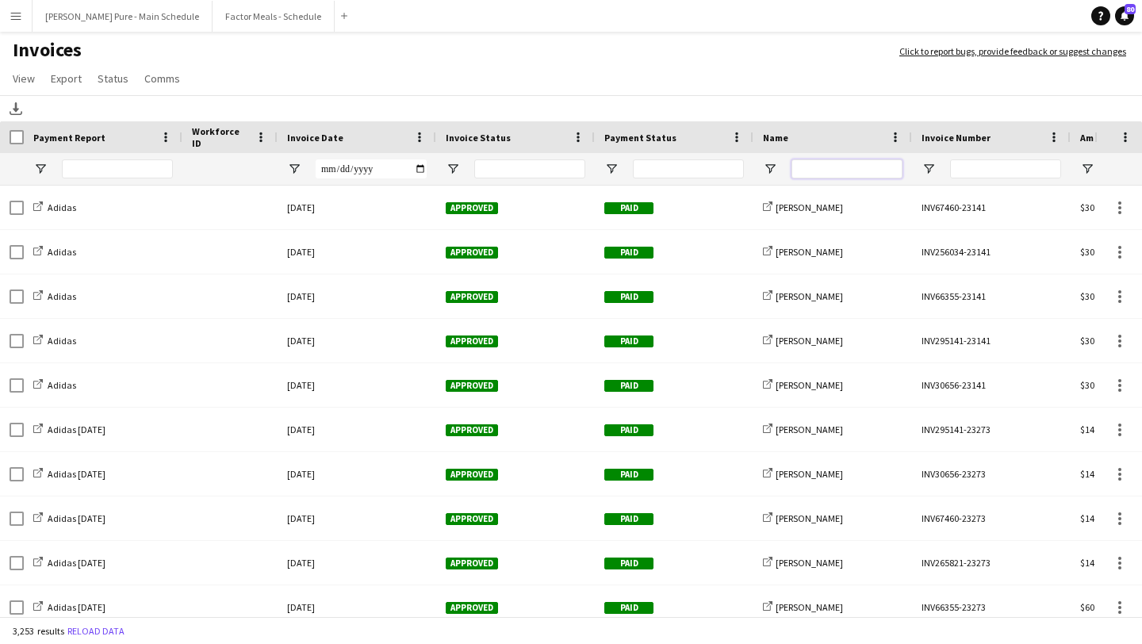
click at [850, 171] on input "Name Filter Input" at bounding box center [847, 168] width 111 height 19
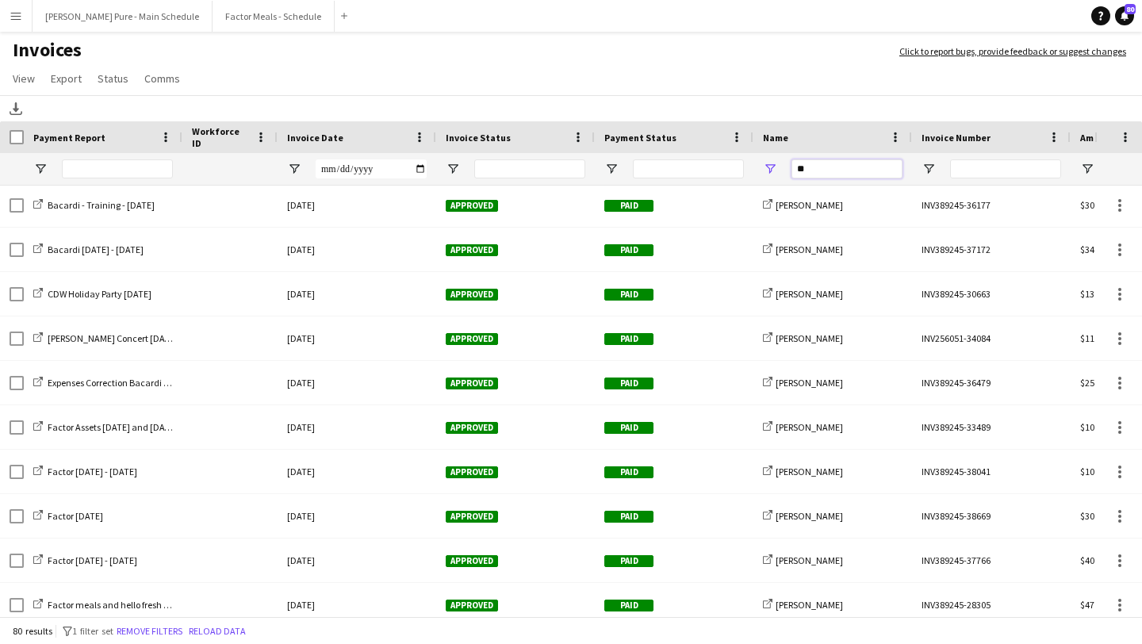
type input "*"
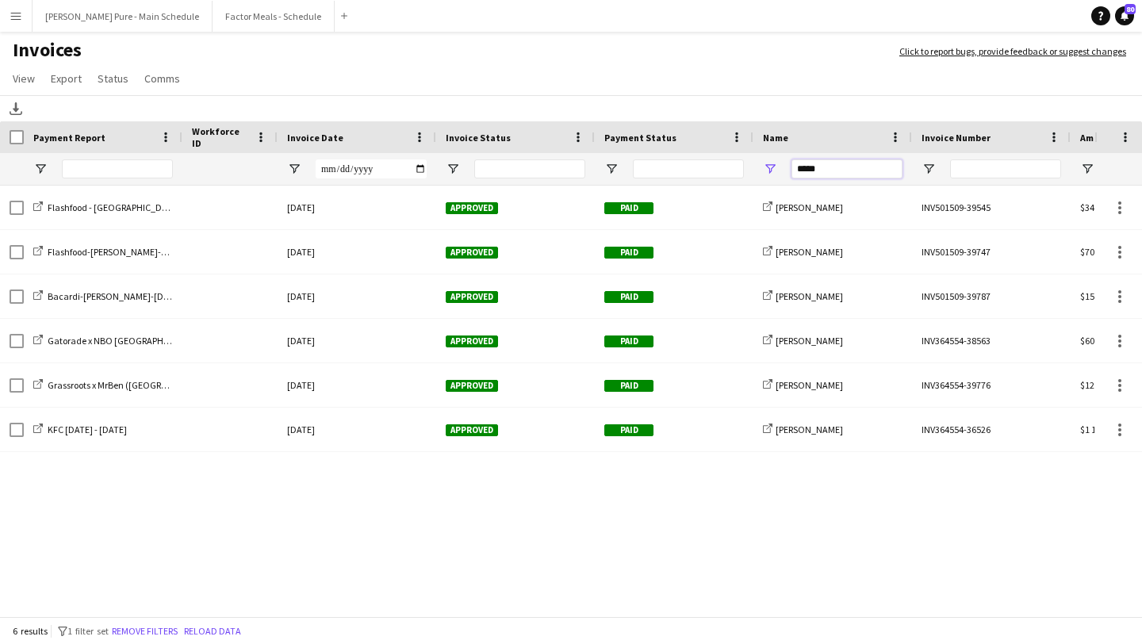
type input "*****"
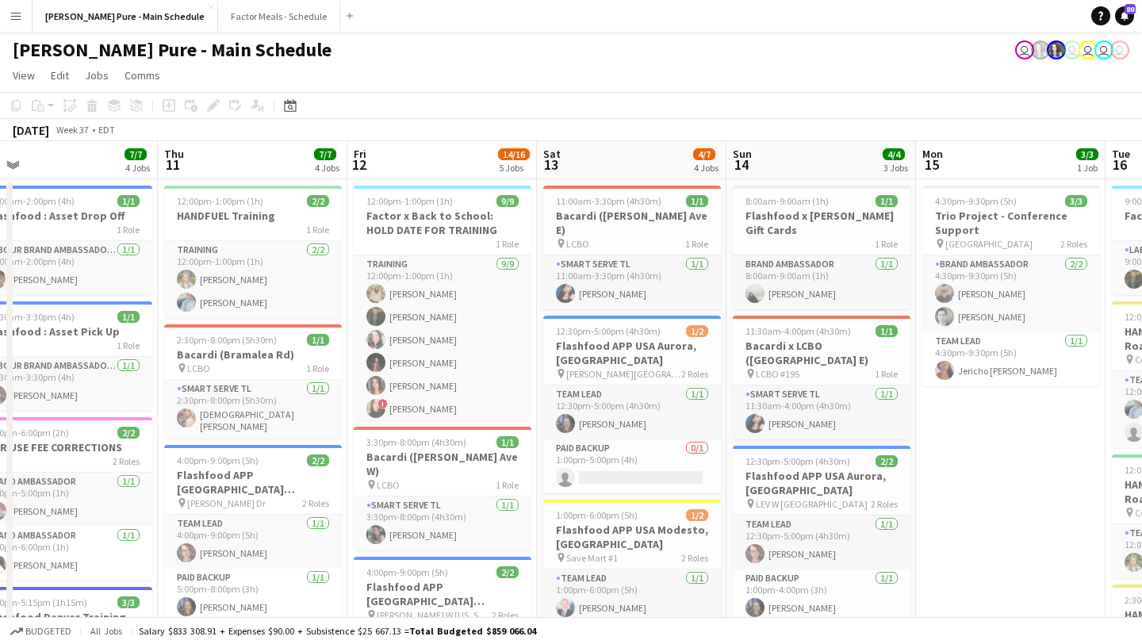
scroll to position [0, 594]
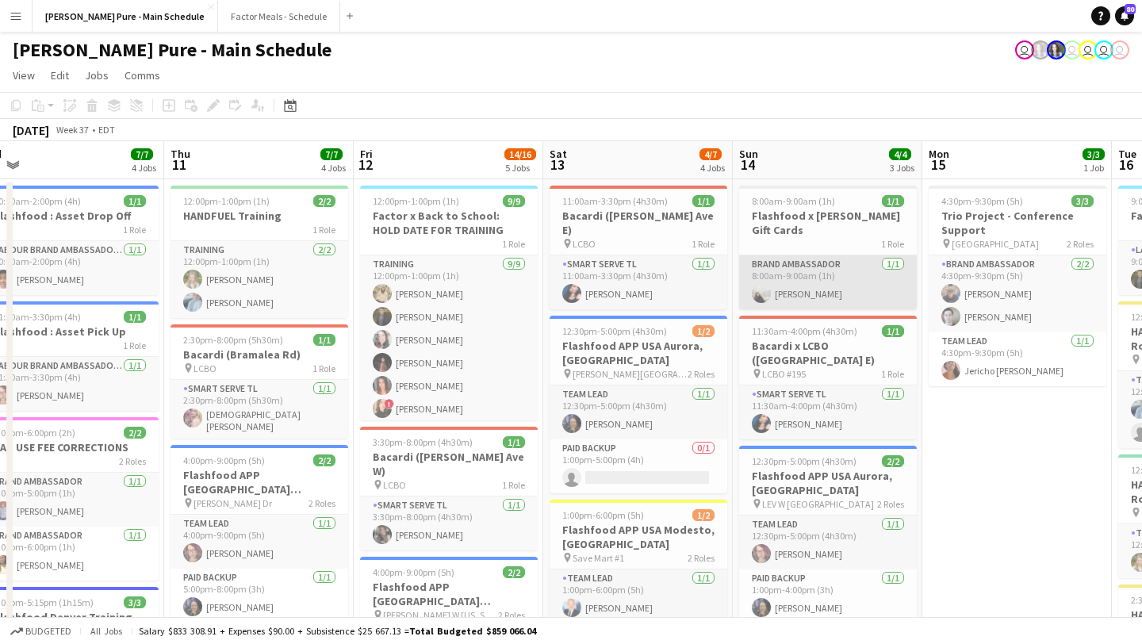
click at [765, 284] on app-user-avatar at bounding box center [761, 293] width 19 height 19
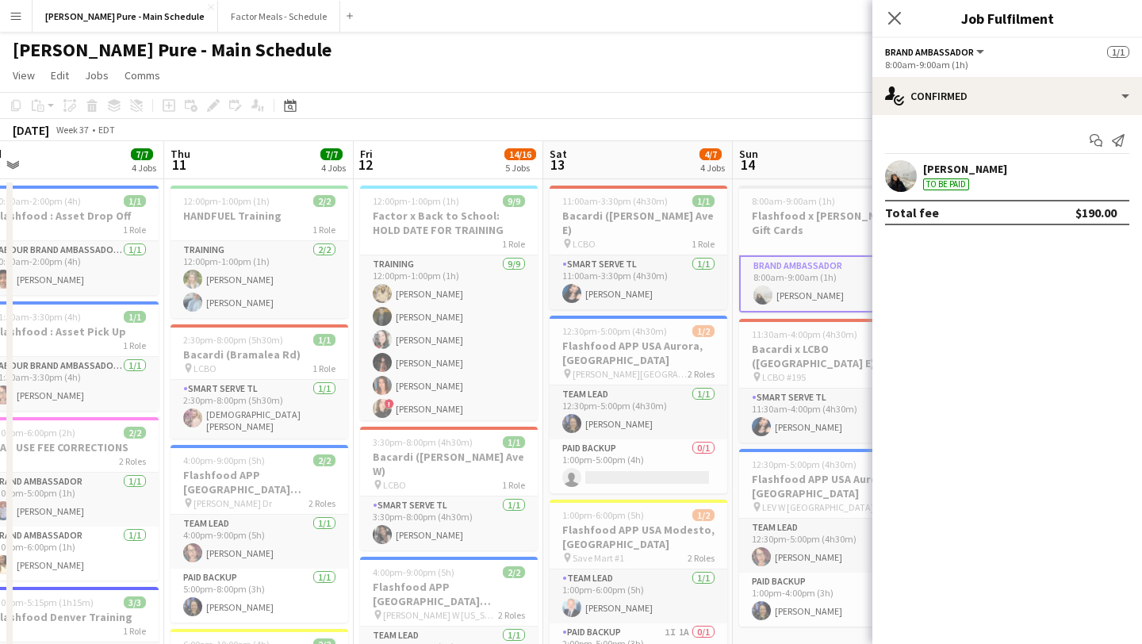
click at [884, 177] on div "[PERSON_NAME] To be paid" at bounding box center [1007, 176] width 270 height 32
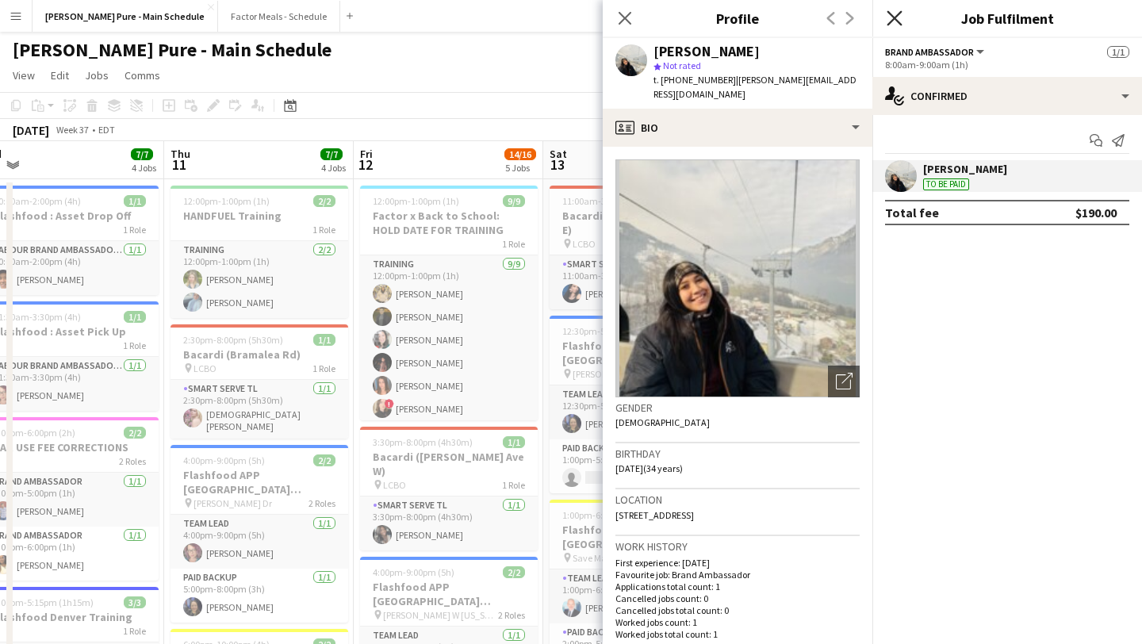
click at [894, 21] on icon "Close pop-in" at bounding box center [894, 17] width 15 height 15
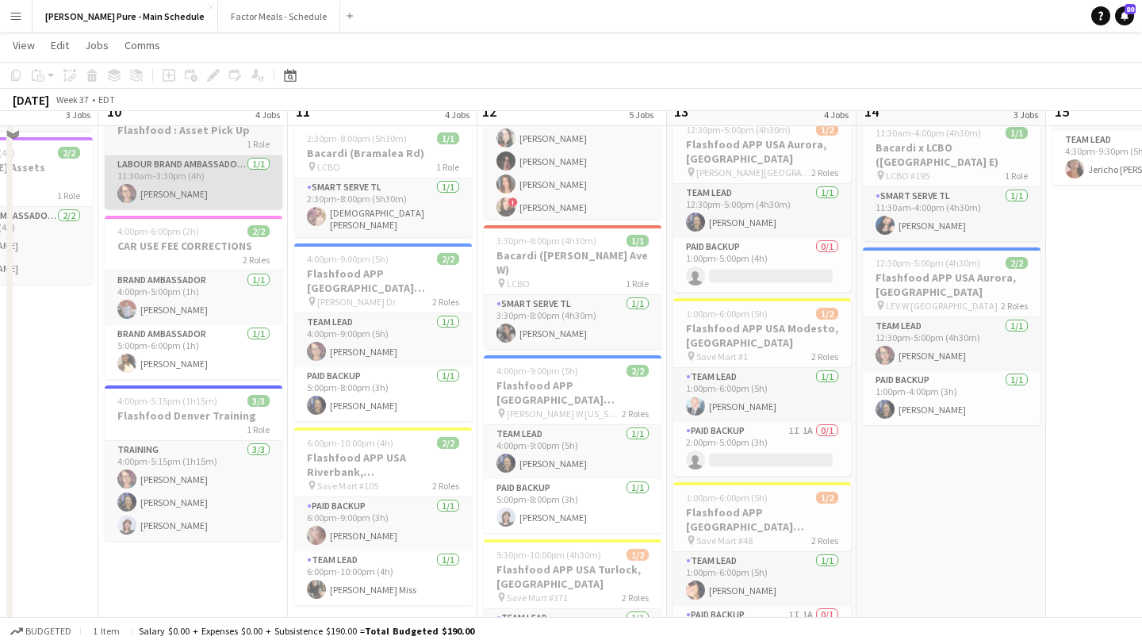
scroll to position [0, 0]
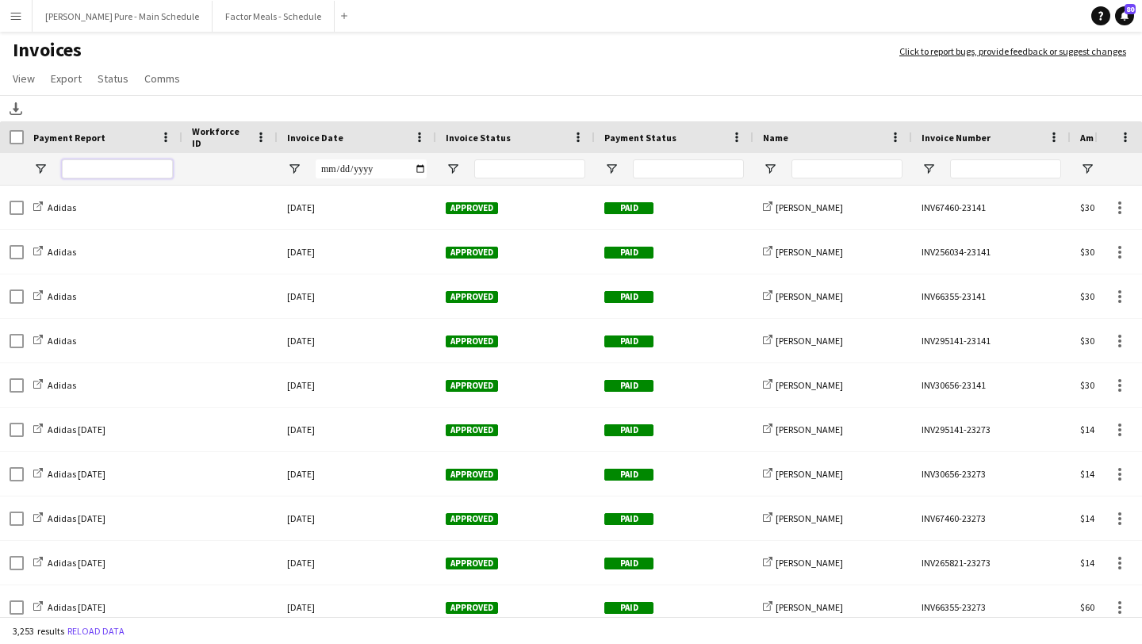
click at [119, 172] on input "Payment Report Filter Input" at bounding box center [117, 168] width 111 height 19
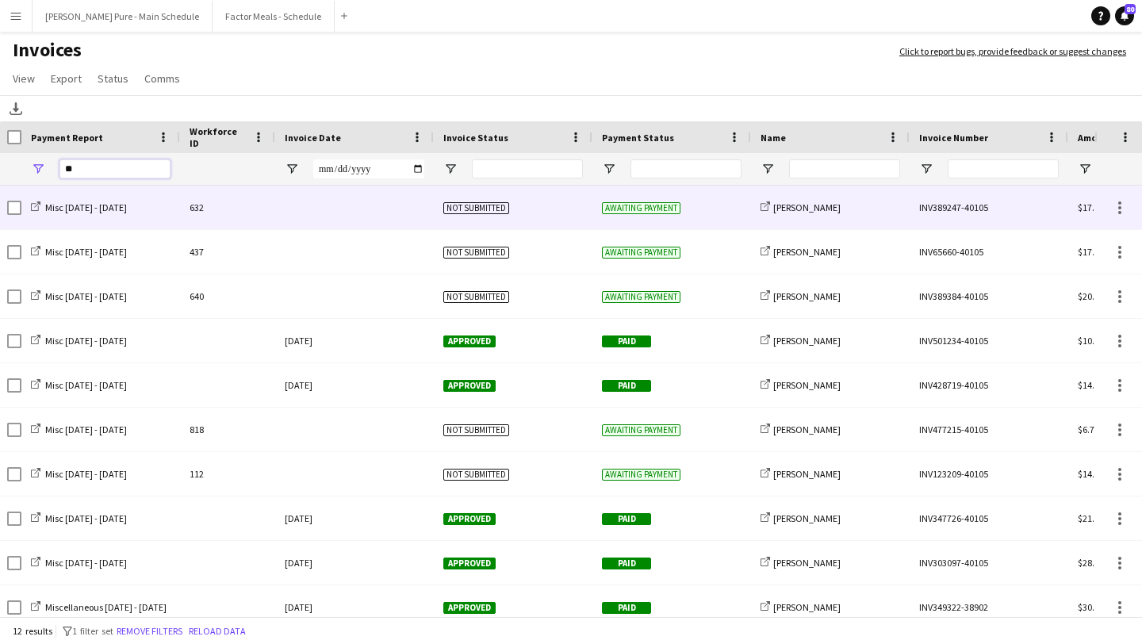
type input "*"
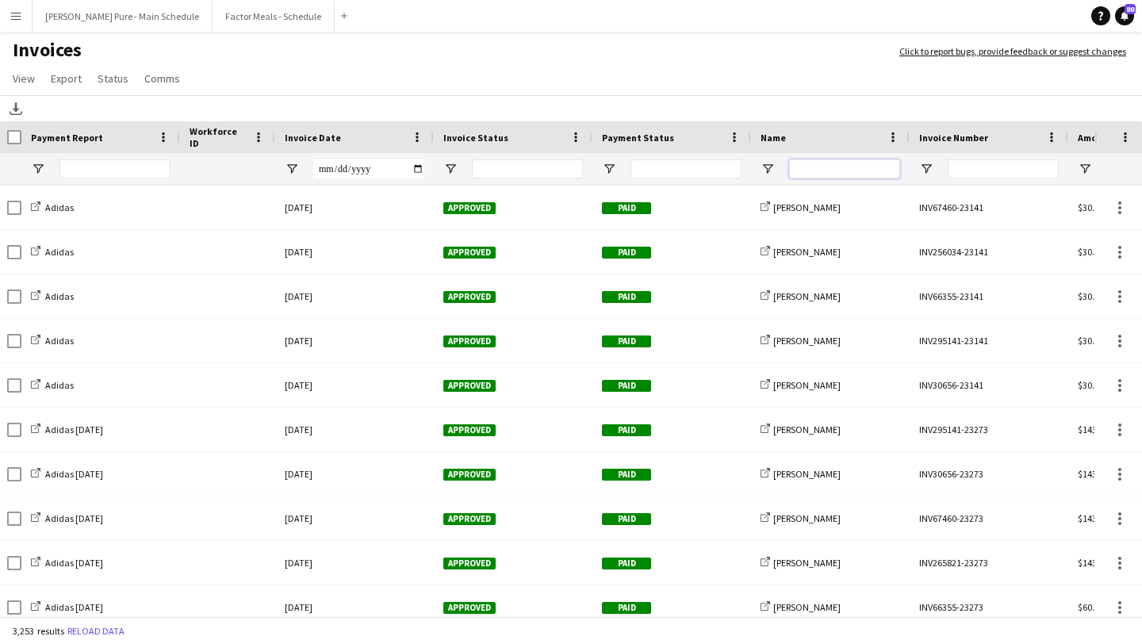
click at [872, 165] on input "Name Filter Input" at bounding box center [844, 168] width 111 height 19
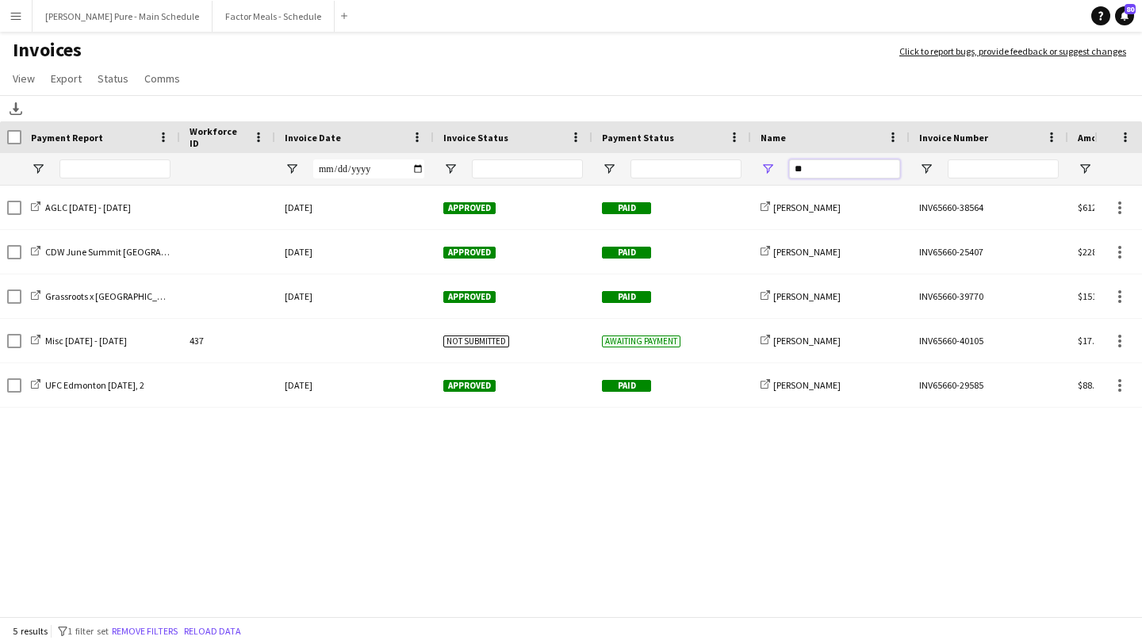
type input "*"
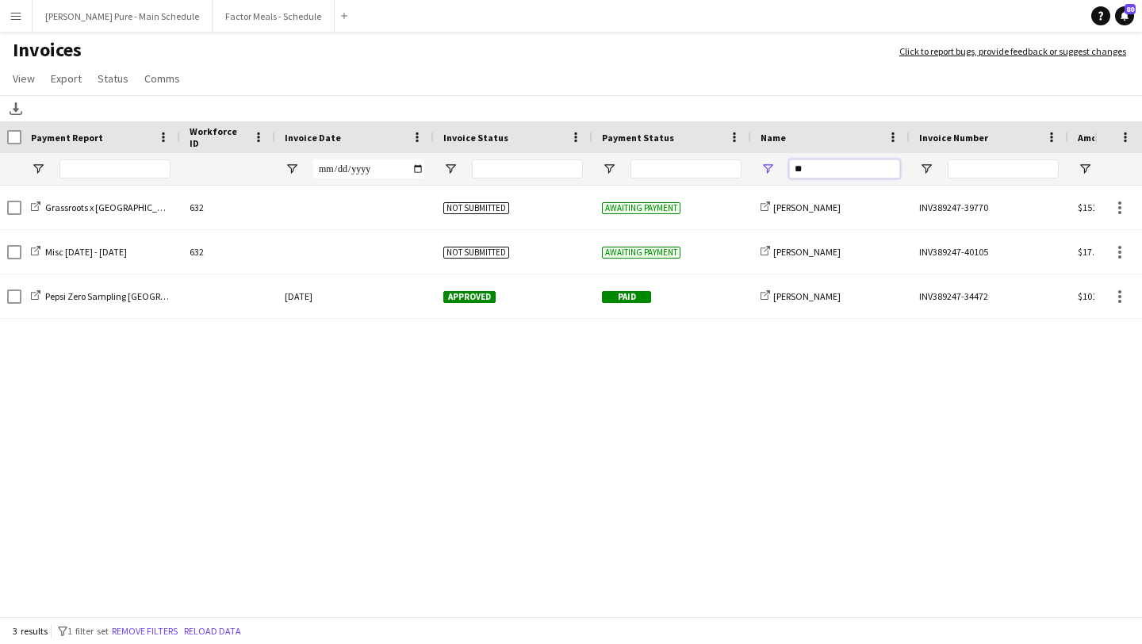
type input "*"
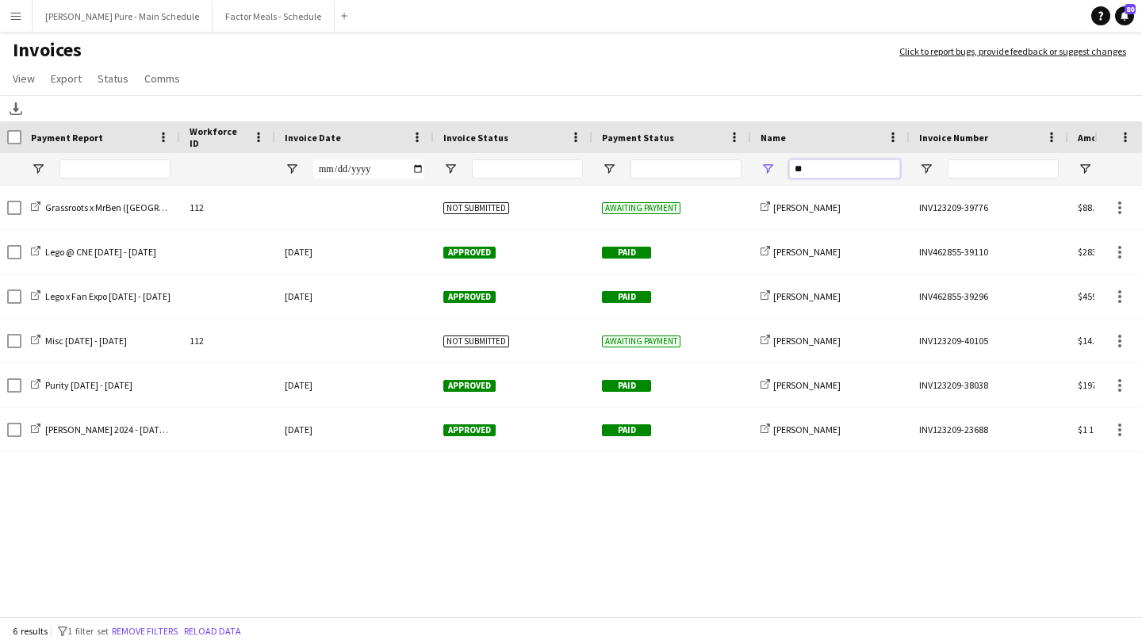
type input "*"
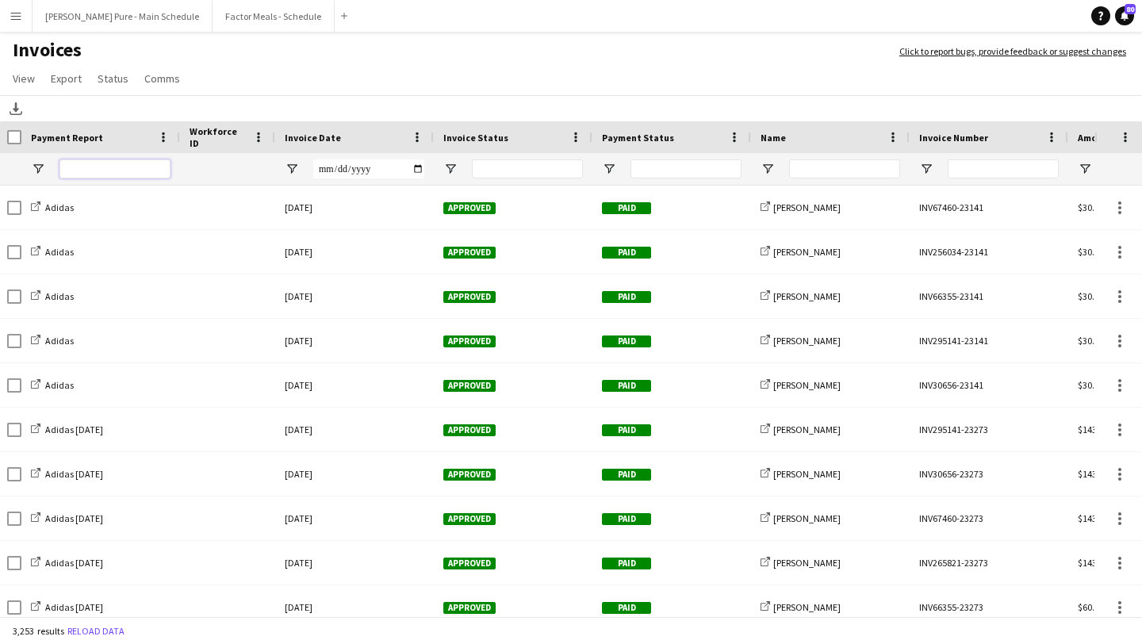
click at [119, 160] on input "Payment Report Filter Input" at bounding box center [114, 168] width 111 height 19
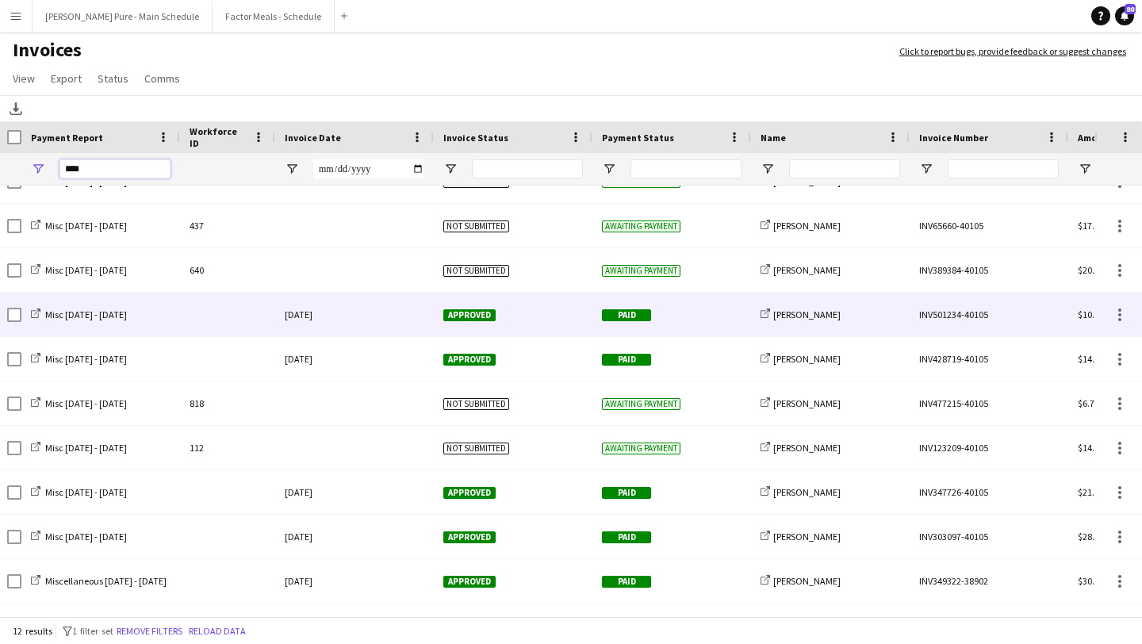
scroll to position [99, 0]
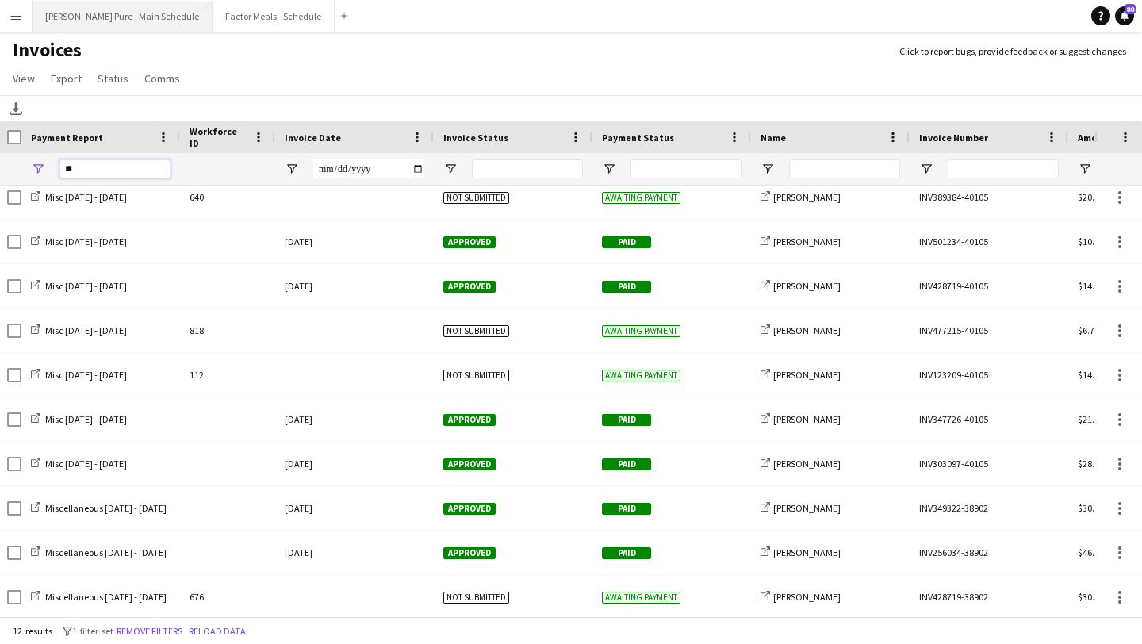
type input "*"
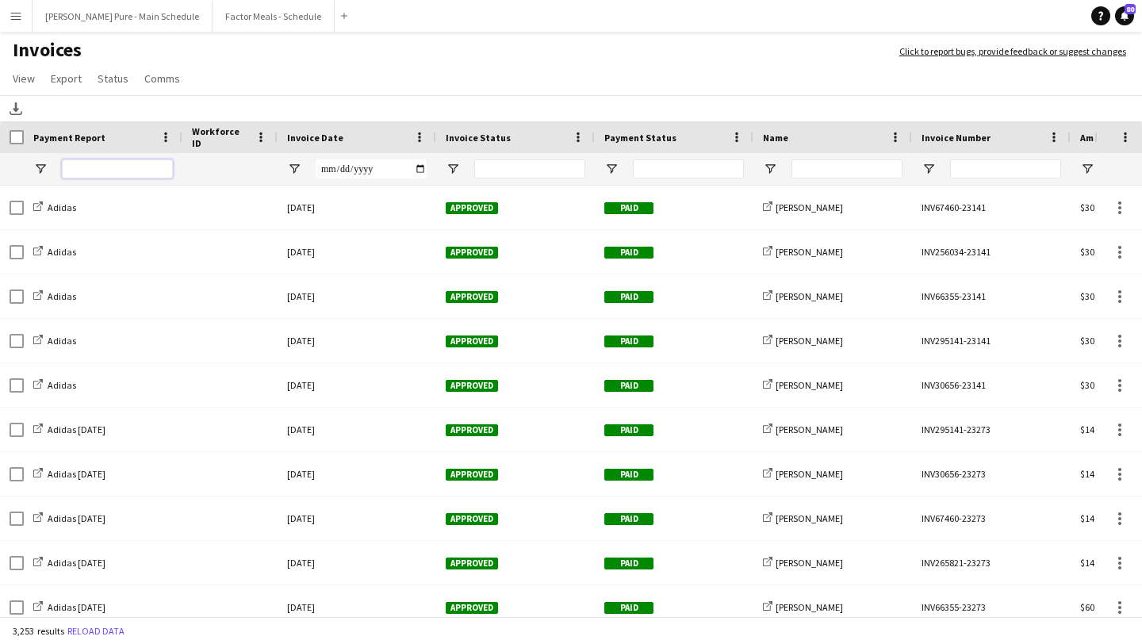
click at [144, 171] on input "Payment Report Filter Input" at bounding box center [117, 168] width 111 height 19
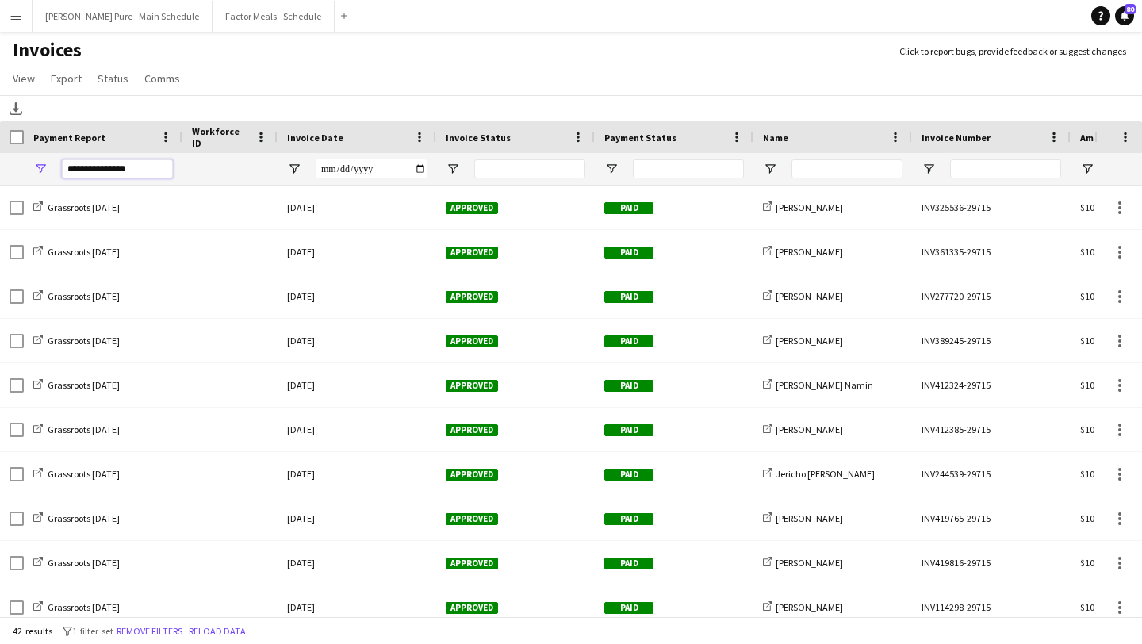
type input "**********"
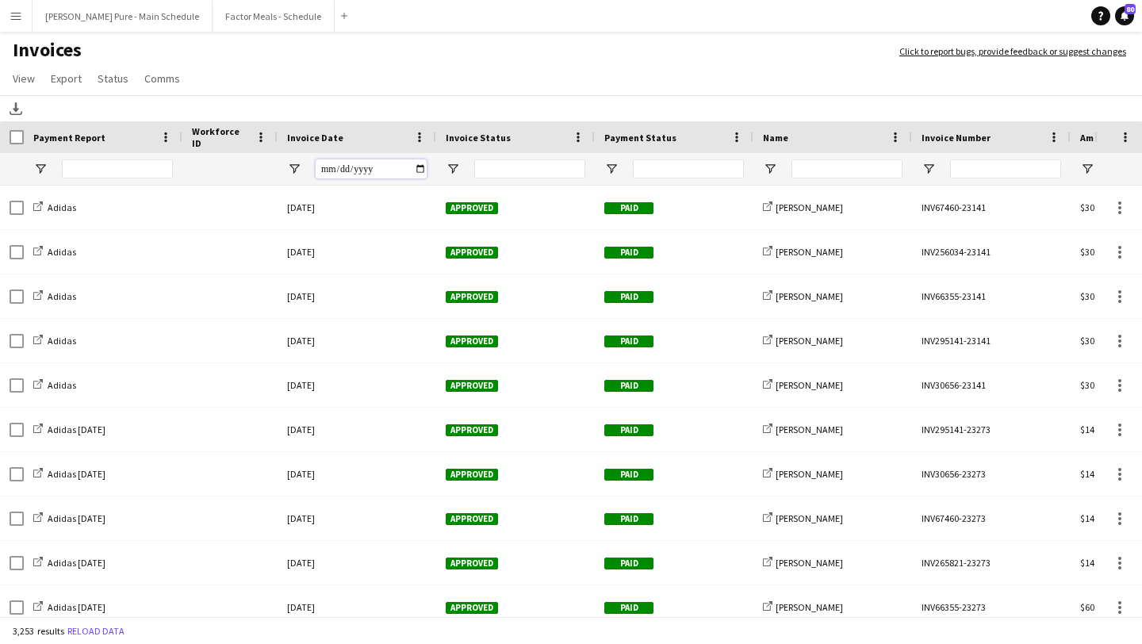
click at [420, 167] on input "Invoice Date Filter Input" at bounding box center [371, 168] width 111 height 19
type input "**********"
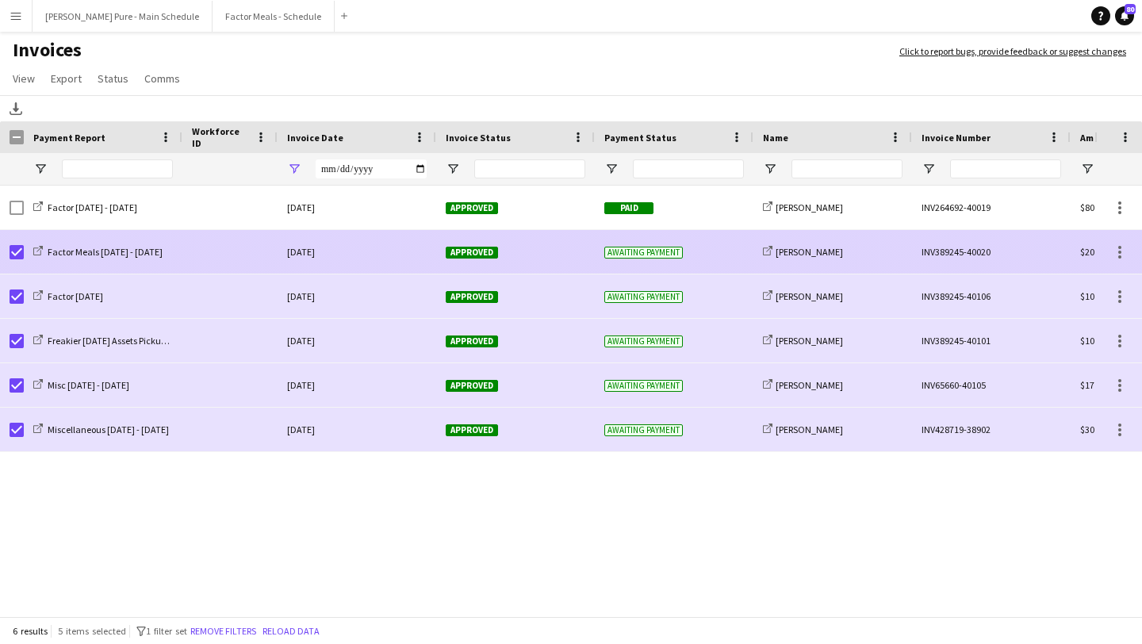
click at [486, 255] on span "Approved" at bounding box center [472, 253] width 52 height 12
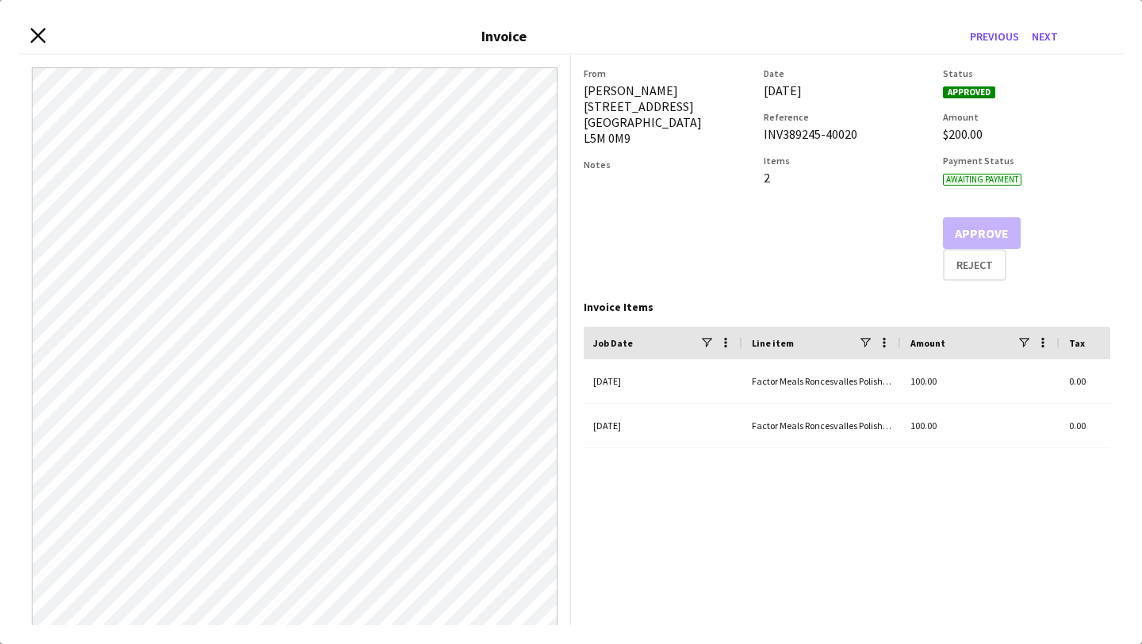
click at [44, 38] on icon "Close invoice dialog" at bounding box center [37, 35] width 15 height 15
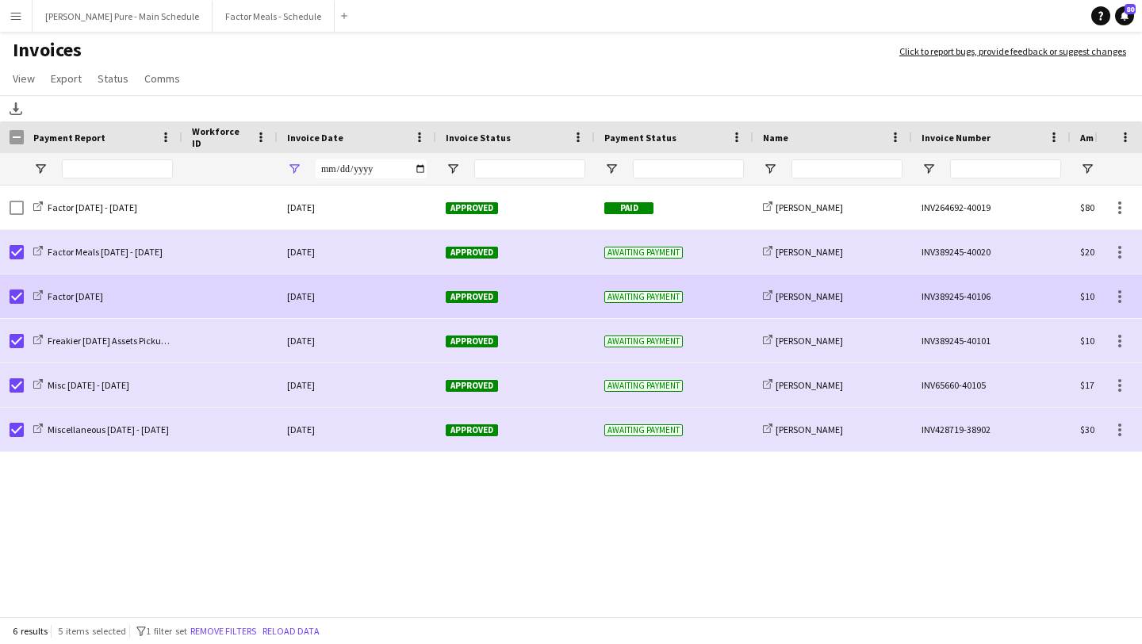
click at [477, 297] on span "Approved" at bounding box center [472, 297] width 52 height 12
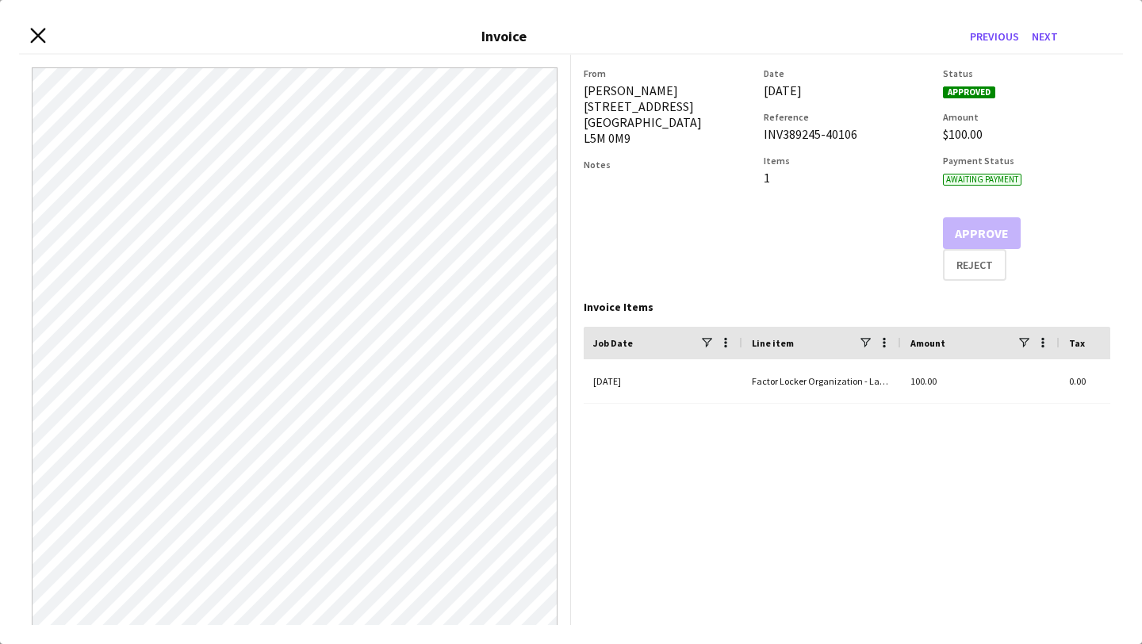
click at [34, 37] on icon at bounding box center [37, 35] width 15 height 15
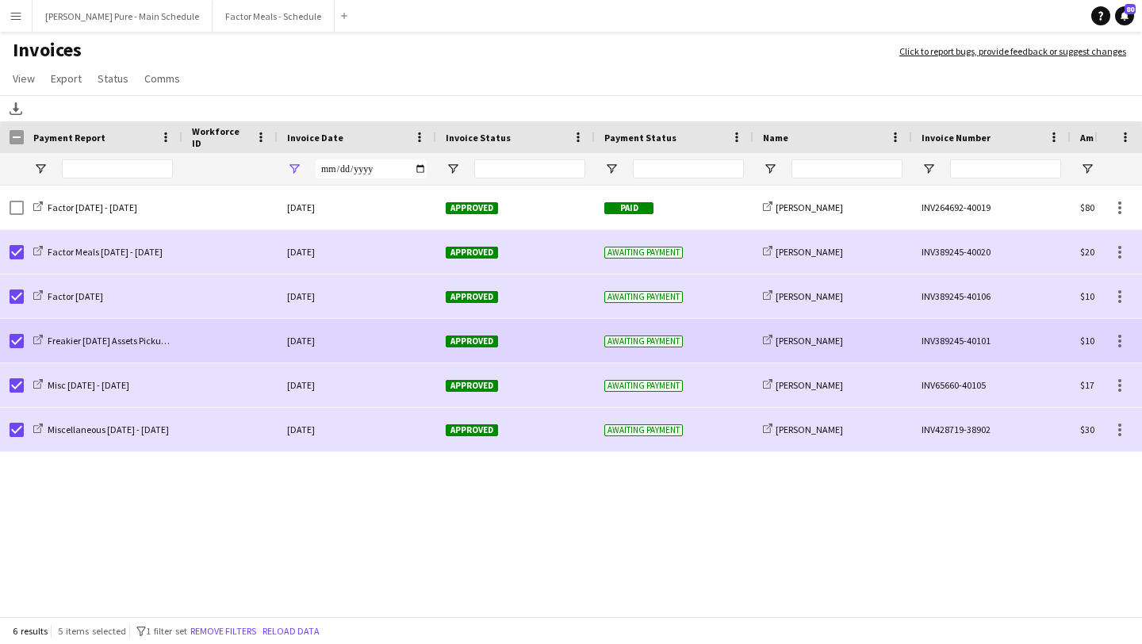
click at [459, 339] on span "Approved" at bounding box center [472, 342] width 52 height 12
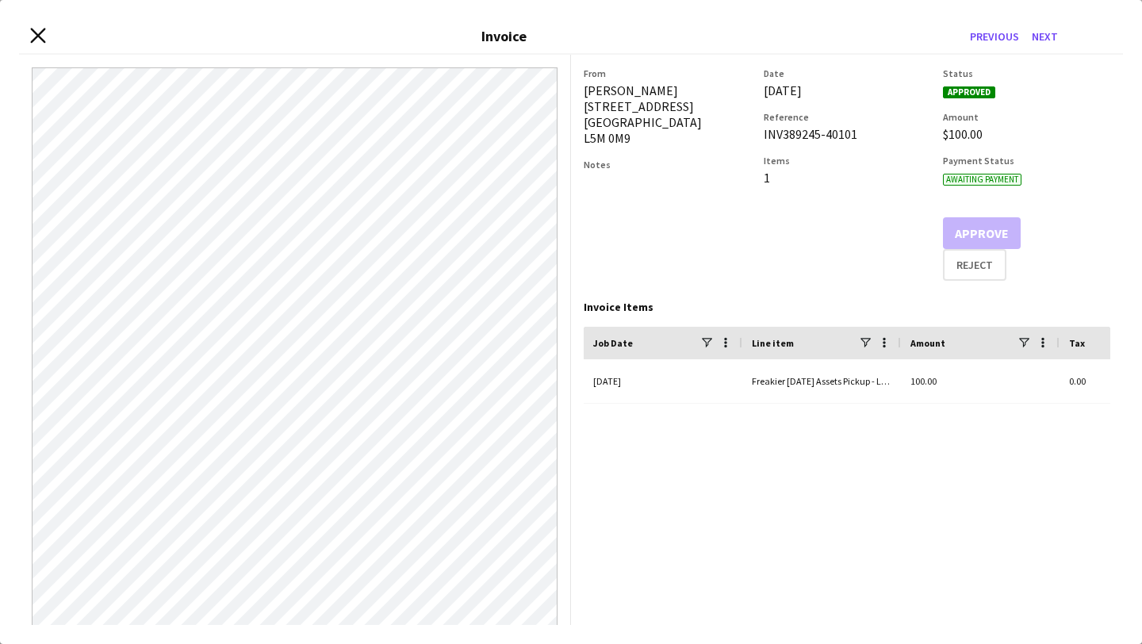
click at [38, 33] on icon at bounding box center [37, 35] width 15 height 15
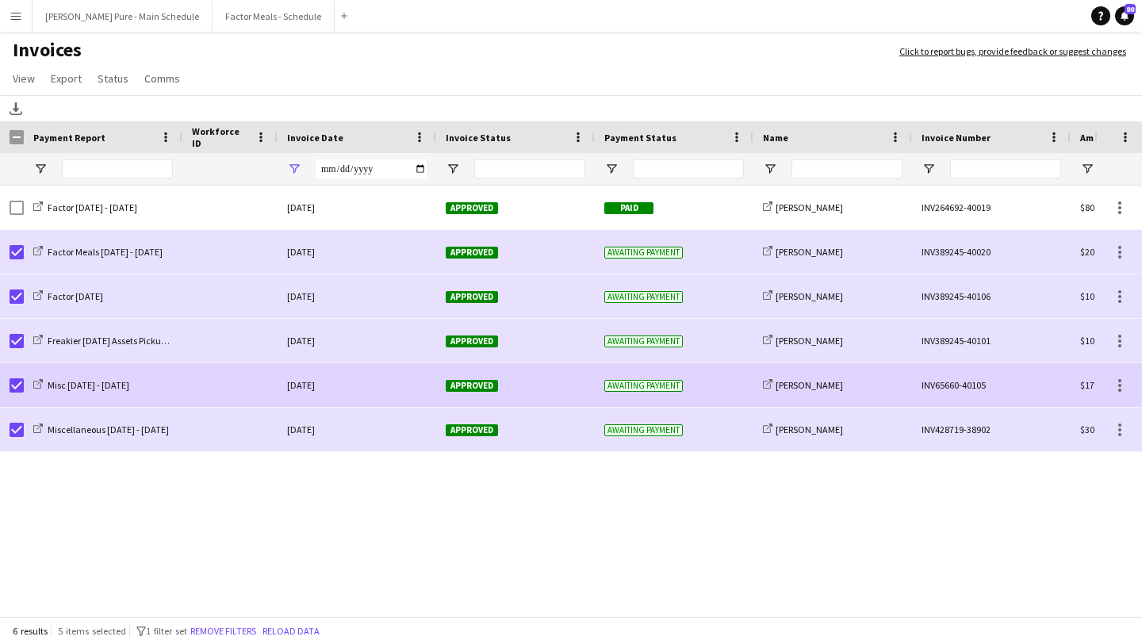
click at [474, 381] on span "Approved" at bounding box center [472, 386] width 52 height 12
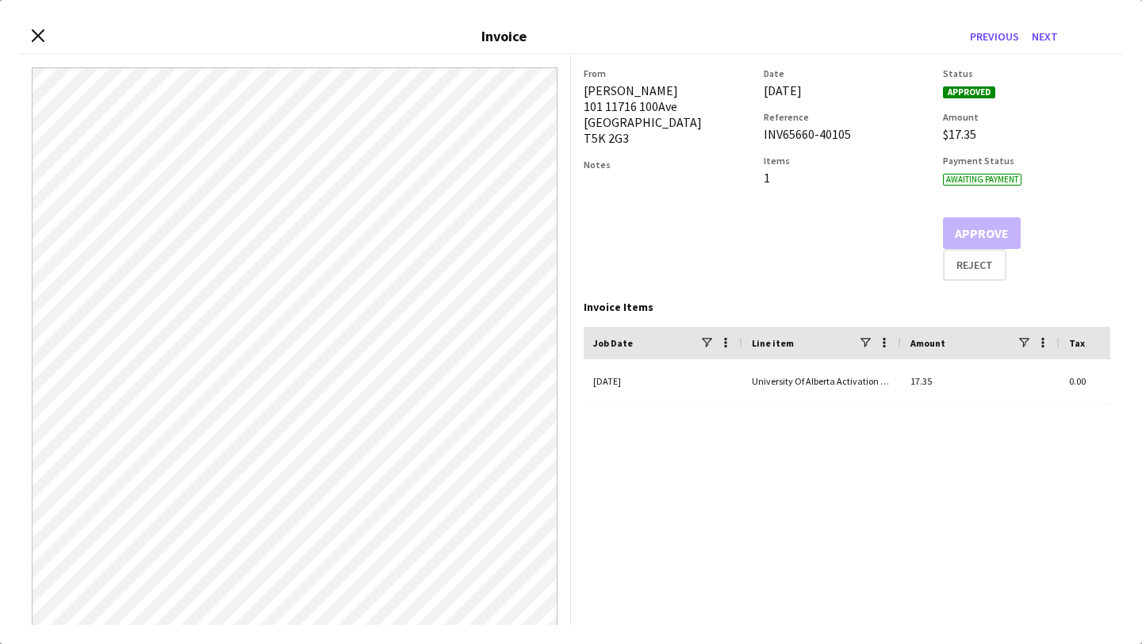
click at [44, 33] on div "Close invoice dialog Invoice Previous Next" at bounding box center [571, 37] width 1104 height 36
click at [32, 42] on icon "Close invoice dialog" at bounding box center [37, 35] width 15 height 15
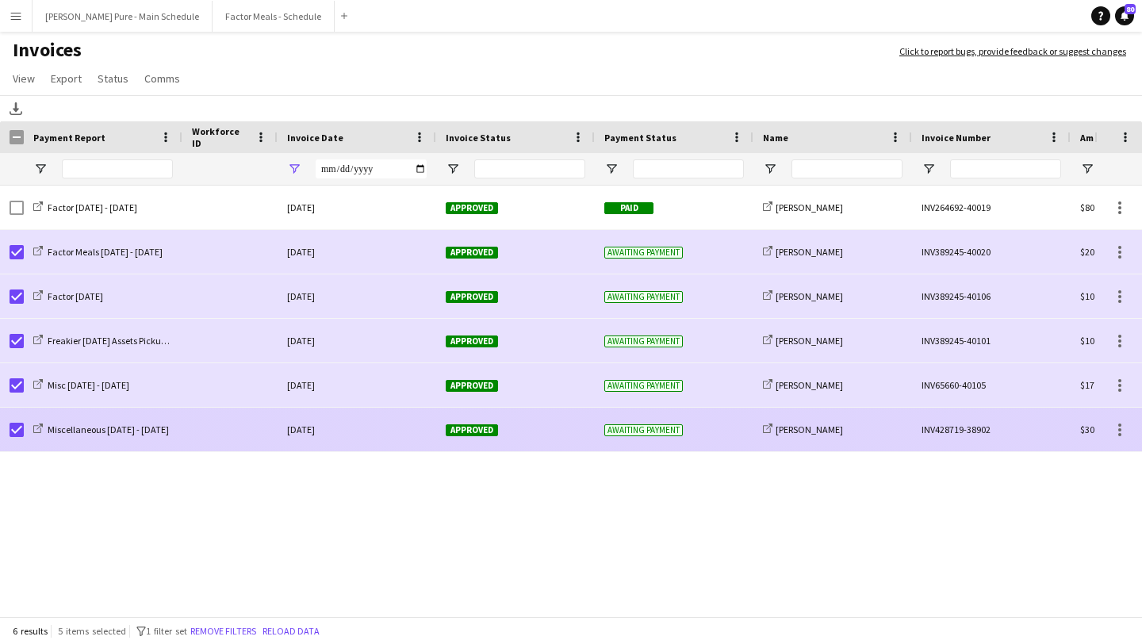
click at [481, 424] on span "Approved" at bounding box center [472, 430] width 52 height 12
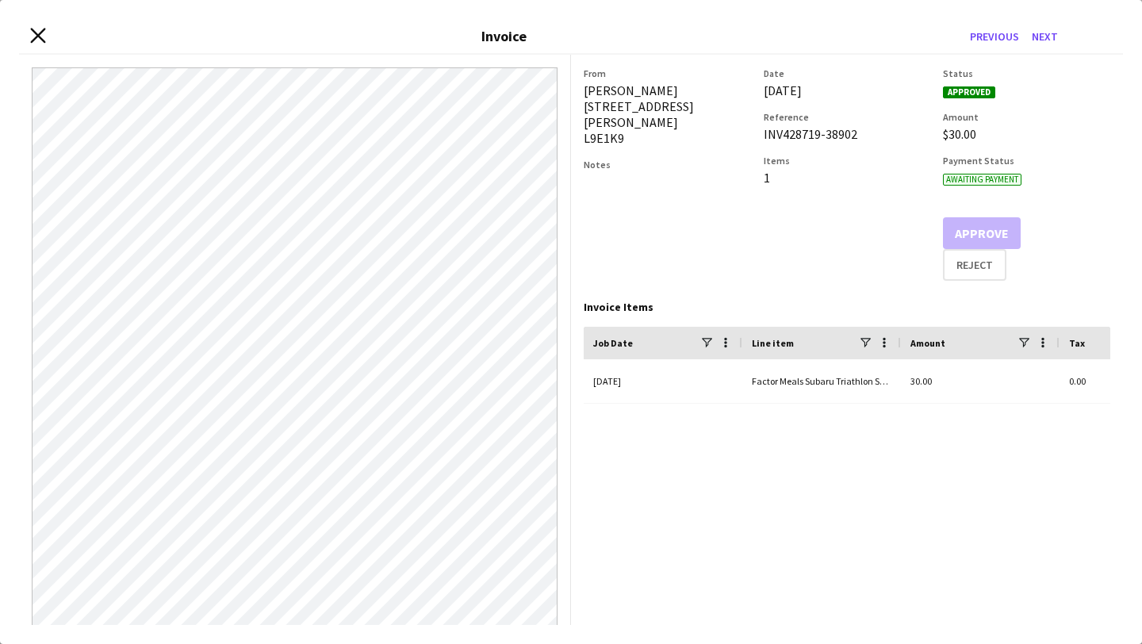
click at [36, 36] on icon at bounding box center [37, 35] width 15 height 15
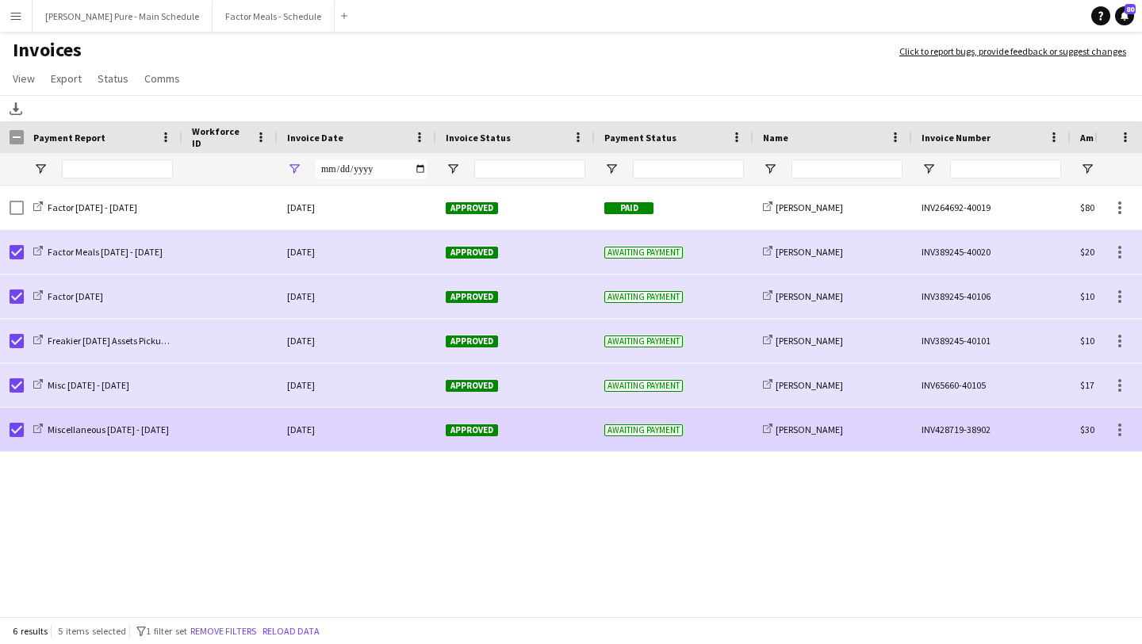
click at [477, 432] on span "Approved" at bounding box center [472, 430] width 52 height 12
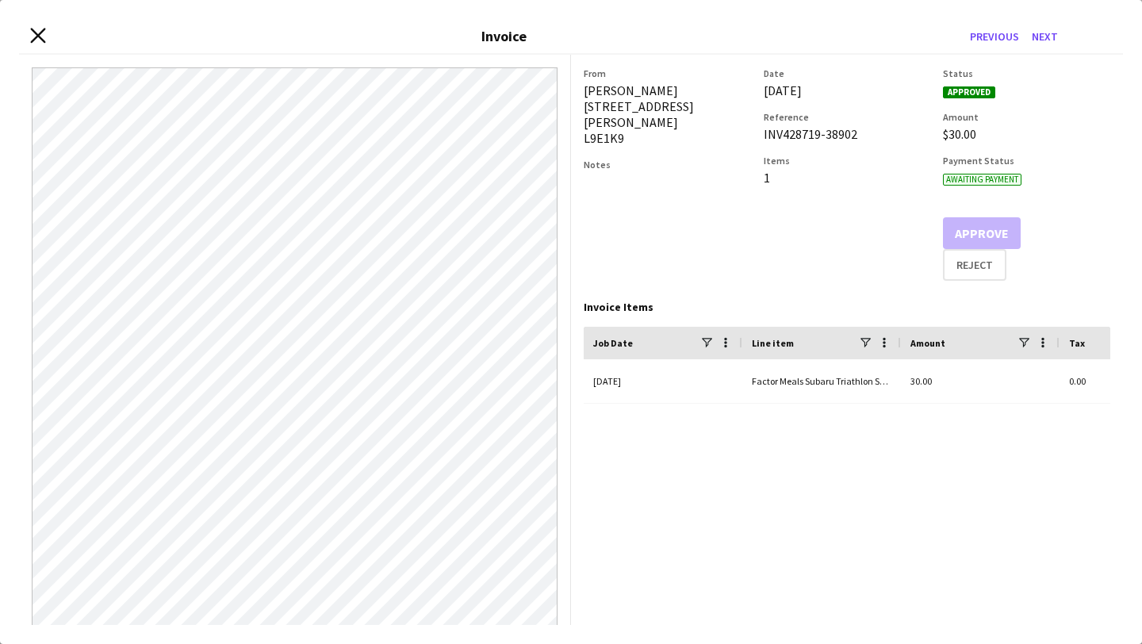
click at [33, 34] on icon "Close invoice dialog" at bounding box center [37, 35] width 15 height 15
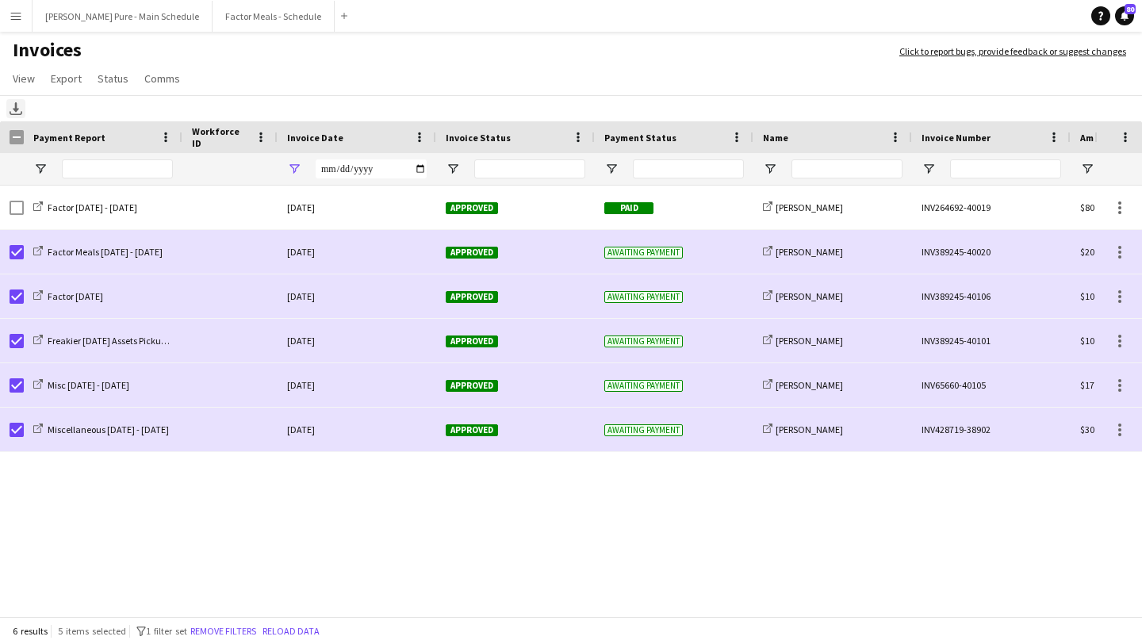
click at [23, 114] on div "Download" at bounding box center [15, 108] width 19 height 19
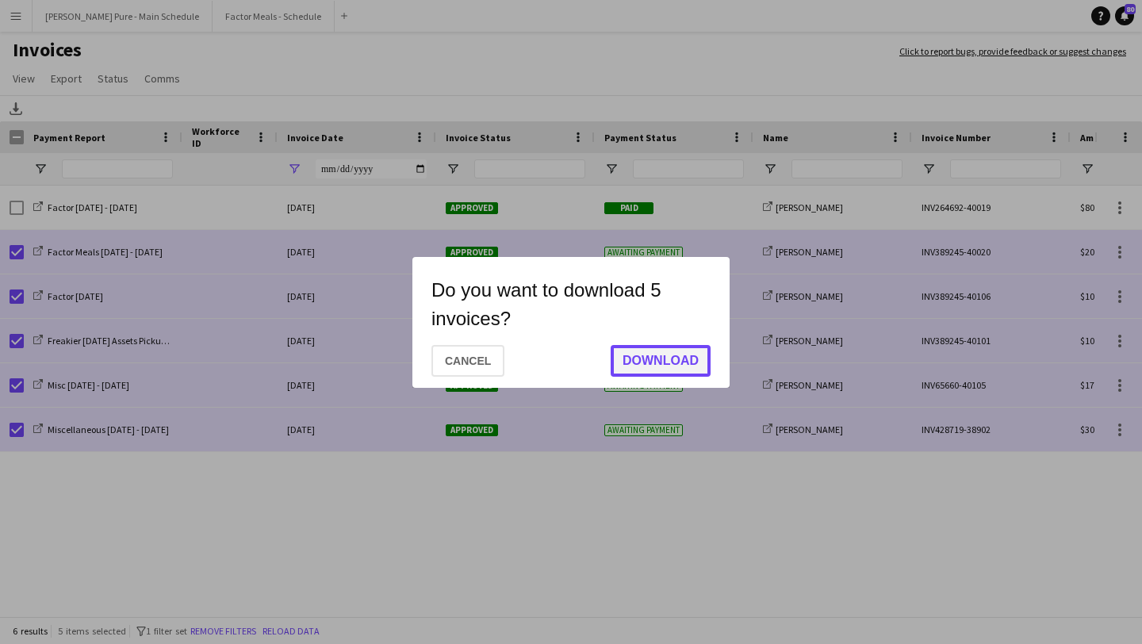
click at [665, 355] on button "Download" at bounding box center [661, 361] width 100 height 32
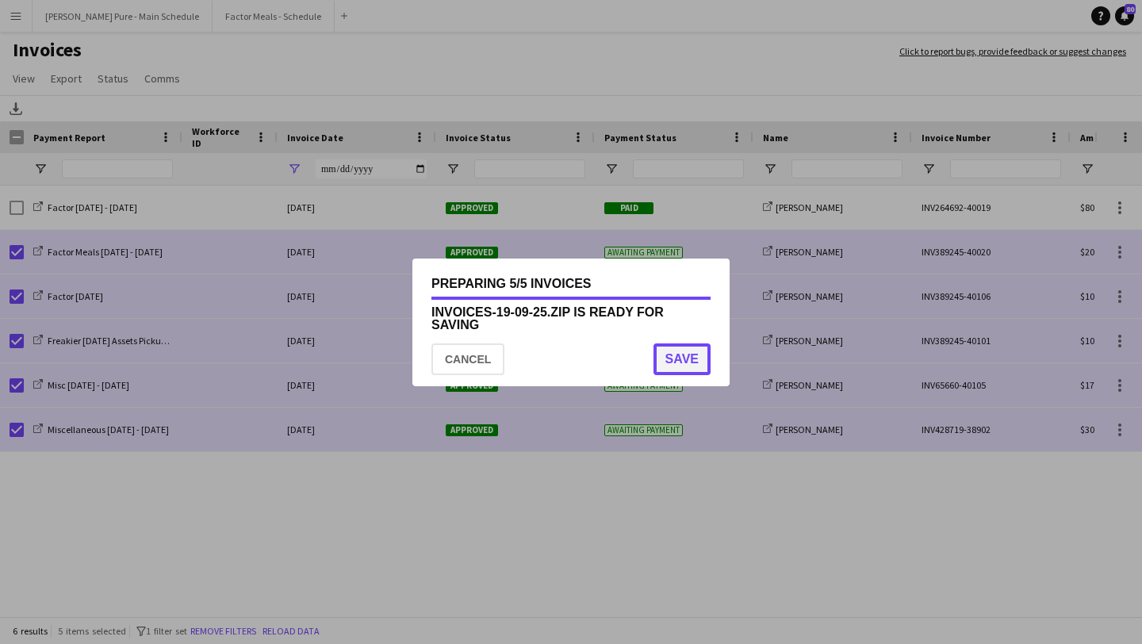
click at [692, 365] on button "Save" at bounding box center [682, 359] width 57 height 32
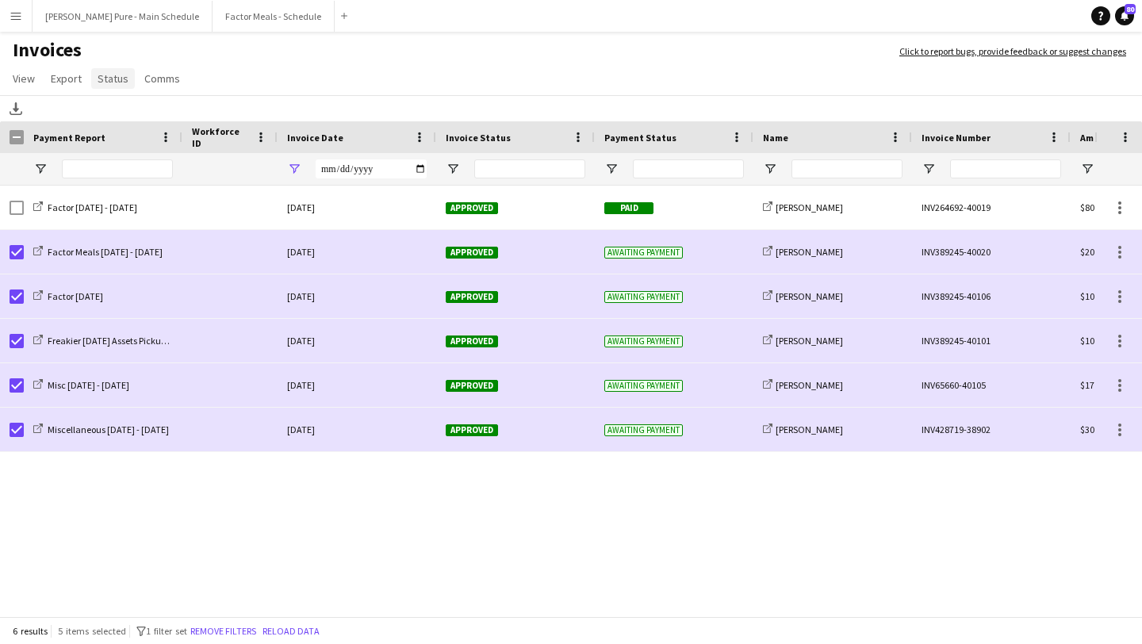
click at [113, 74] on span "Status" at bounding box center [113, 78] width 31 height 14
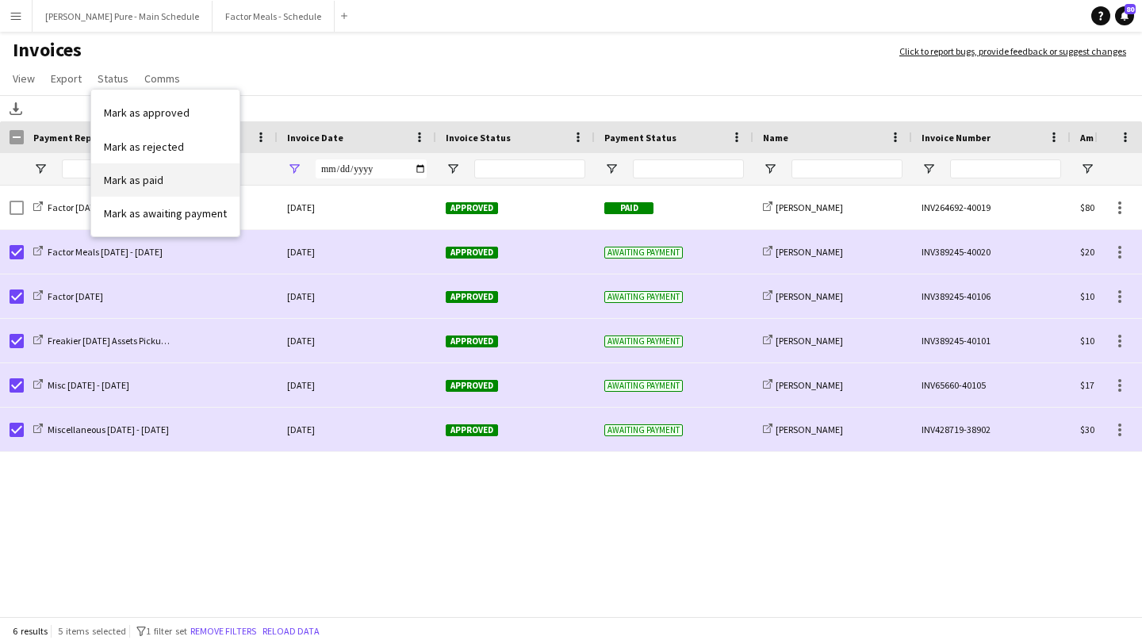
click at [182, 186] on link "Mark as paid" at bounding box center [165, 179] width 148 height 33
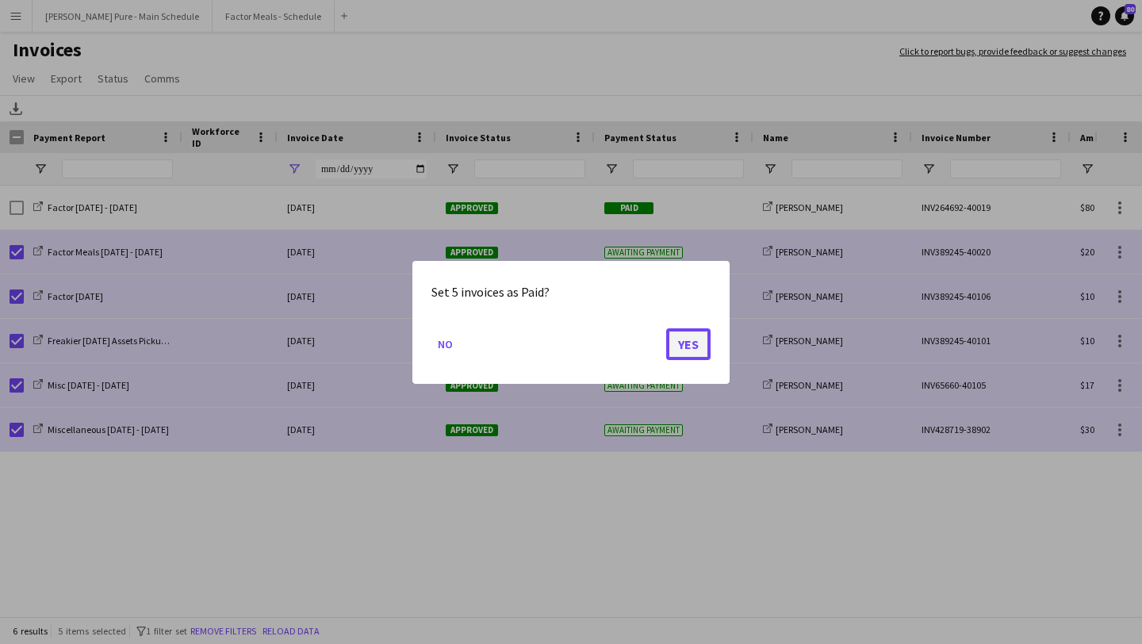
click at [688, 335] on button "Yes" at bounding box center [688, 344] width 44 height 32
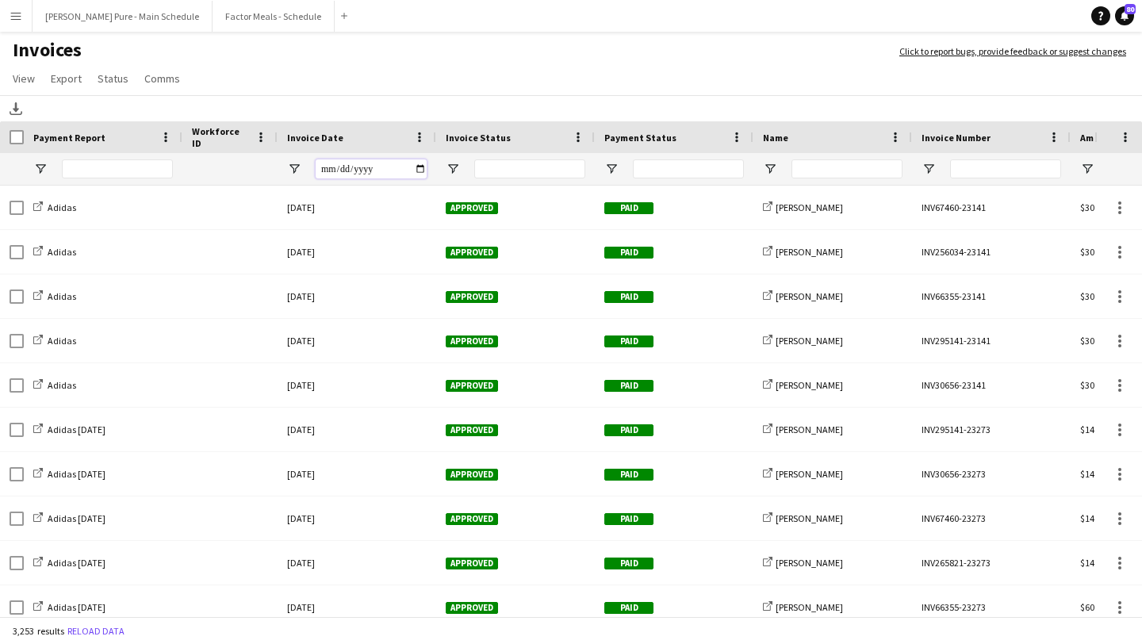
click at [416, 163] on input "Invoice Date Filter Input" at bounding box center [371, 168] width 111 height 19
type input "**********"
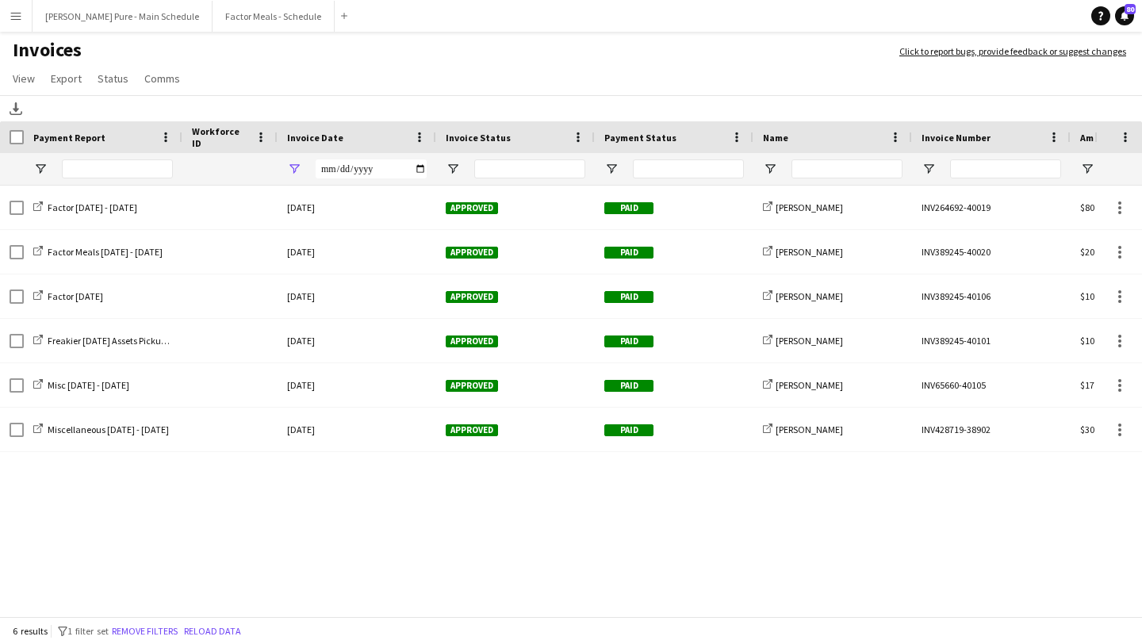
click at [21, 25] on button "Menu" at bounding box center [16, 16] width 32 height 32
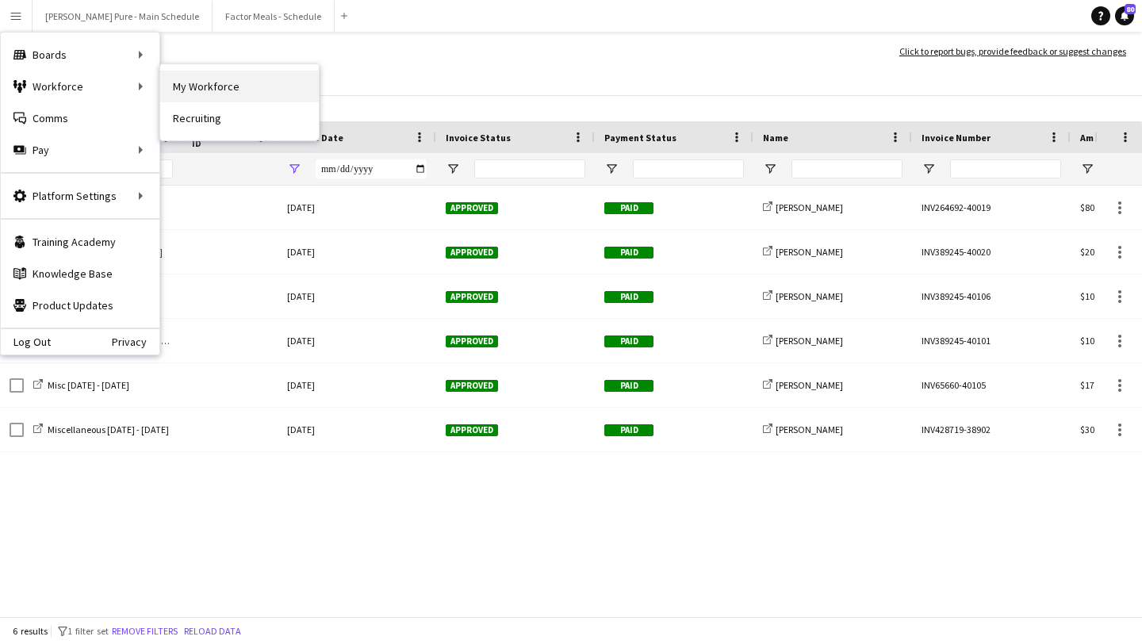
click at [225, 80] on link "My Workforce" at bounding box center [239, 87] width 159 height 32
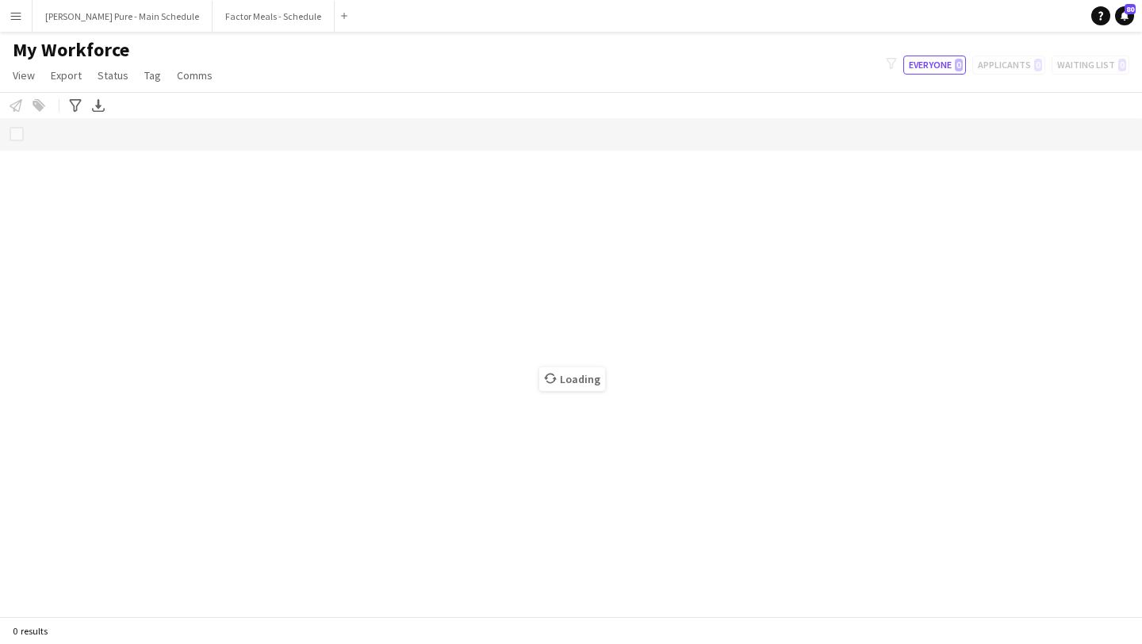
click at [17, 18] on app-icon "Menu" at bounding box center [16, 16] width 13 height 13
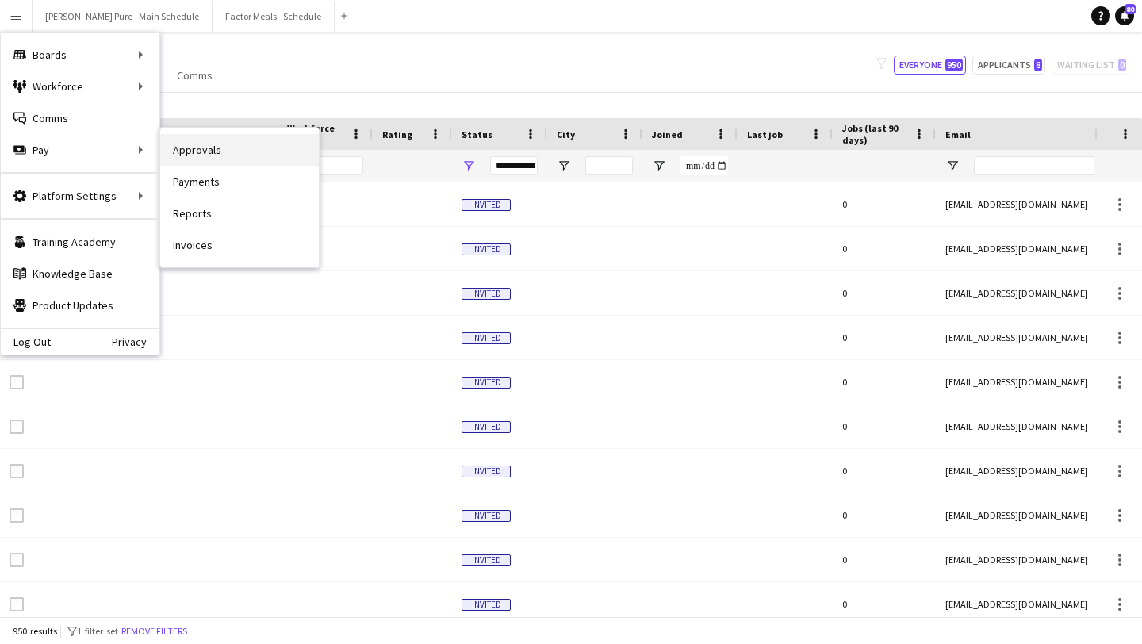
click at [223, 151] on link "Approvals" at bounding box center [239, 150] width 159 height 32
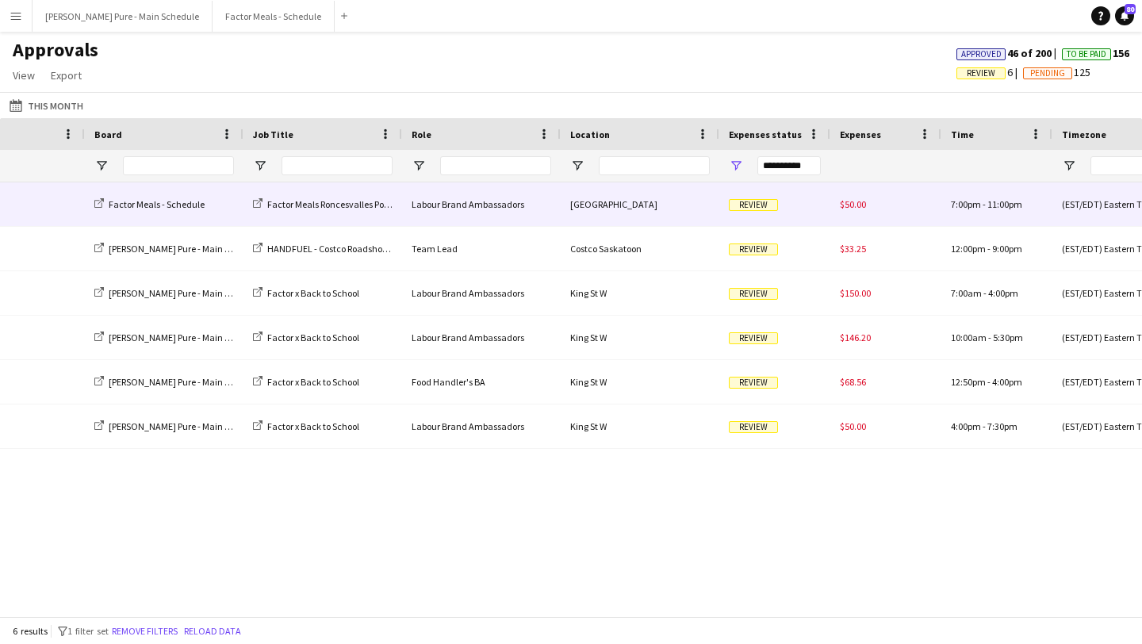
click at [745, 207] on span "Review" at bounding box center [753, 205] width 49 height 12
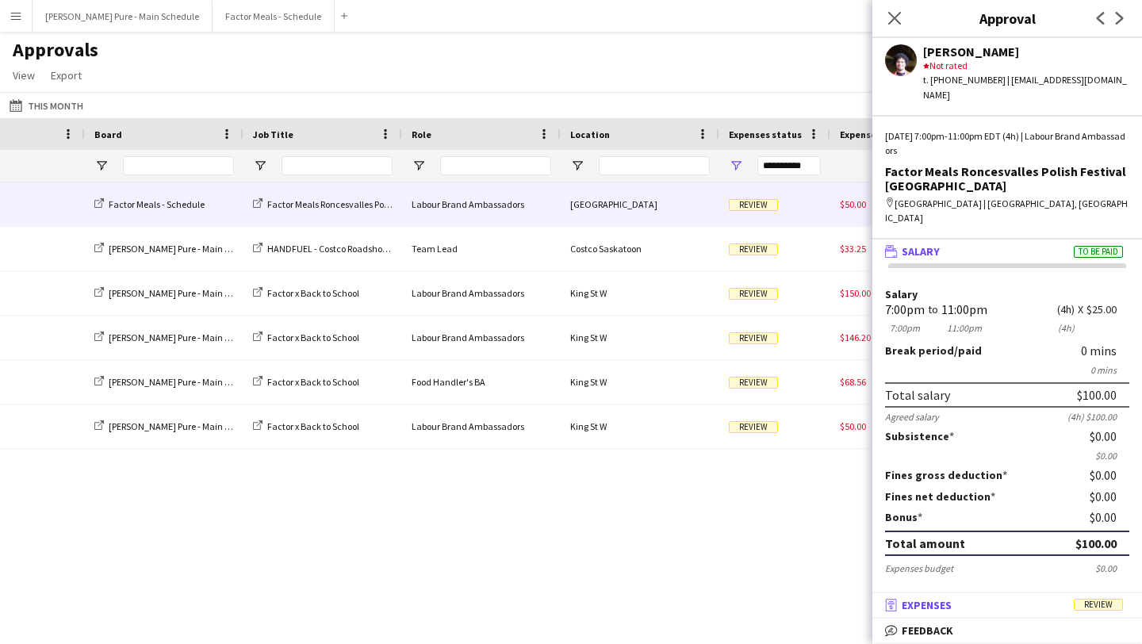
click at [1067, 598] on mat-panel-title "receipt Expenses Review" at bounding box center [1003, 605] width 263 height 14
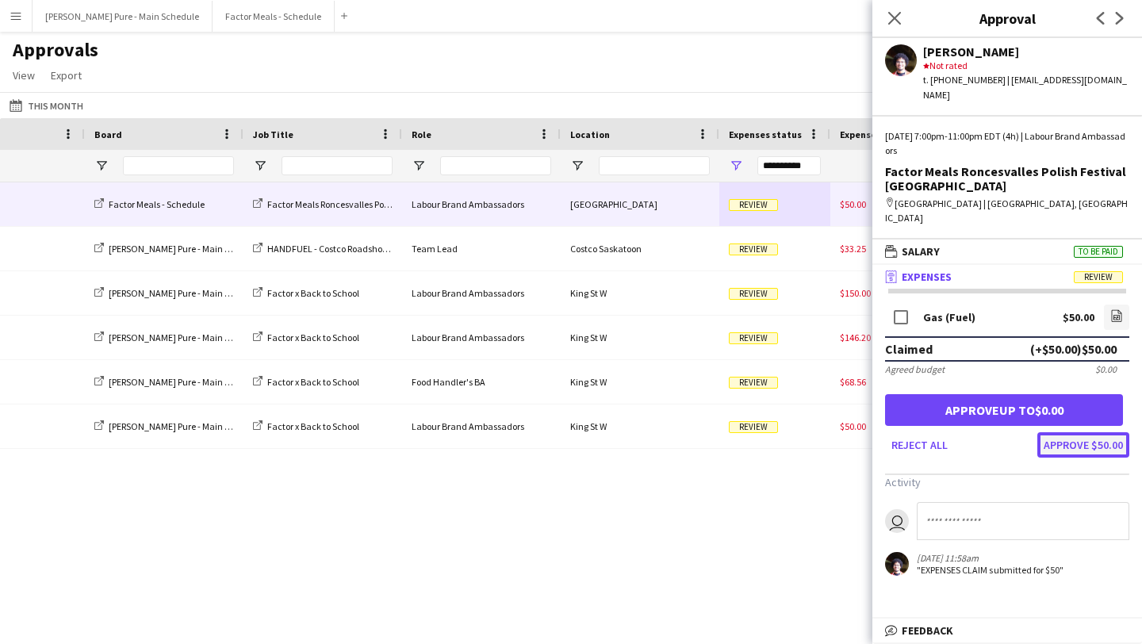
click at [1086, 434] on button "Approve $50.00" at bounding box center [1083, 444] width 92 height 25
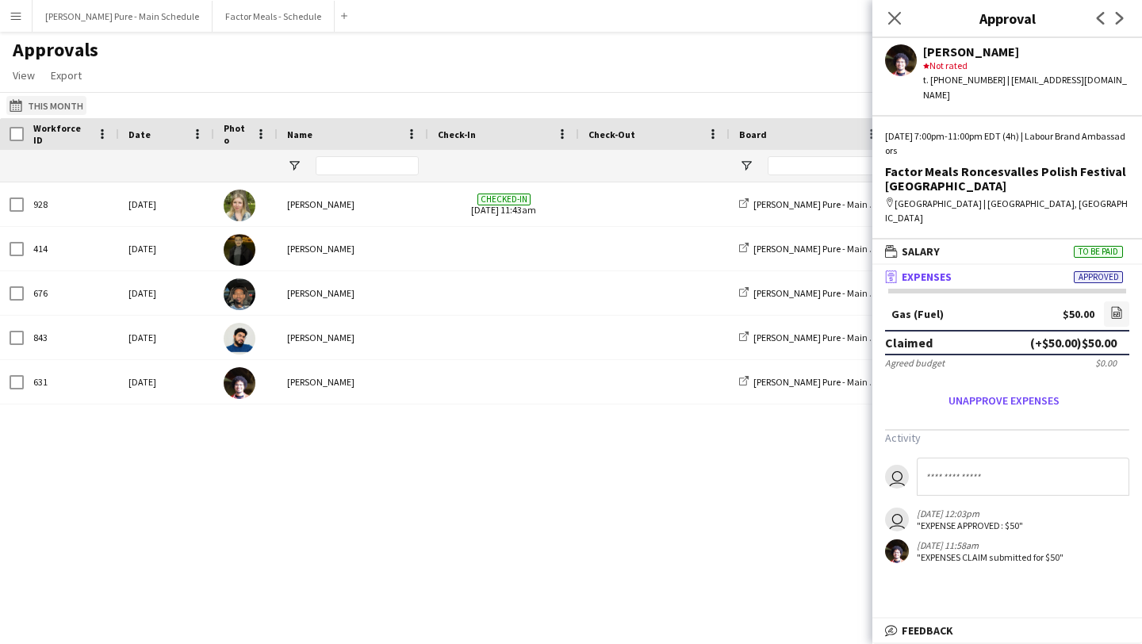
click at [52, 102] on button "This Month This Month" at bounding box center [46, 105] width 80 height 19
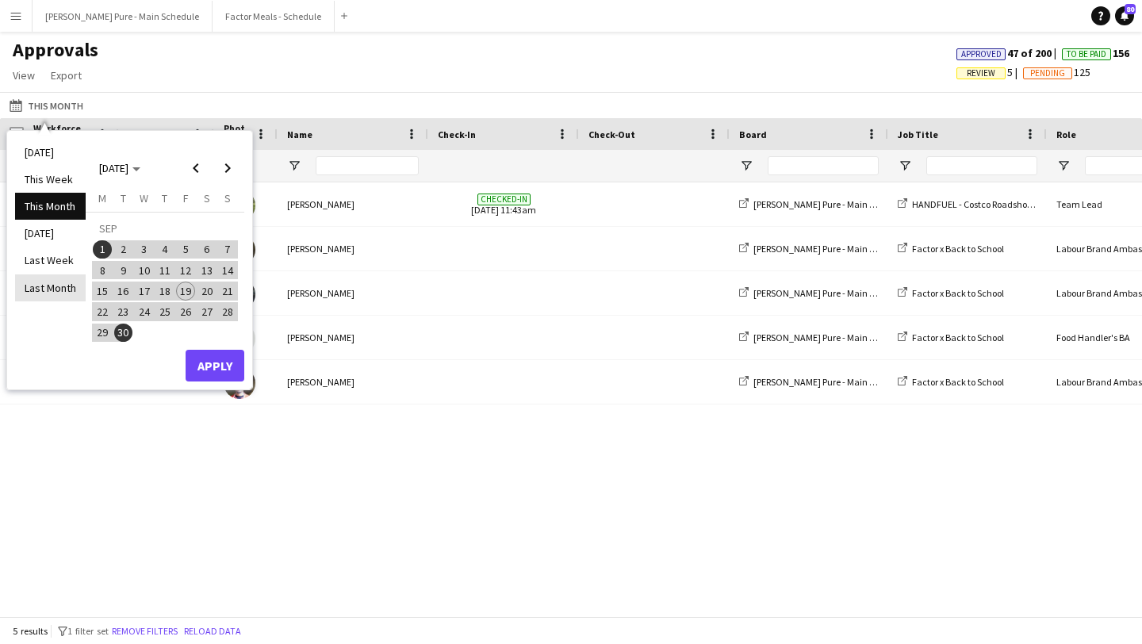
click at [63, 287] on li "Last Month" at bounding box center [50, 287] width 71 height 27
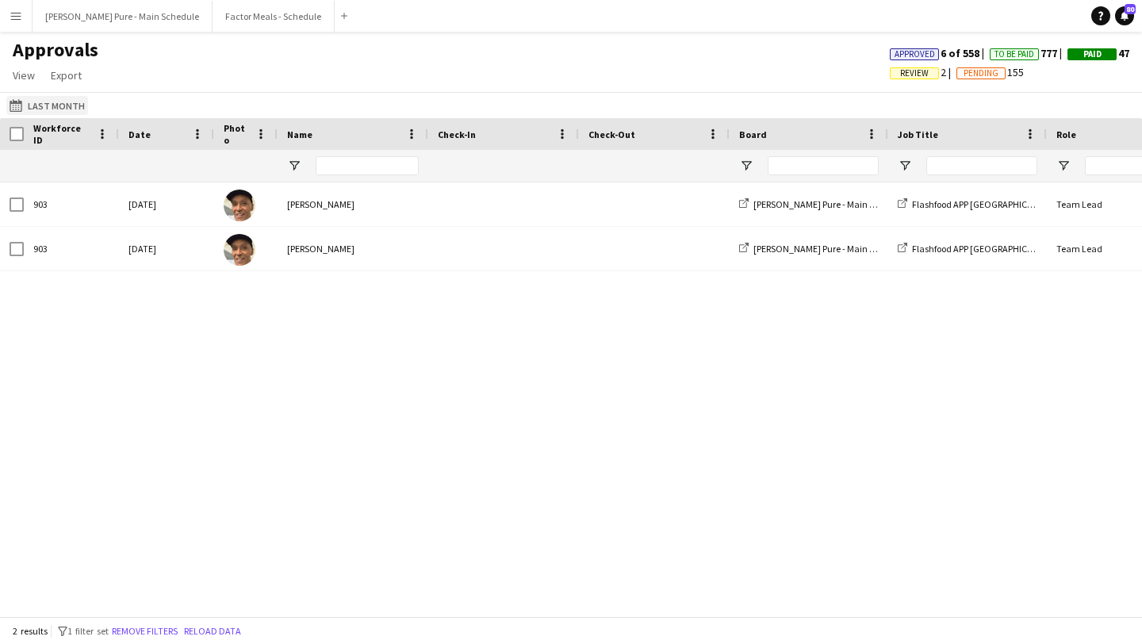
click at [63, 105] on button "This Month Last Month" at bounding box center [47, 105] width 82 height 19
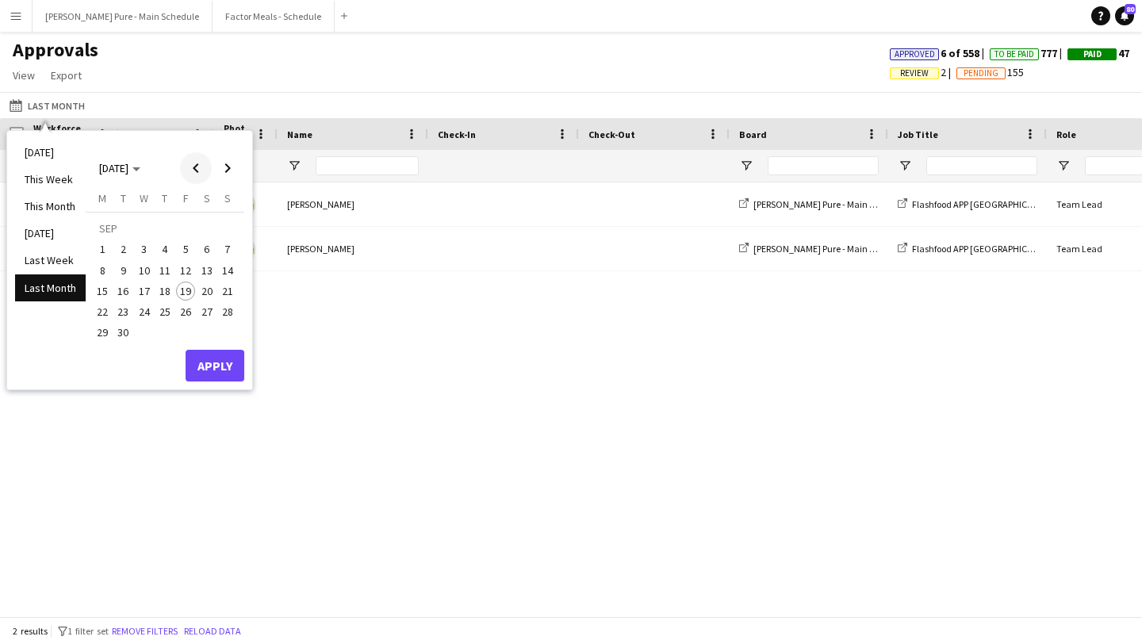
click at [194, 168] on span "Previous month" at bounding box center [196, 168] width 32 height 32
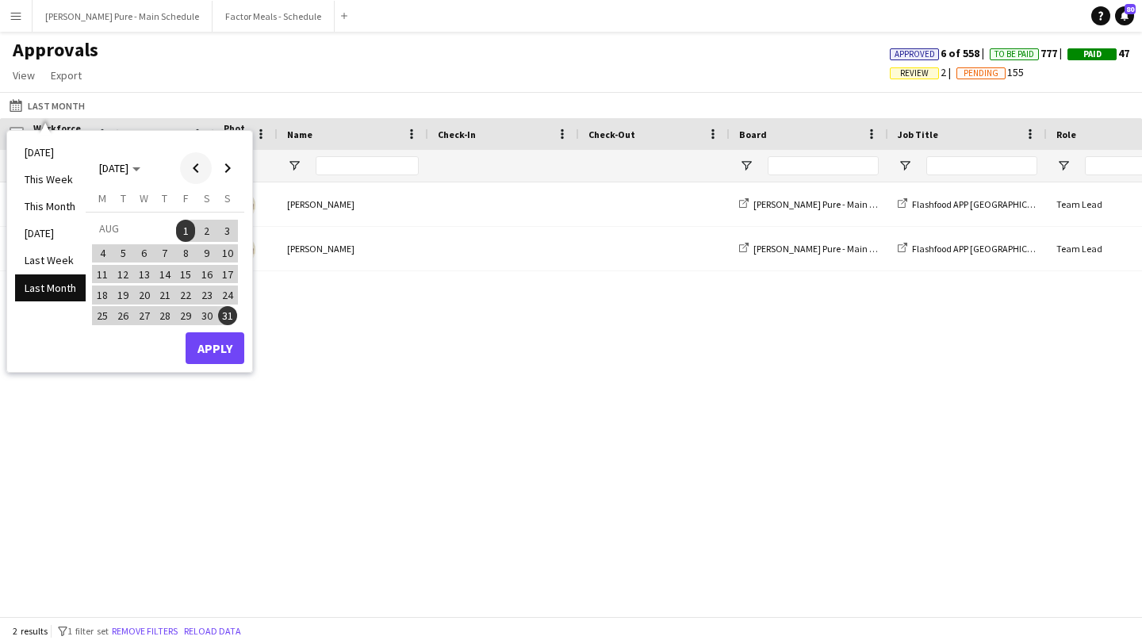
click at [194, 168] on span "Previous month" at bounding box center [196, 168] width 32 height 32
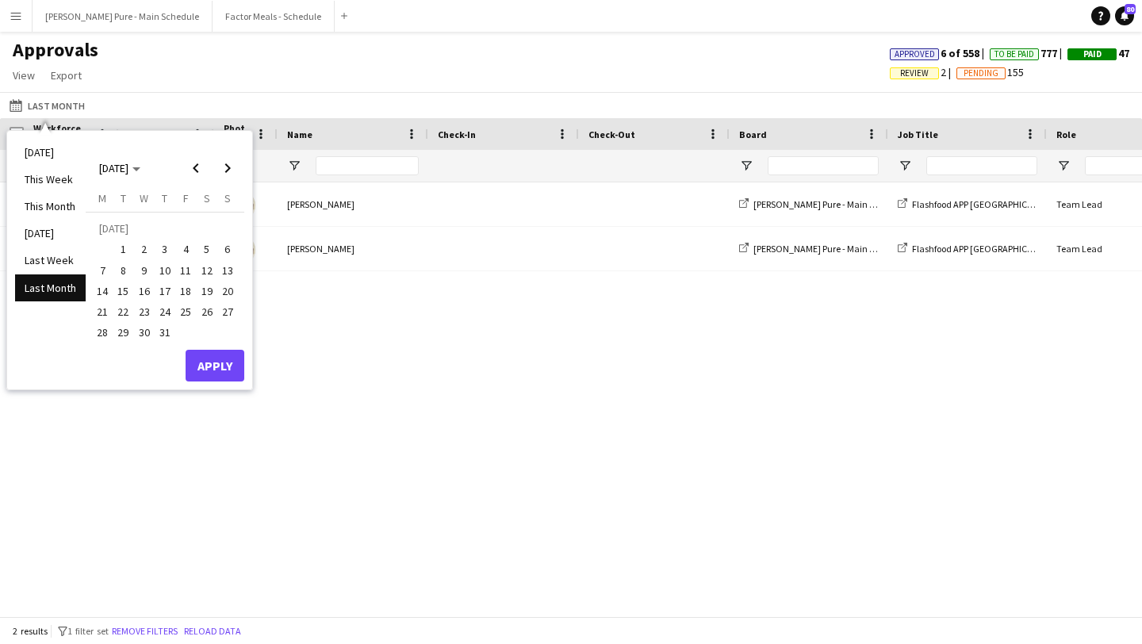
click at [127, 248] on span "1" at bounding box center [123, 249] width 19 height 19
click at [167, 332] on span "31" at bounding box center [164, 333] width 19 height 19
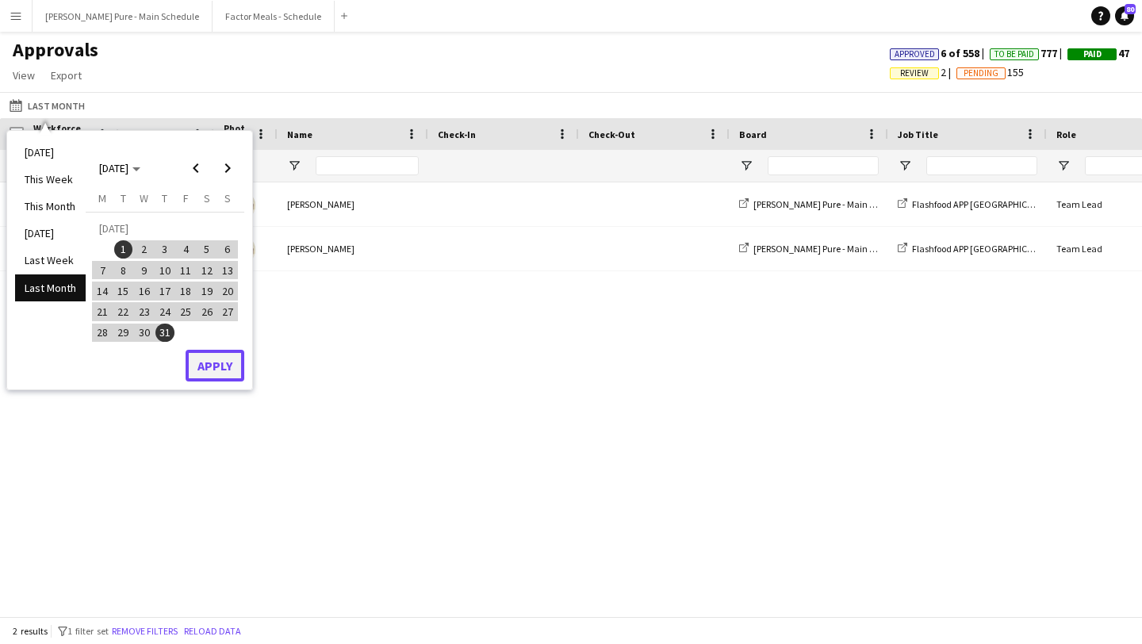
click at [236, 380] on button "Apply" at bounding box center [215, 366] width 59 height 32
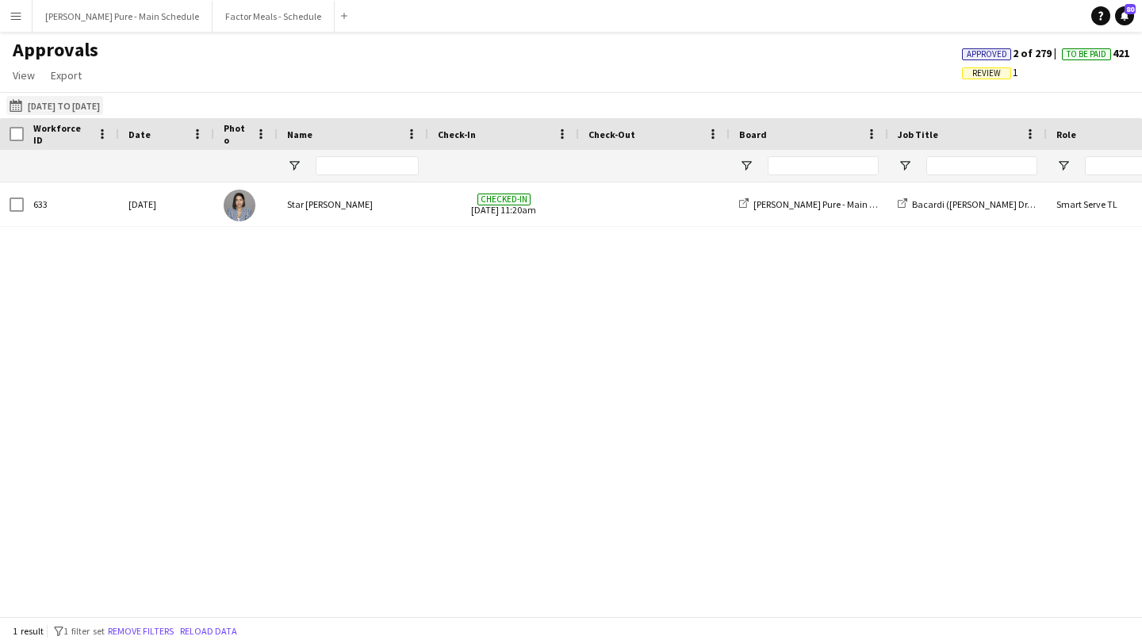
click at [85, 110] on button "This Month 01-07-2025 to 31-07-2025" at bounding box center [54, 105] width 97 height 19
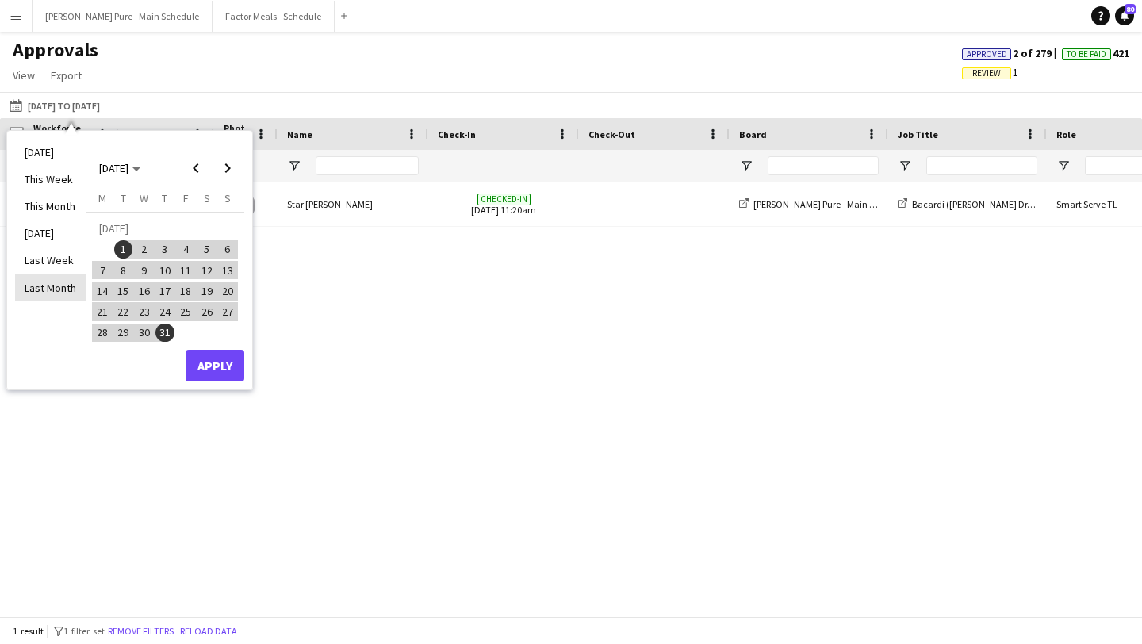
click at [68, 292] on li "Last Month" at bounding box center [50, 287] width 71 height 27
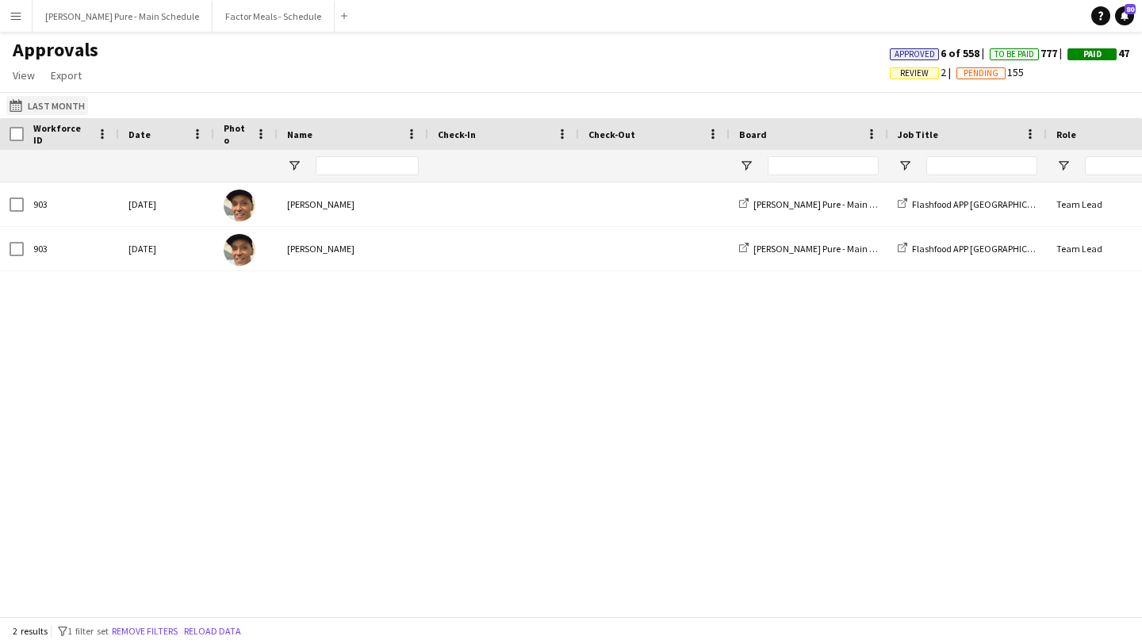
click at [36, 108] on button "This Month Last Month" at bounding box center [47, 105] width 82 height 19
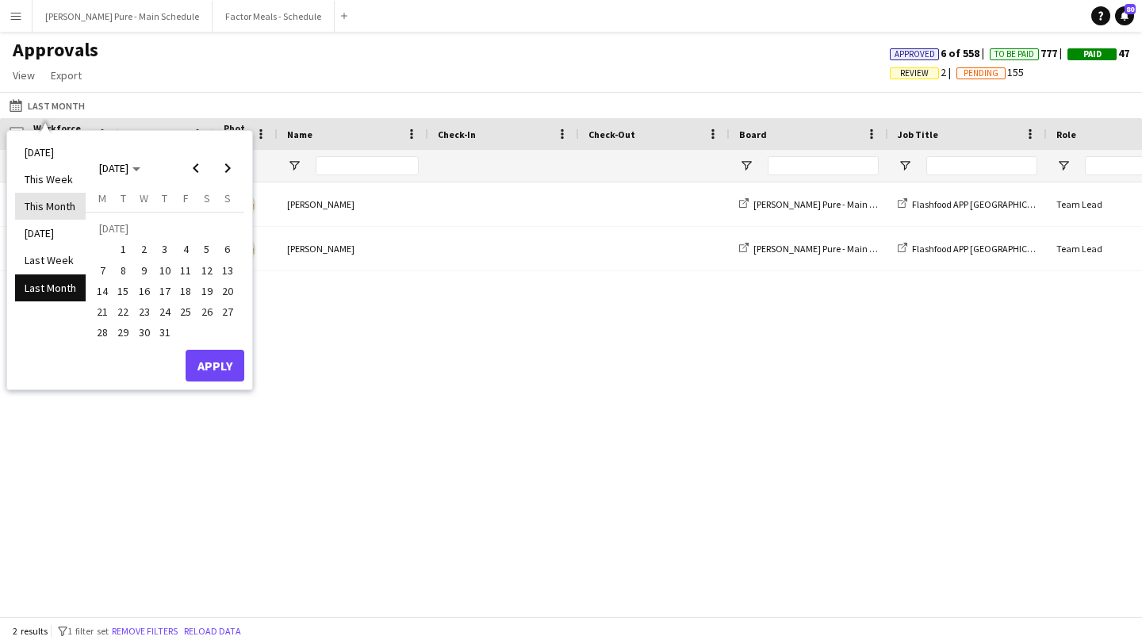
click at [52, 201] on li "This Month" at bounding box center [50, 206] width 71 height 27
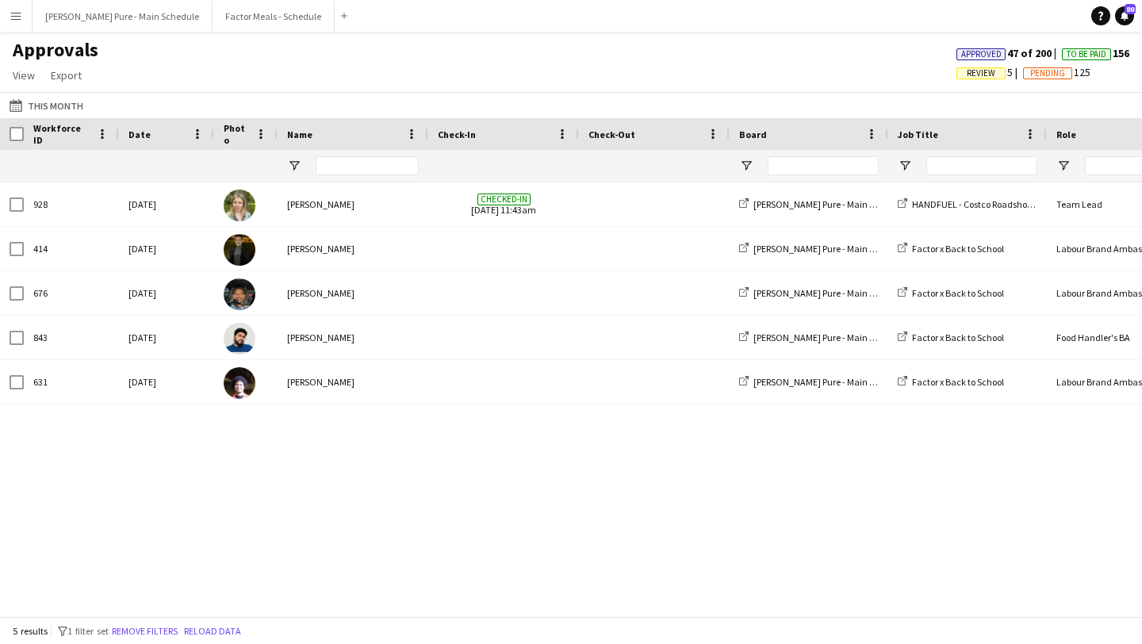
click at [16, 17] on app-icon "Menu" at bounding box center [16, 16] width 13 height 13
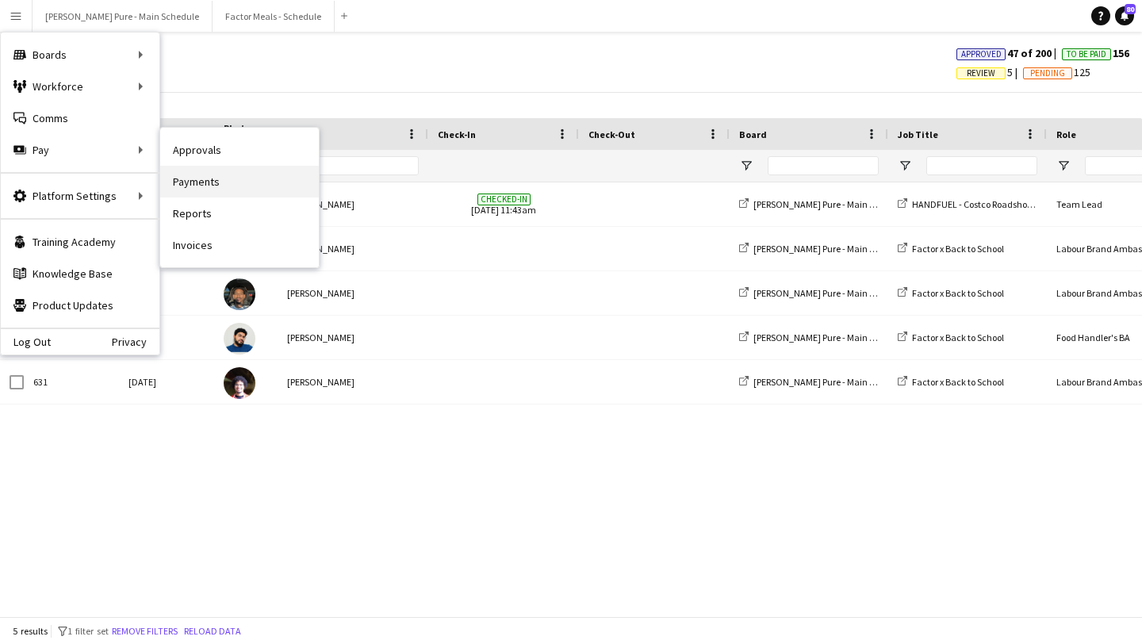
click at [215, 196] on link "Payments" at bounding box center [239, 182] width 159 height 32
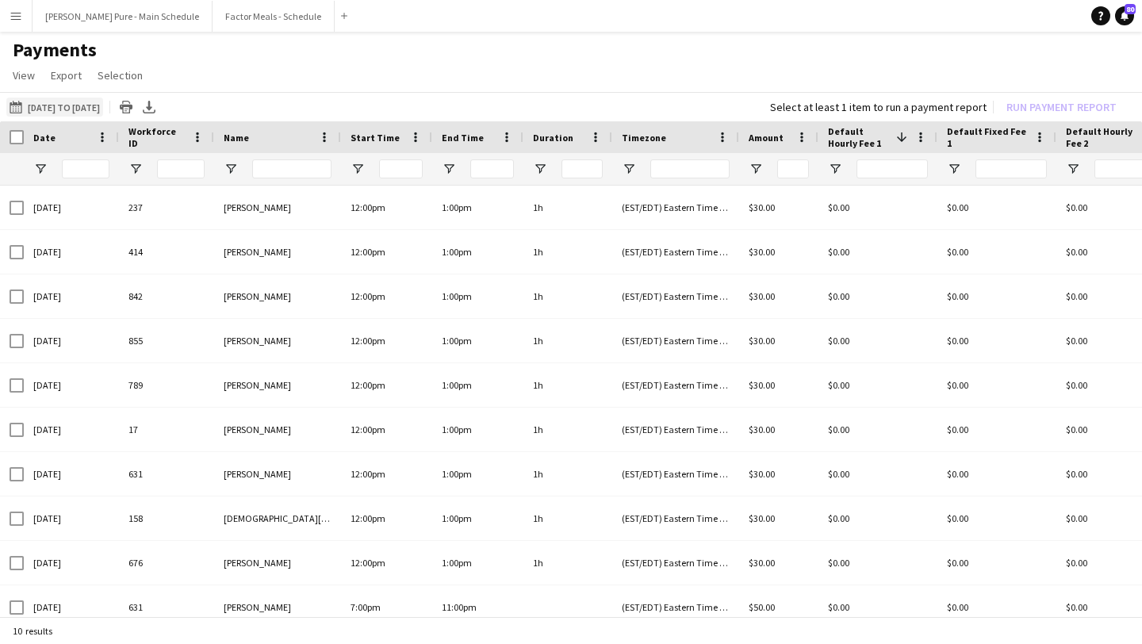
click at [103, 114] on button "08-09-2025 to 14-09-2025 08-09-2025 to 14-09-2025" at bounding box center [54, 107] width 97 height 19
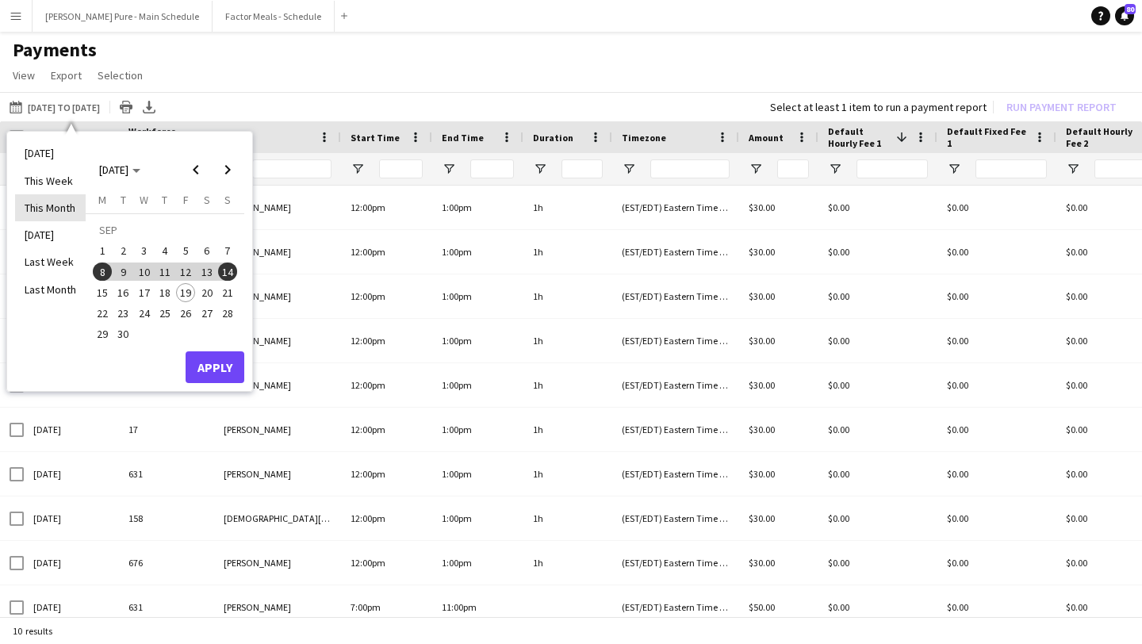
click at [61, 206] on li "This Month" at bounding box center [50, 207] width 71 height 27
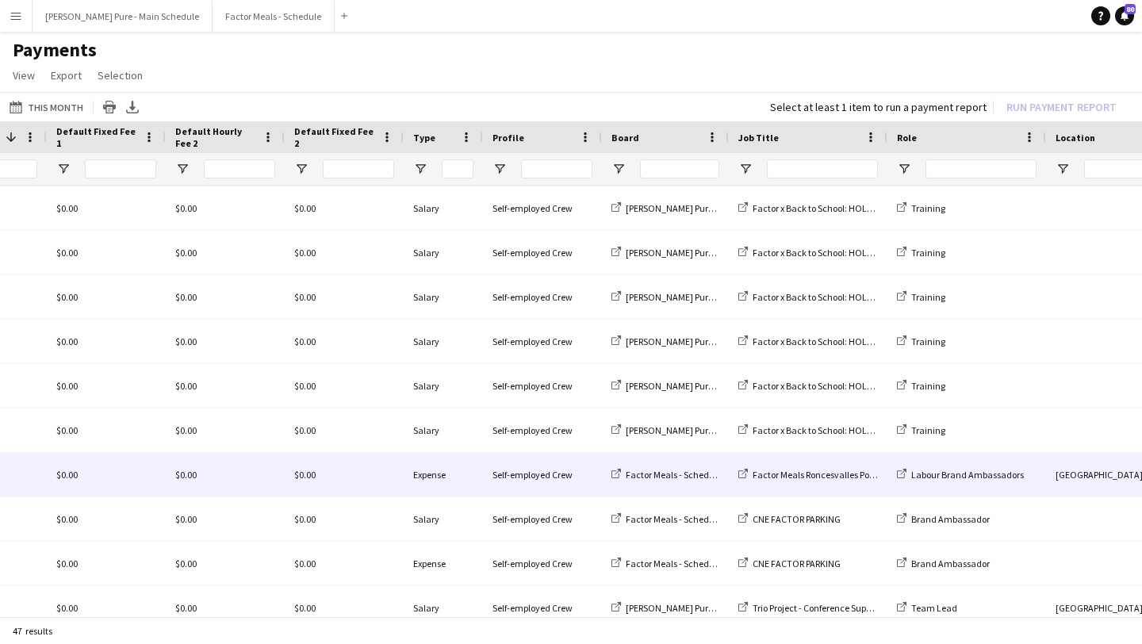
click at [154, 475] on div "$0.00" at bounding box center [106, 475] width 119 height 44
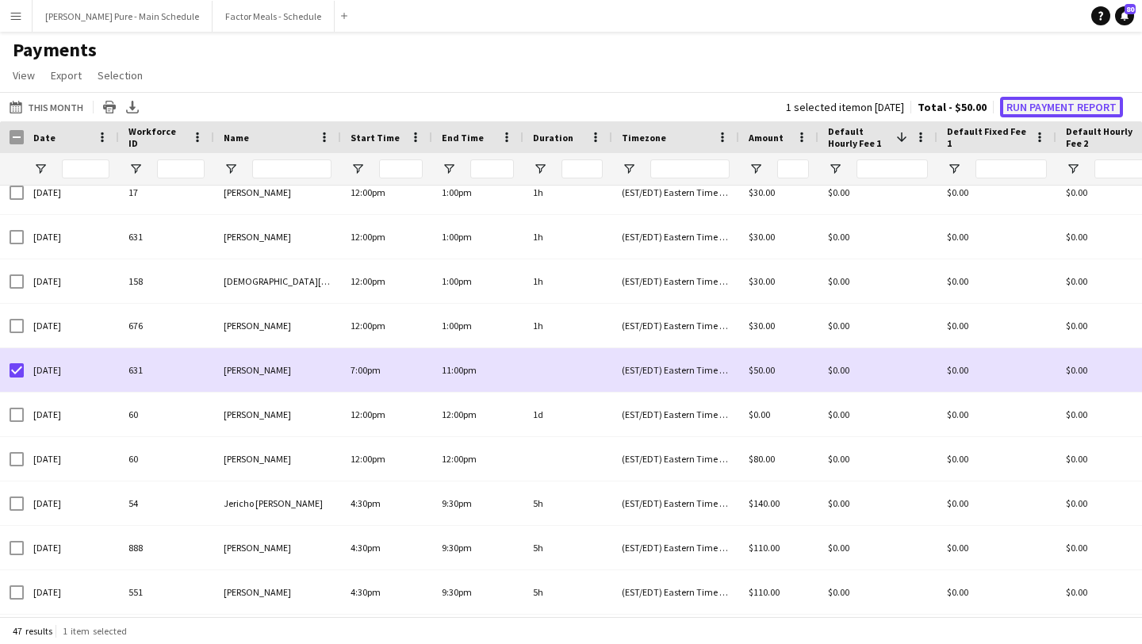
click at [1056, 103] on button "Run Payment Report" at bounding box center [1061, 107] width 123 height 21
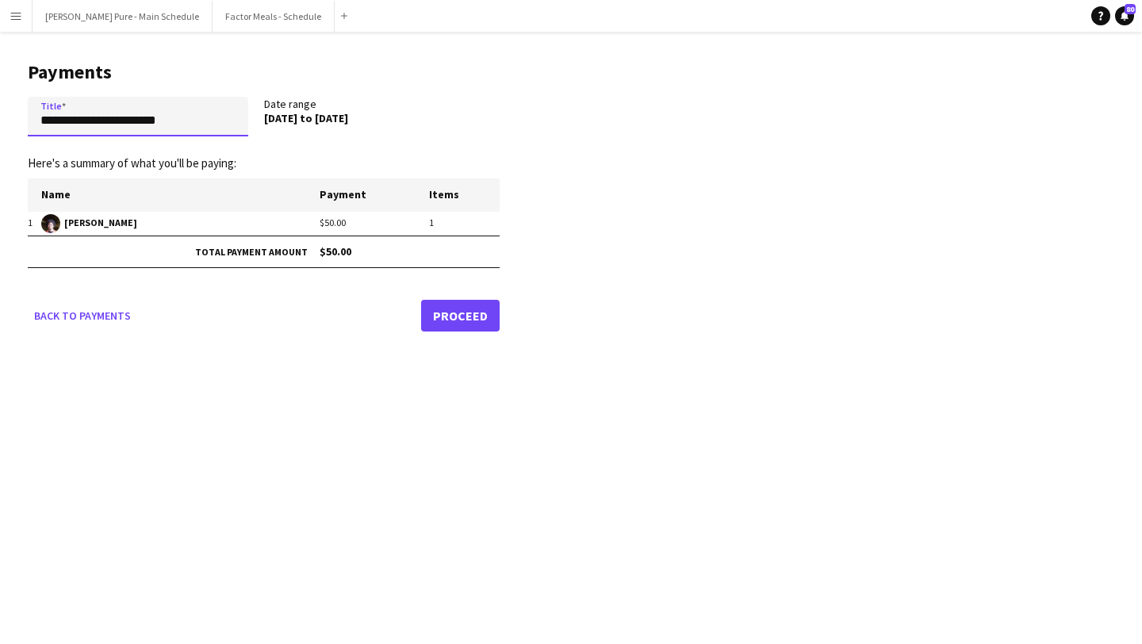
drag, startPoint x: 210, startPoint y: 128, endPoint x: 0, endPoint y: 107, distance: 211.2
click at [0, 107] on main "**********" at bounding box center [258, 194] width 516 height 324
type input "**********"
click at [471, 315] on link "Proceed" at bounding box center [460, 316] width 79 height 32
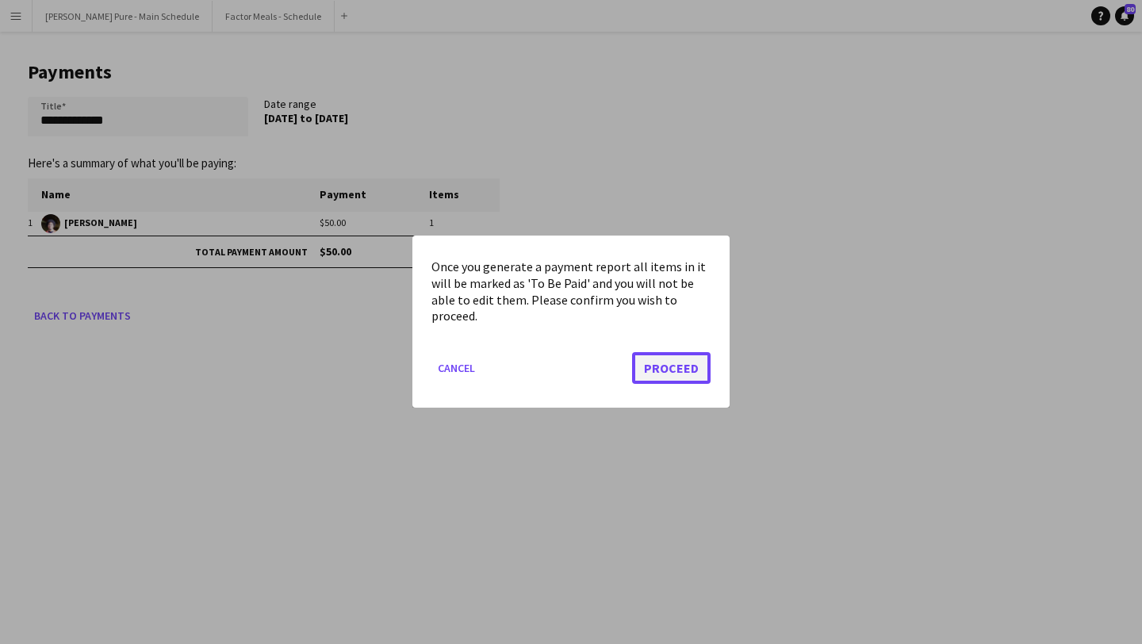
click at [678, 373] on button "Proceed" at bounding box center [671, 369] width 79 height 32
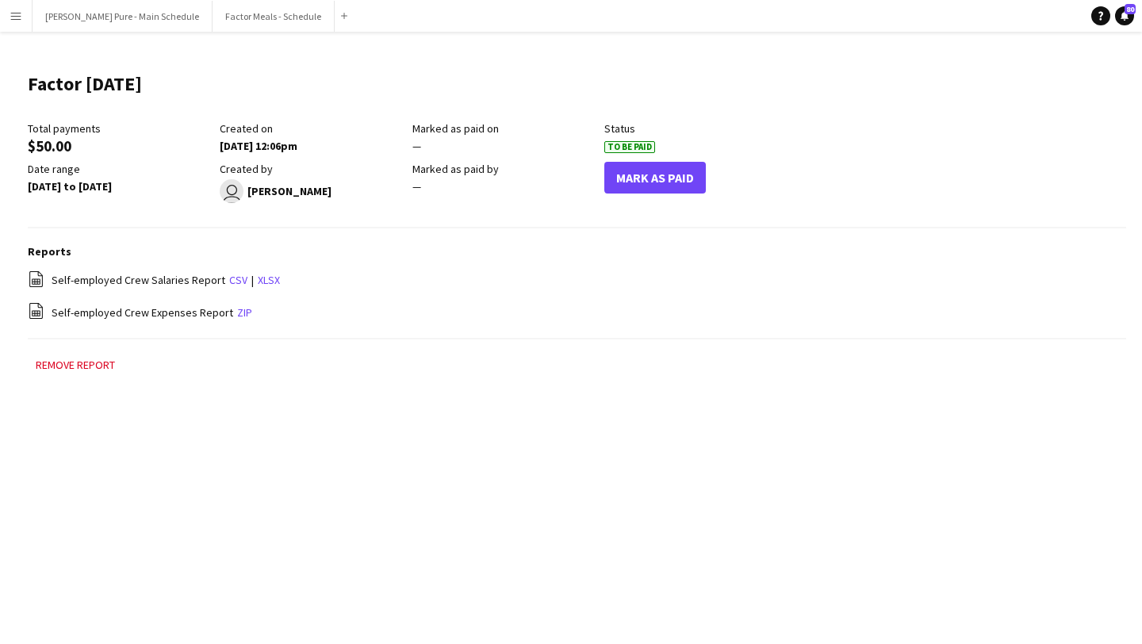
click at [20, 21] on app-icon "Menu" at bounding box center [16, 16] width 13 height 13
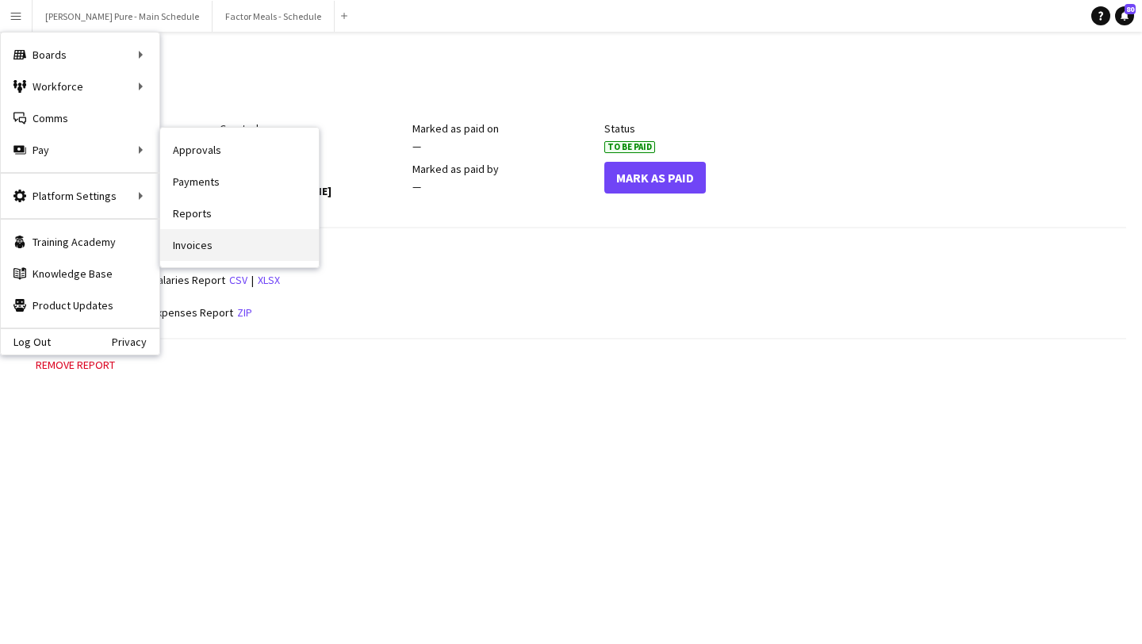
click at [221, 244] on link "Invoices" at bounding box center [239, 245] width 159 height 32
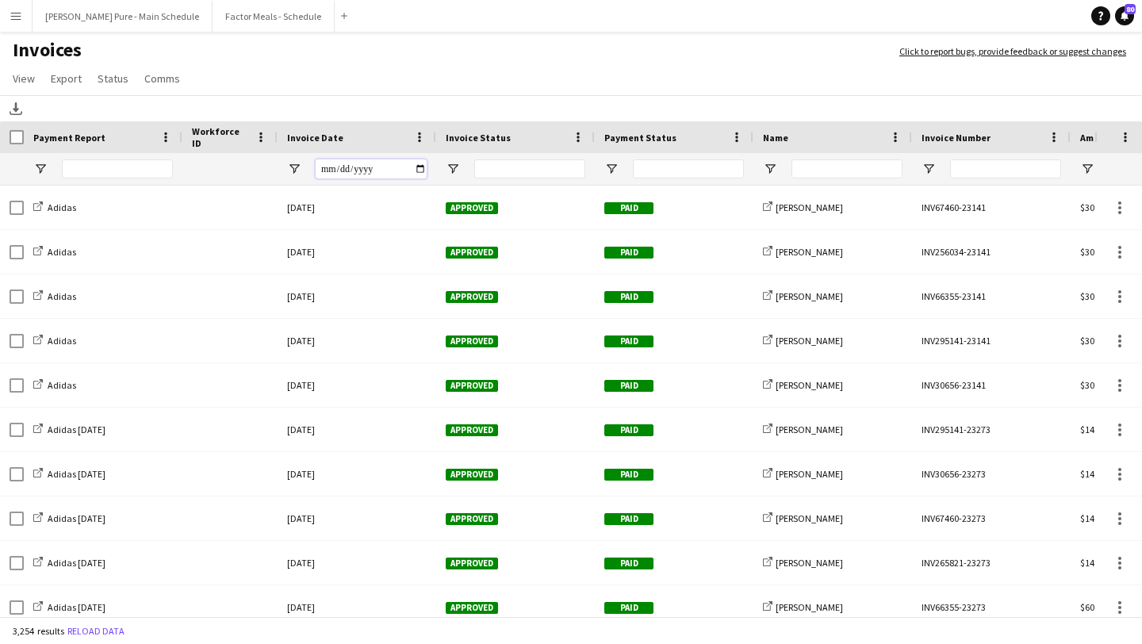
click at [421, 173] on input "Invoice Date Filter Input" at bounding box center [371, 168] width 111 height 19
type input "**********"
click at [423, 171] on input "Invoice Date Filter Input" at bounding box center [371, 168] width 111 height 19
type input "**********"
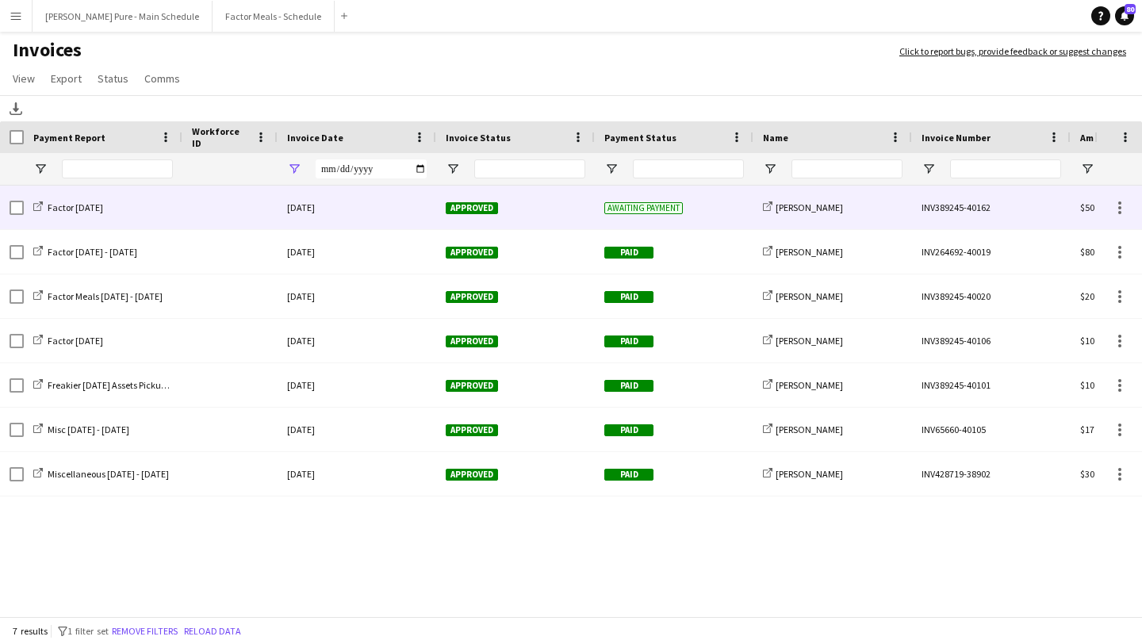
click at [466, 209] on span "Approved" at bounding box center [472, 208] width 52 height 12
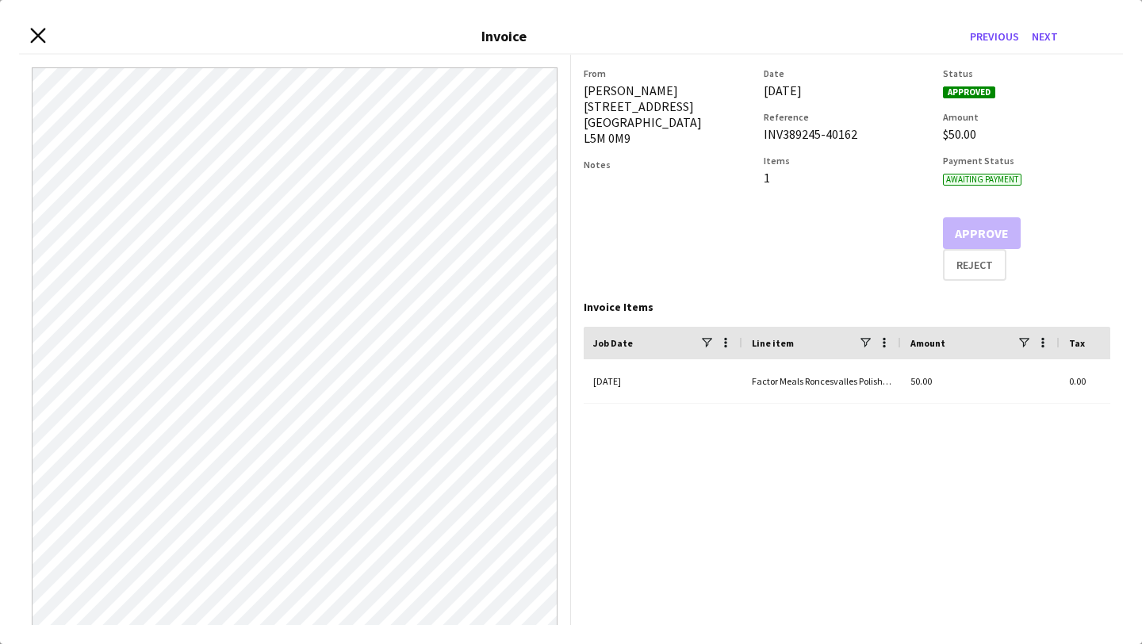
click at [36, 33] on icon at bounding box center [37, 35] width 15 height 15
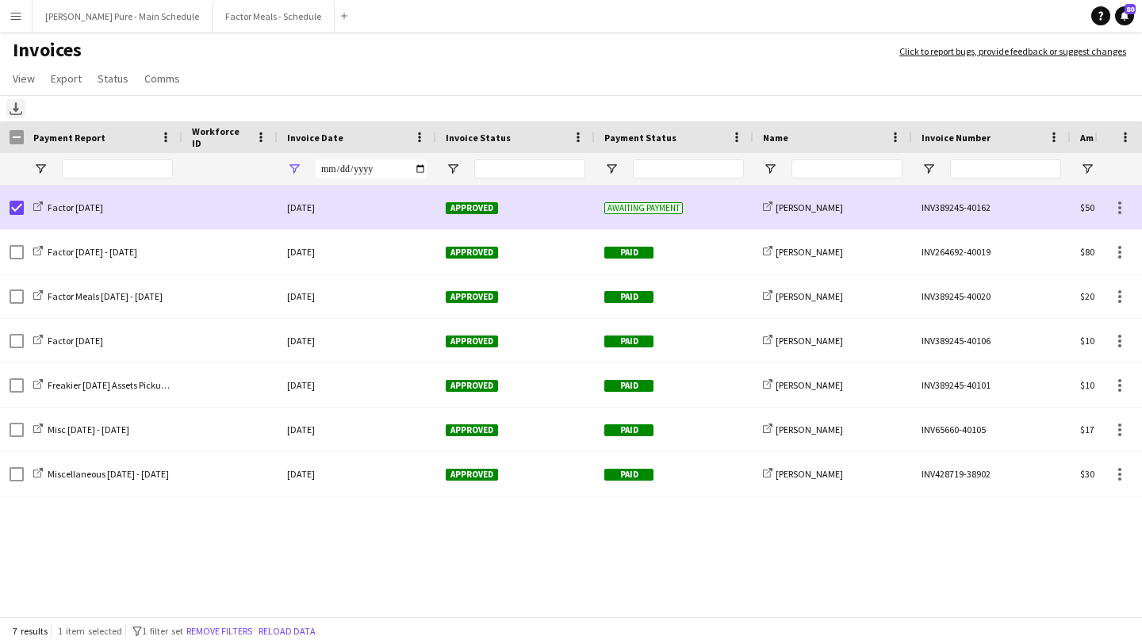
click at [17, 106] on icon at bounding box center [16, 107] width 6 height 10
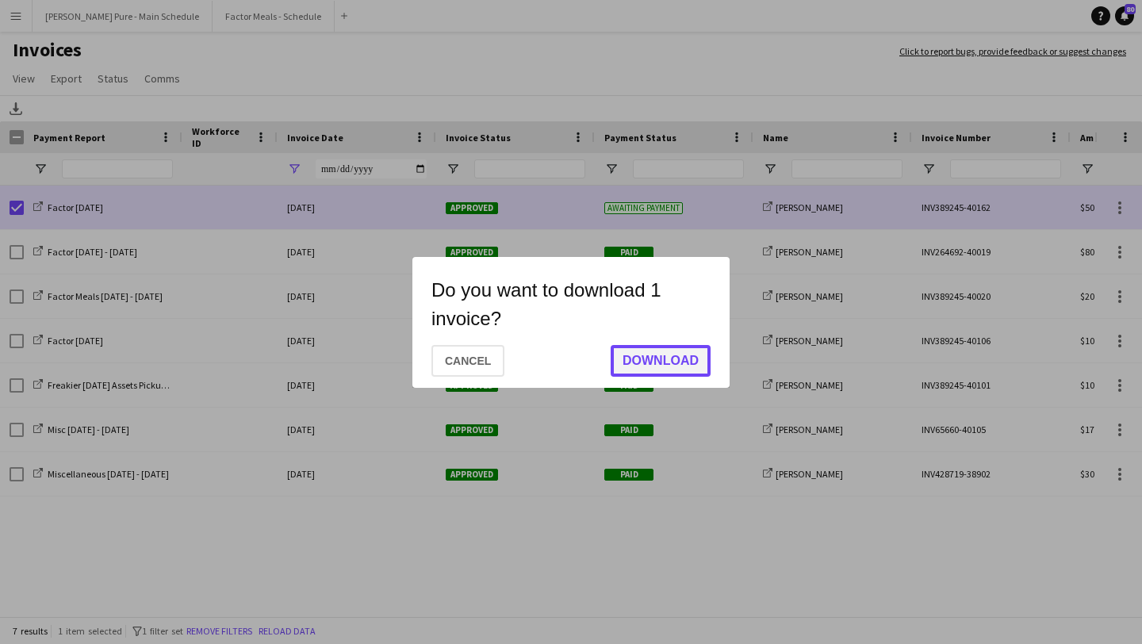
click at [670, 361] on button "Download" at bounding box center [661, 361] width 100 height 32
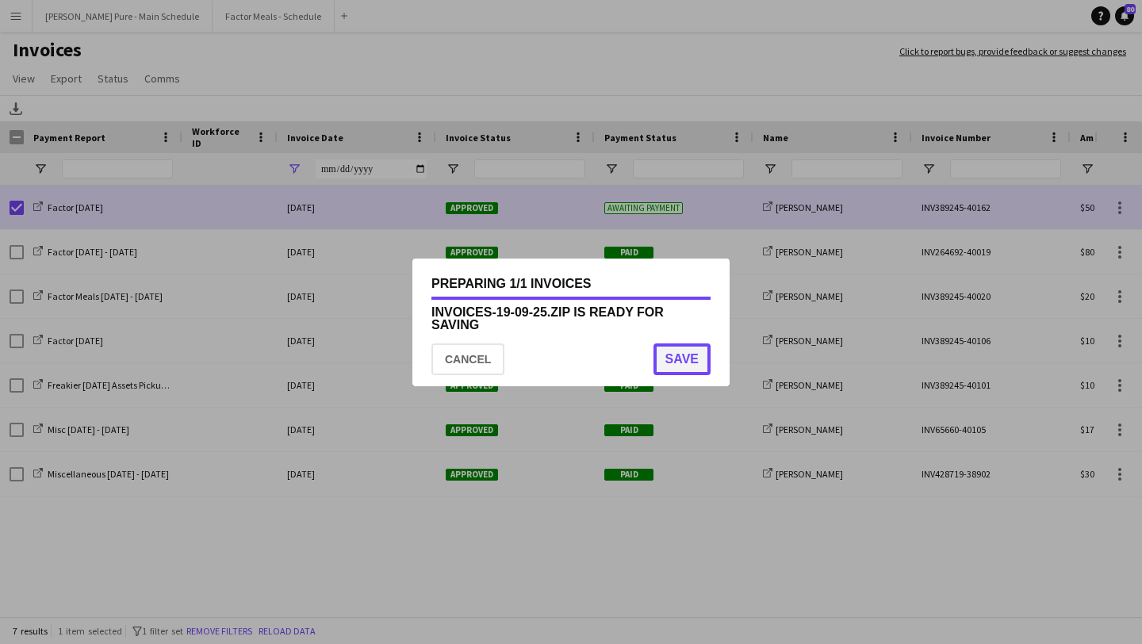
click at [694, 360] on button "Save" at bounding box center [682, 359] width 57 height 32
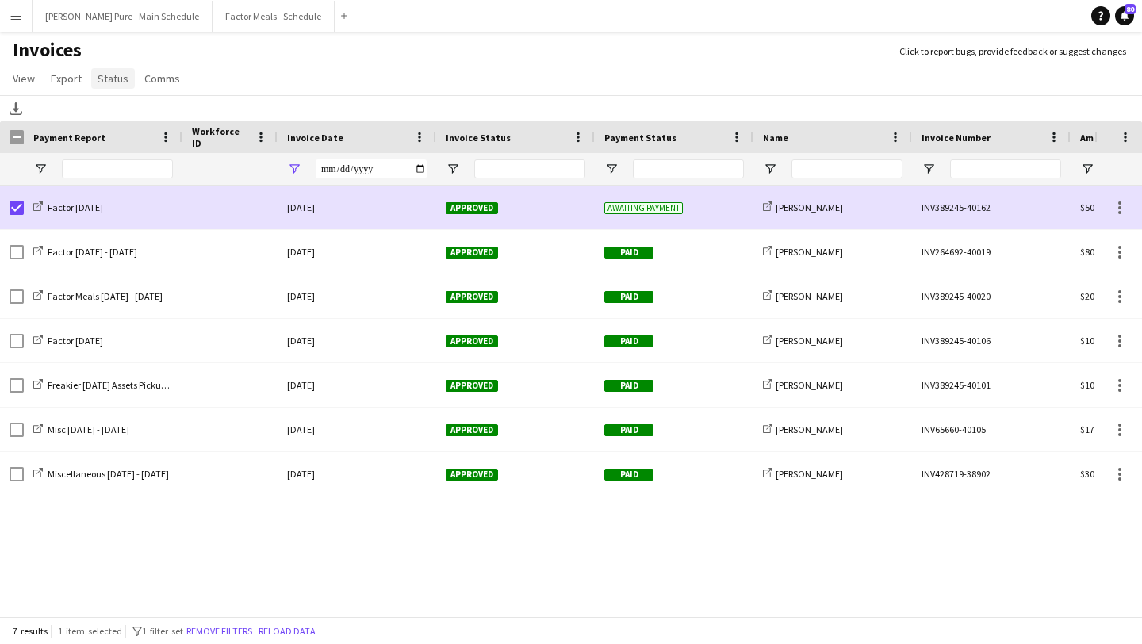
click at [113, 74] on span "Status" at bounding box center [113, 78] width 31 height 14
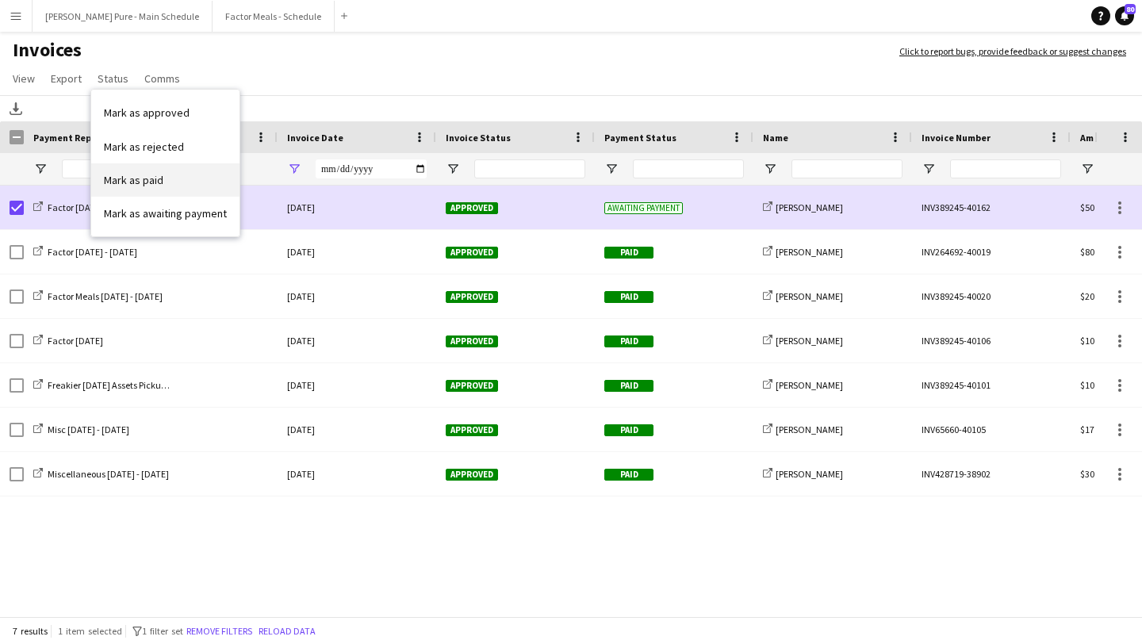
click at [177, 178] on link "Mark as paid" at bounding box center [165, 179] width 148 height 33
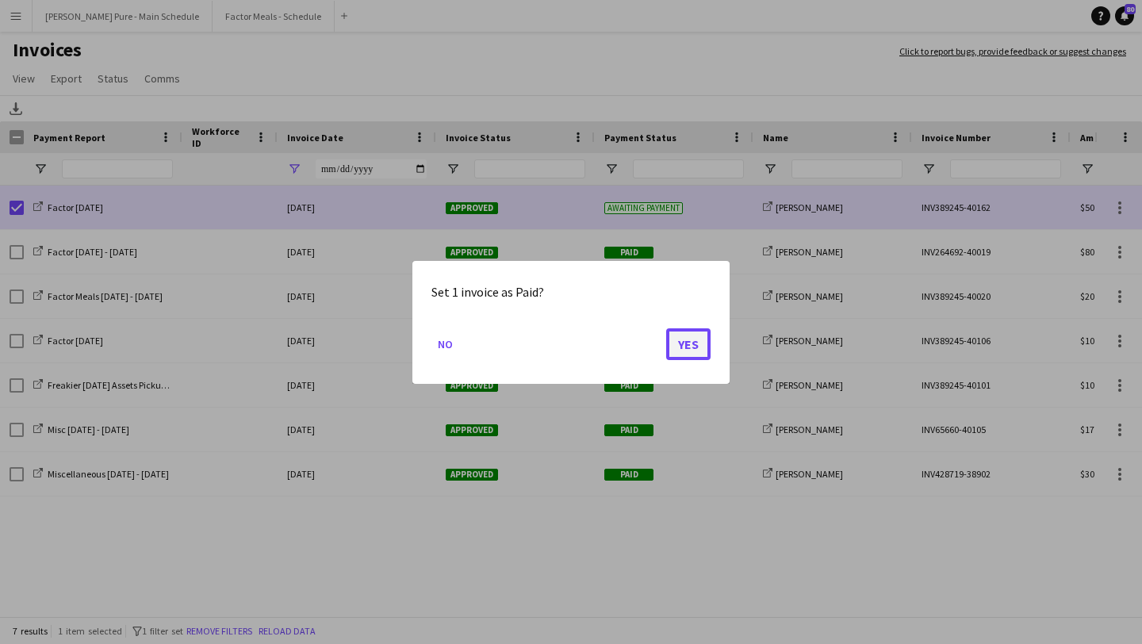
click at [683, 353] on button "Yes" at bounding box center [688, 344] width 44 height 32
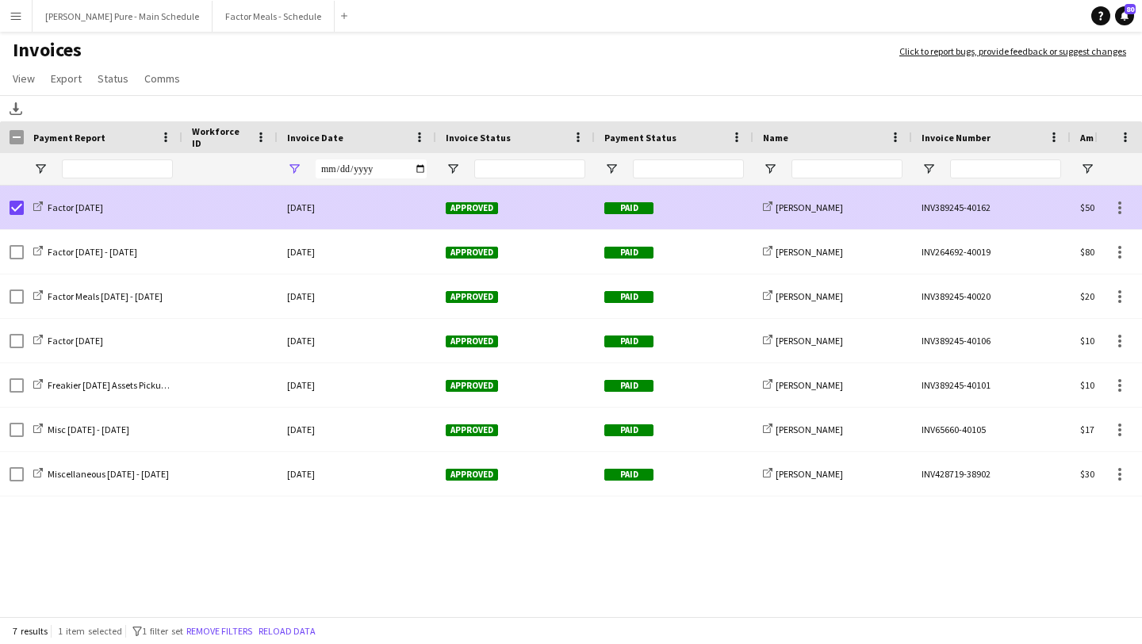
click at [24, 212] on div "Factor [DATE]" at bounding box center [103, 208] width 159 height 44
